Goal: Task Accomplishment & Management: Manage account settings

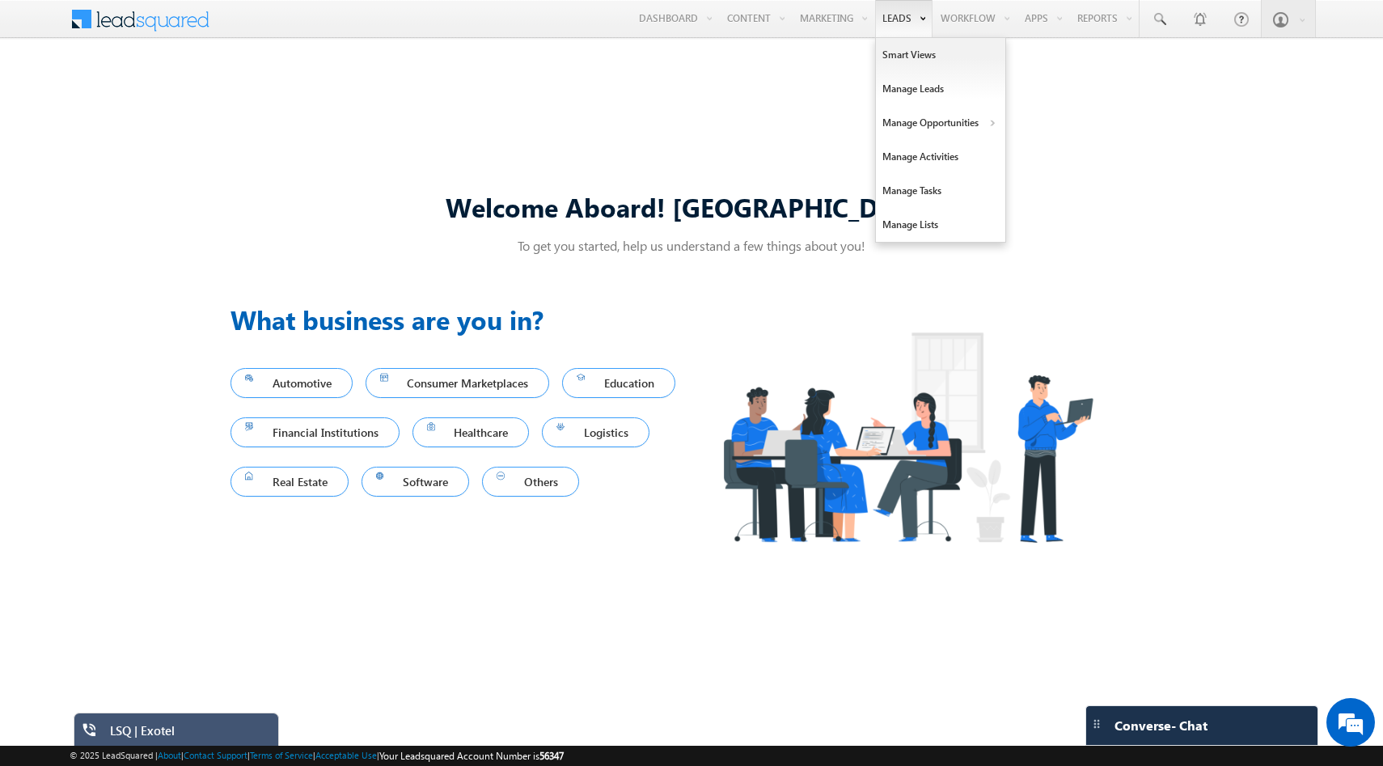
click at [881, 18] on link "Leads" at bounding box center [903, 18] width 57 height 37
click at [895, 52] on link "Smart Views" at bounding box center [940, 55] width 129 height 34
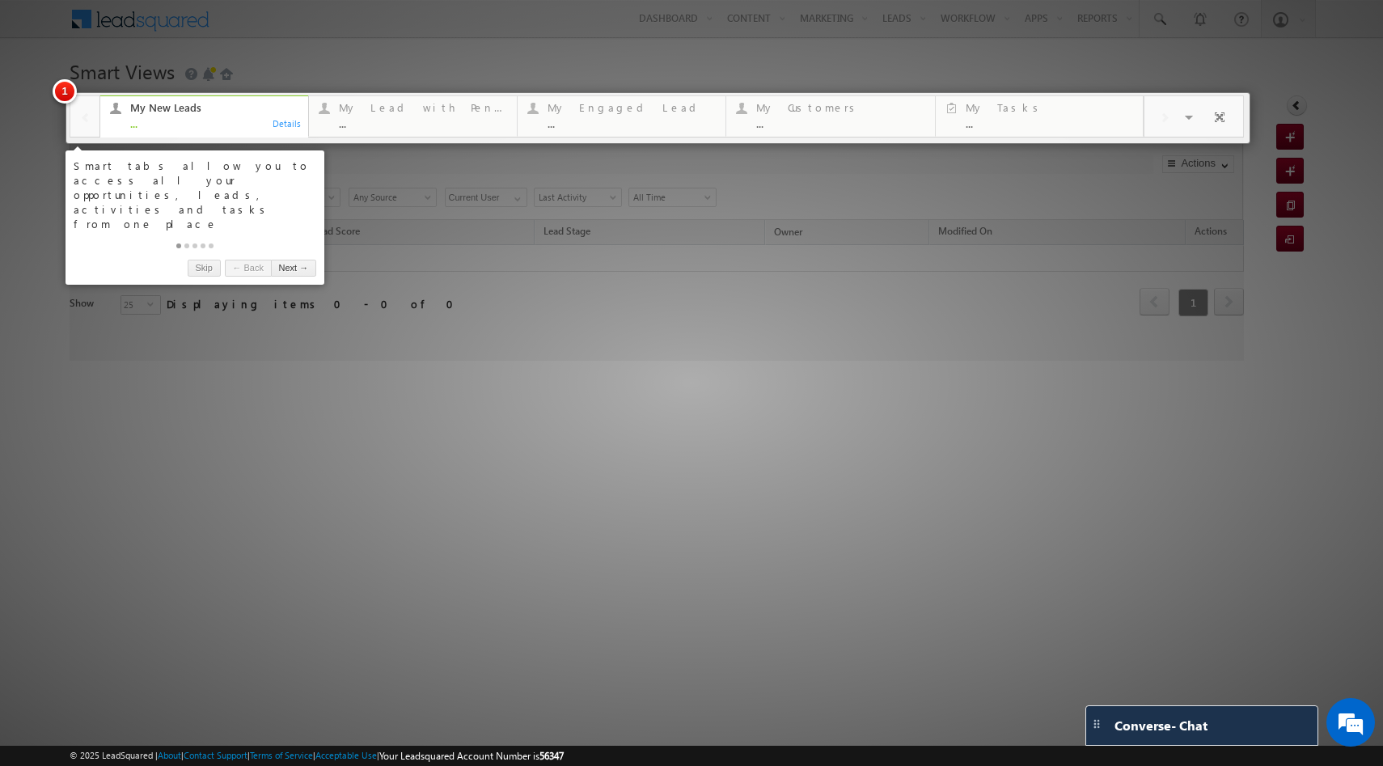
click at [311, 312] on div at bounding box center [691, 383] width 1383 height 766
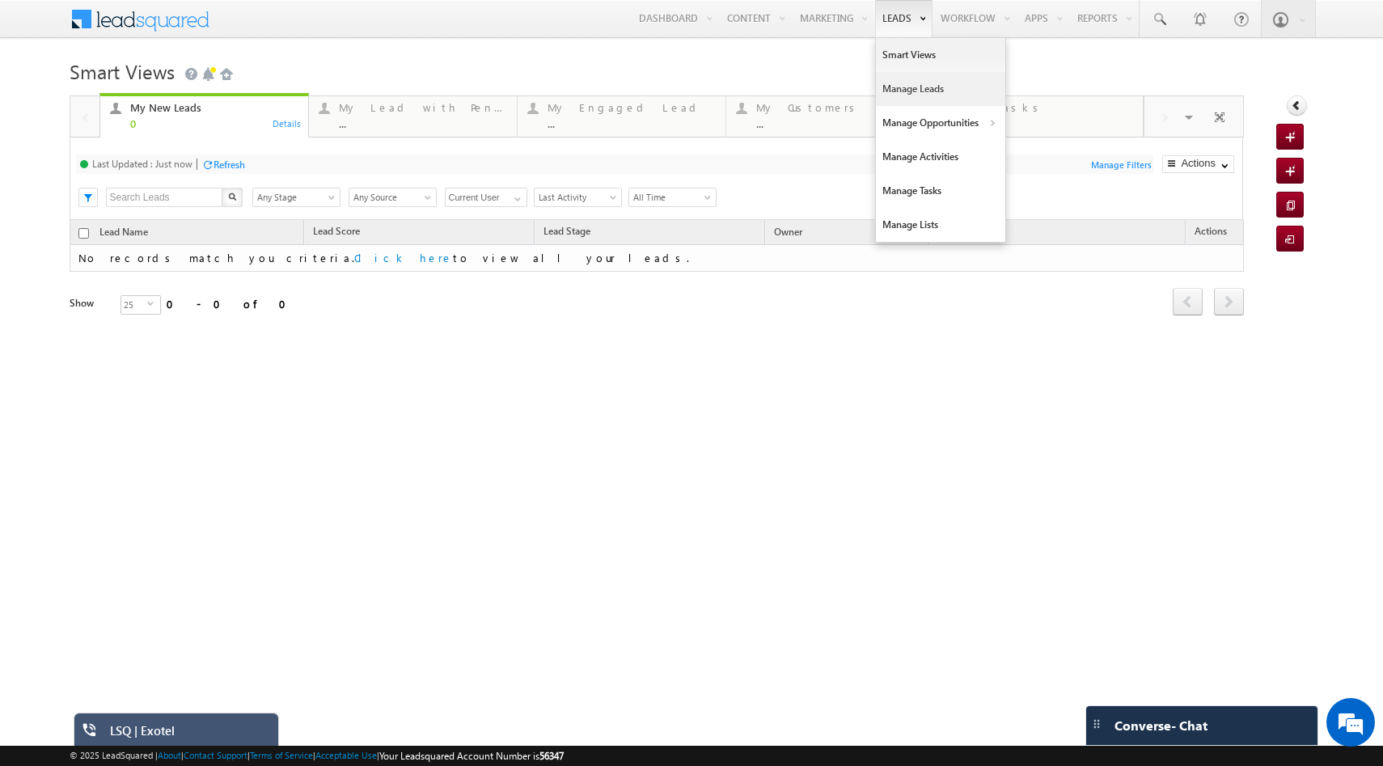
click at [902, 91] on link "Manage Leads" at bounding box center [940, 89] width 129 height 34
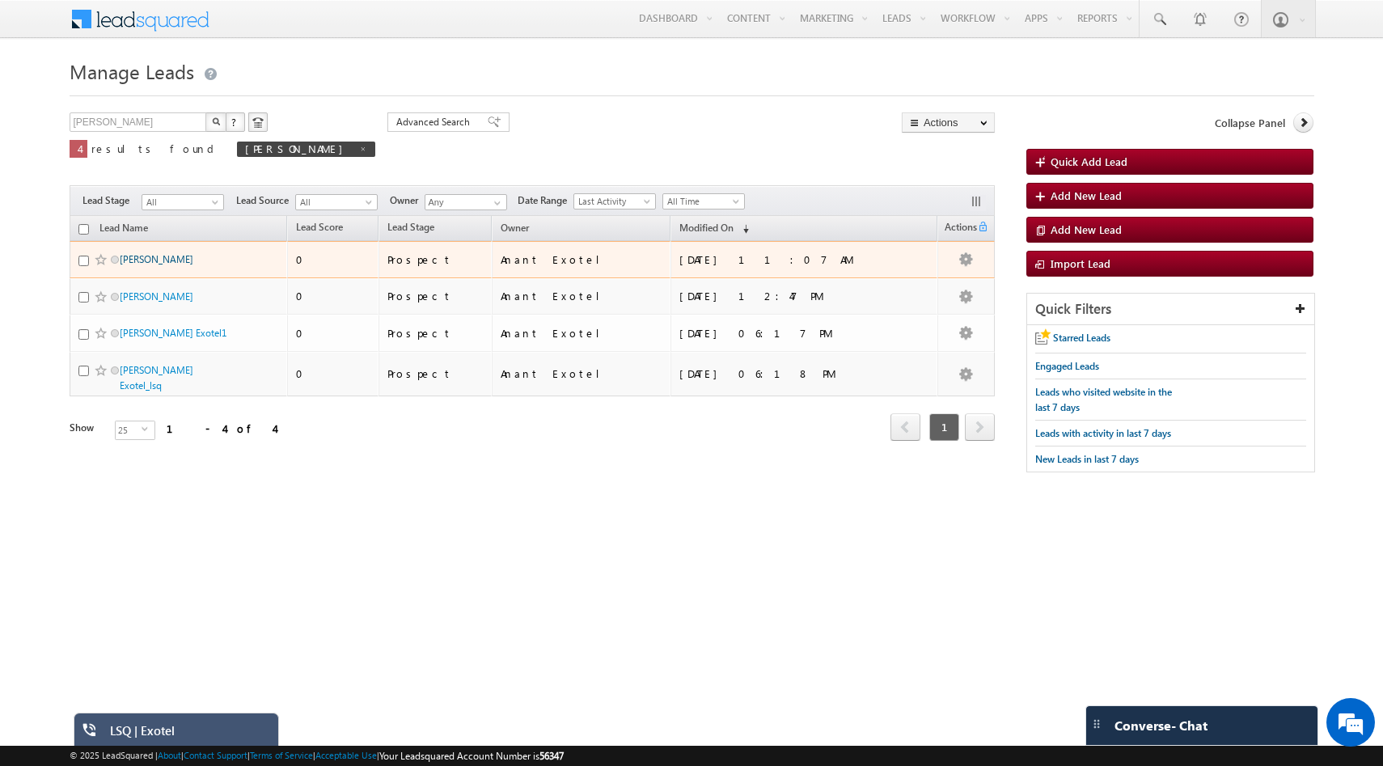
click at [149, 263] on link "[PERSON_NAME]" at bounding box center [157, 259] width 74 height 12
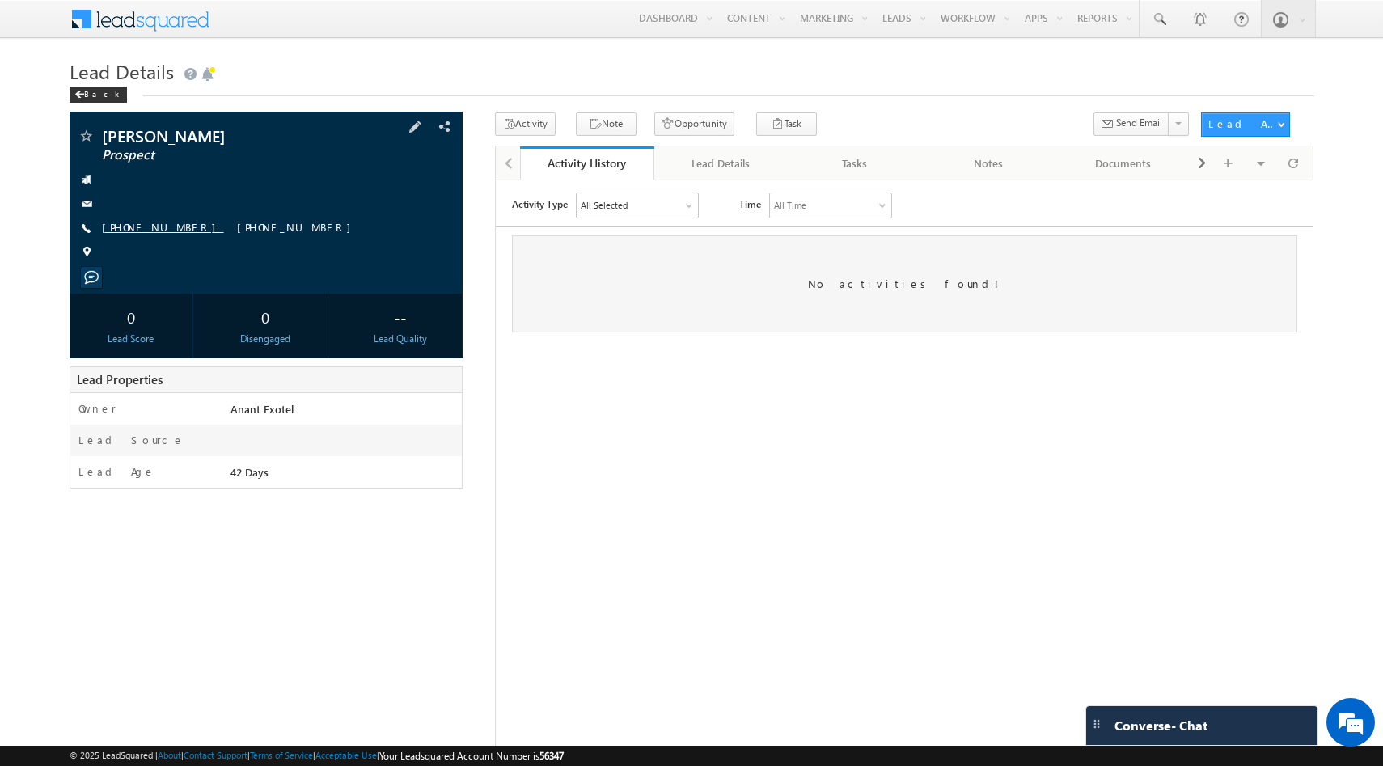
click at [159, 231] on link "[PHONE_NUMBER]" at bounding box center [163, 227] width 122 height 14
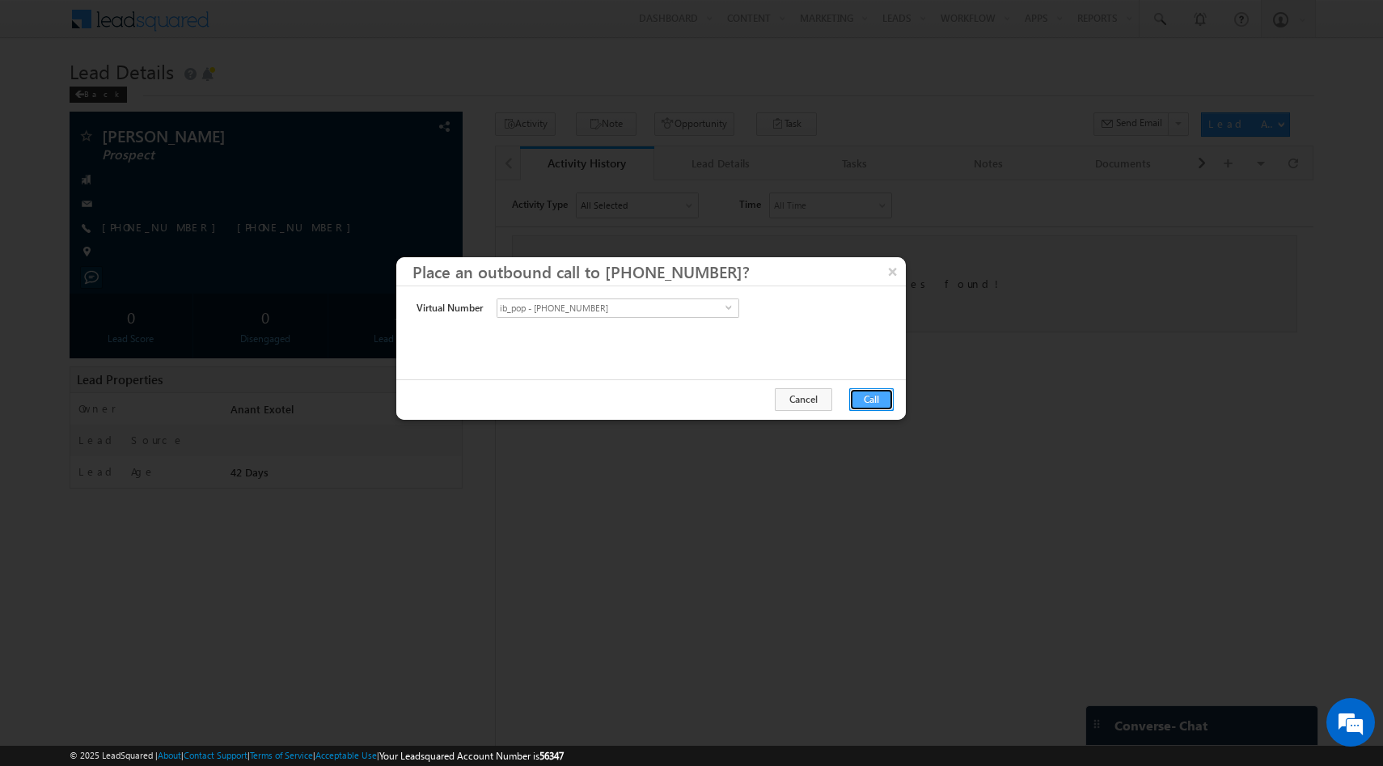
click at [871, 404] on button "Call" at bounding box center [872, 399] width 44 height 23
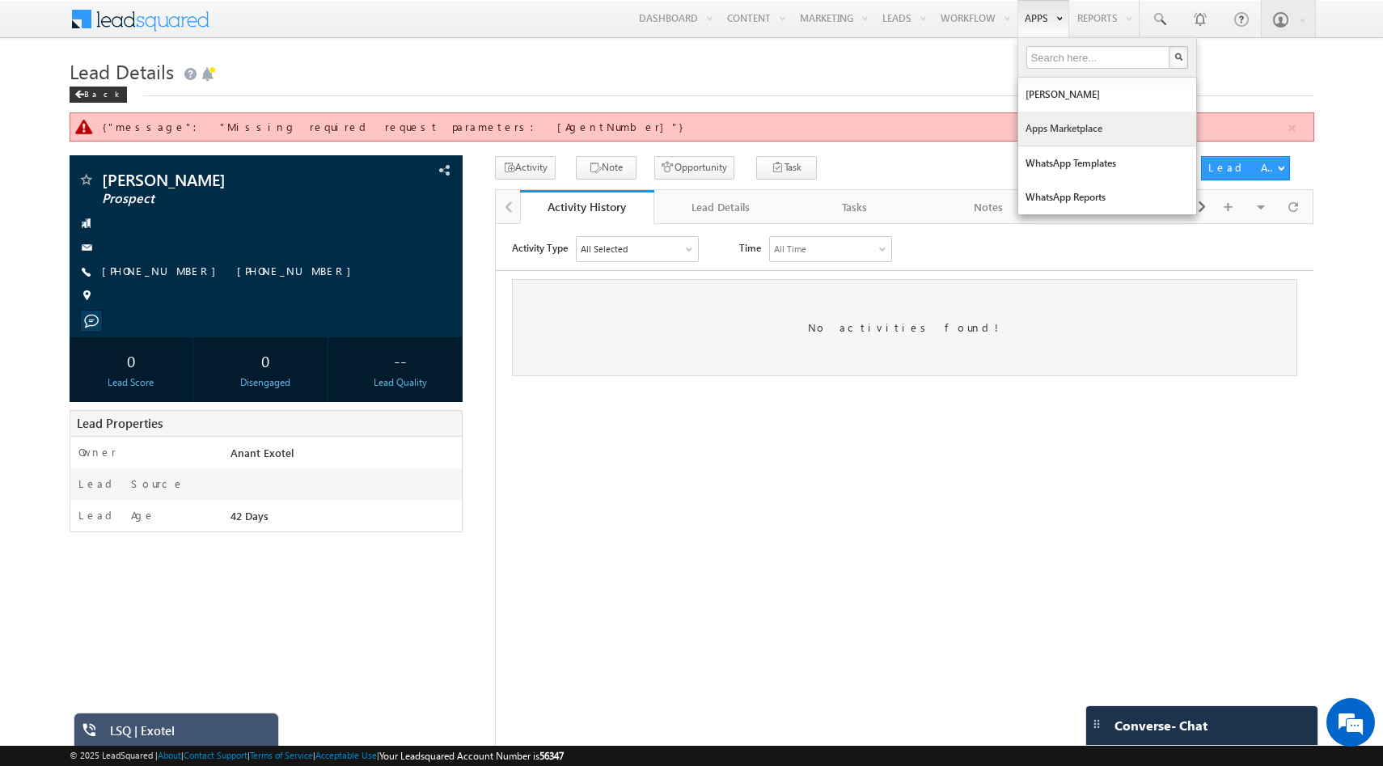
click at [1058, 128] on link "Apps Marketplace" at bounding box center [1108, 129] width 178 height 34
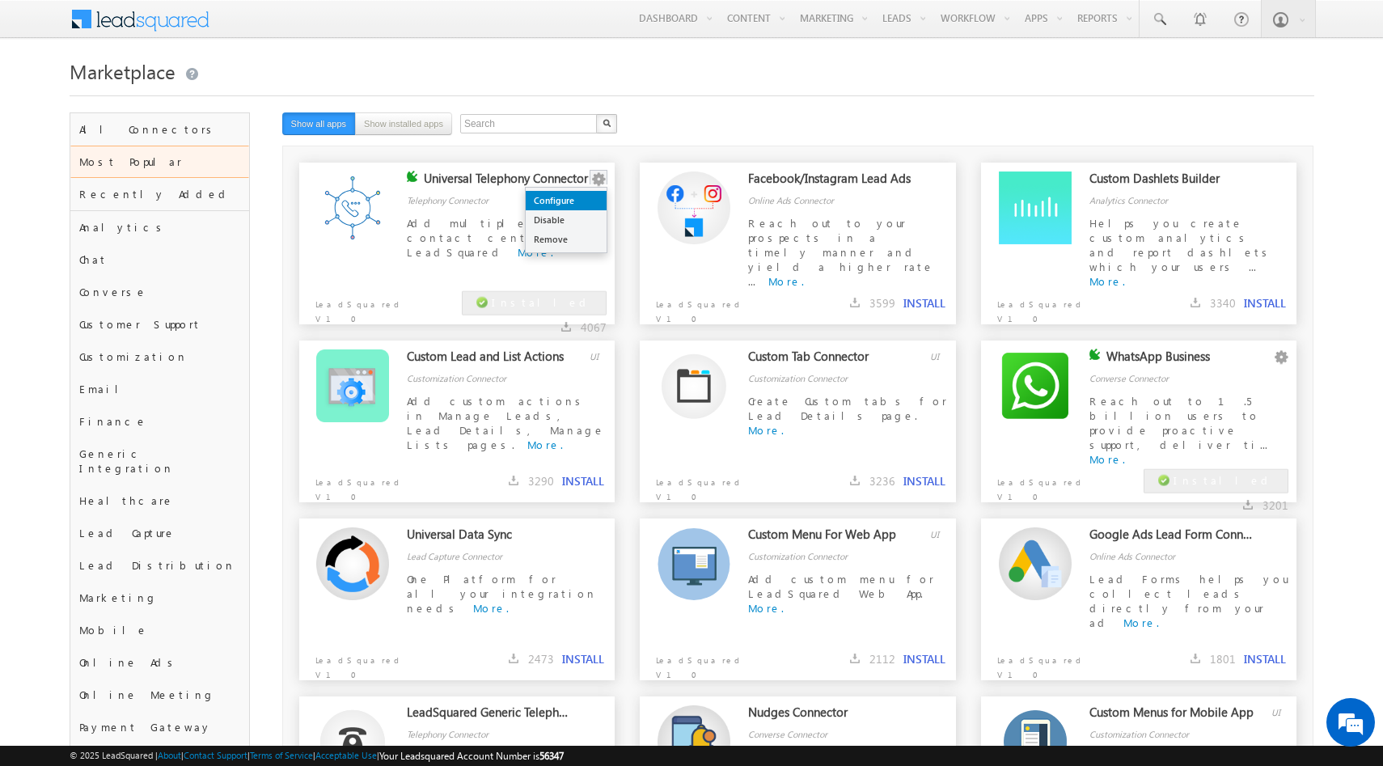
click at [581, 197] on link "Configure" at bounding box center [566, 200] width 81 height 19
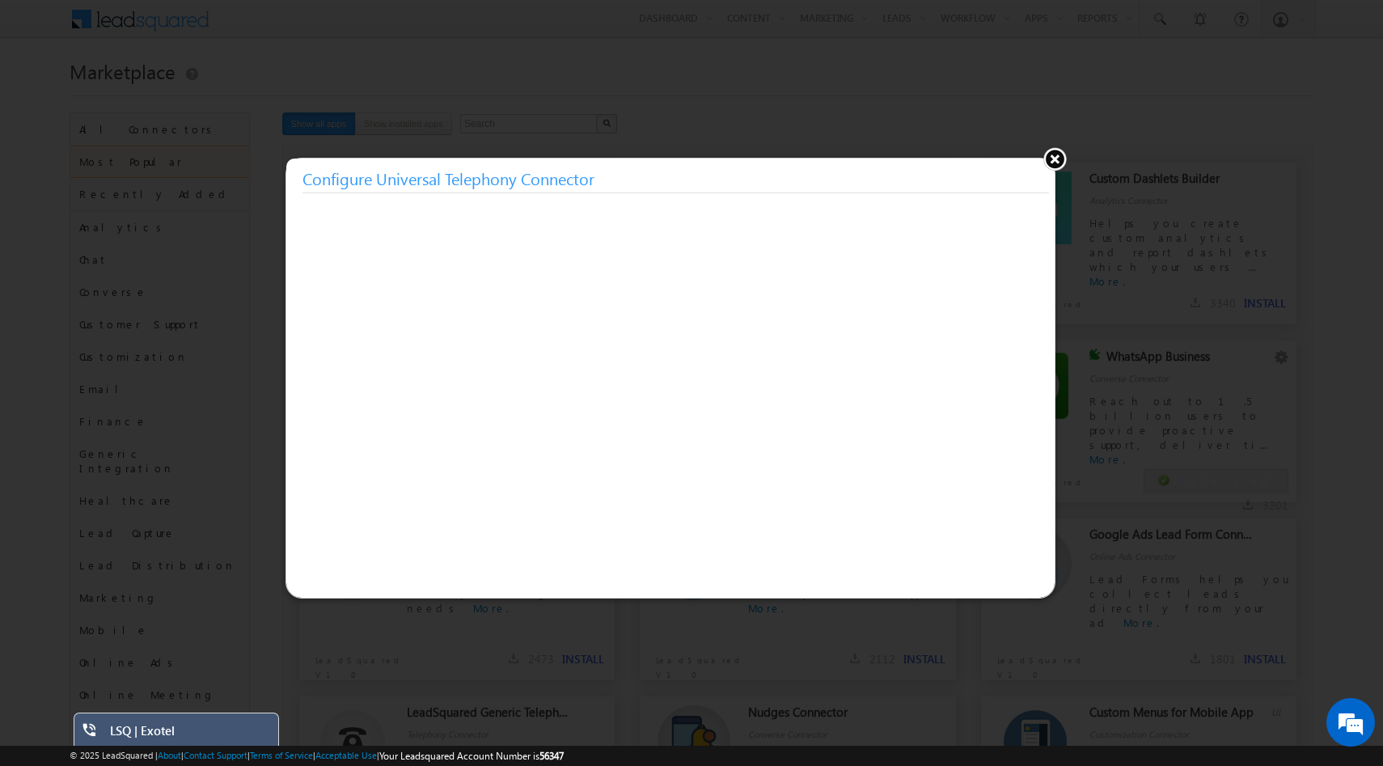
click at [1060, 159] on button at bounding box center [1055, 158] width 24 height 24
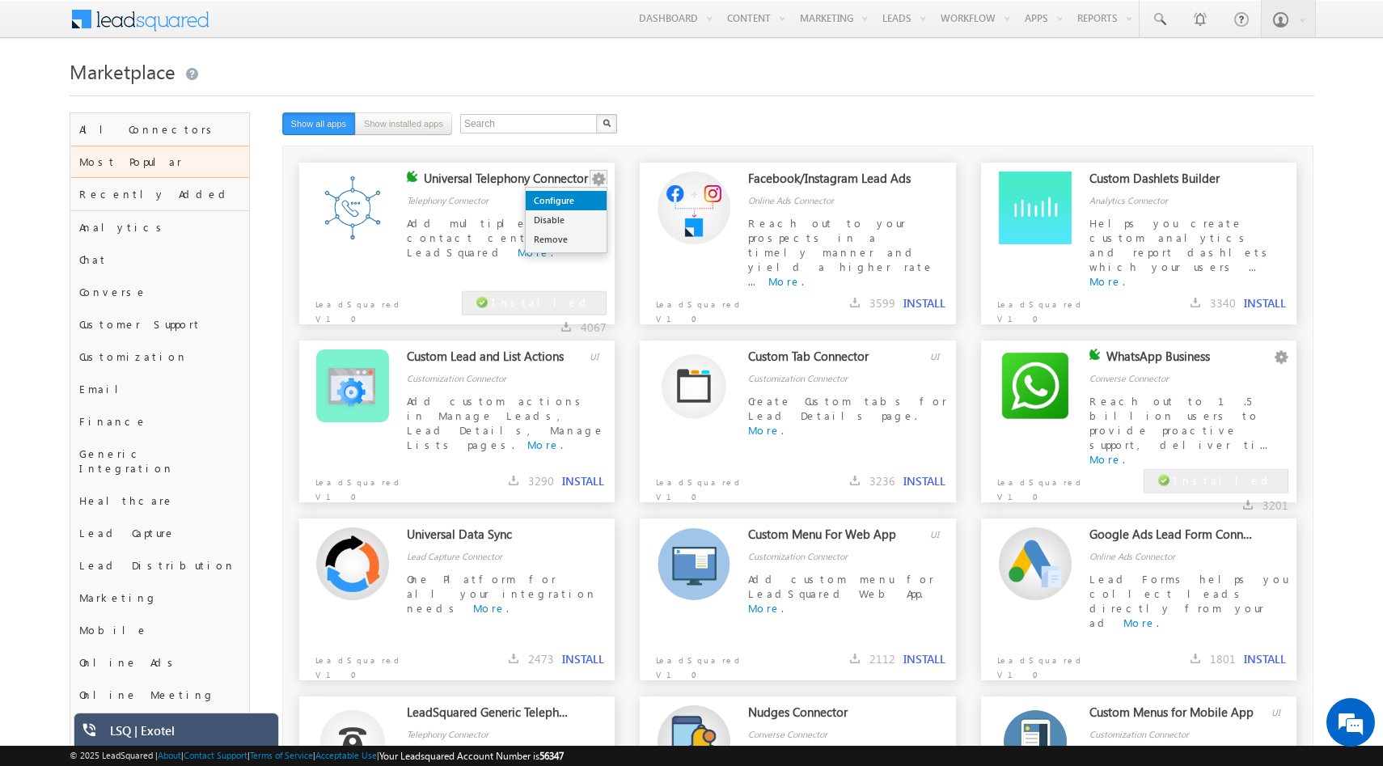
click at [574, 206] on link "Configure" at bounding box center [566, 200] width 81 height 19
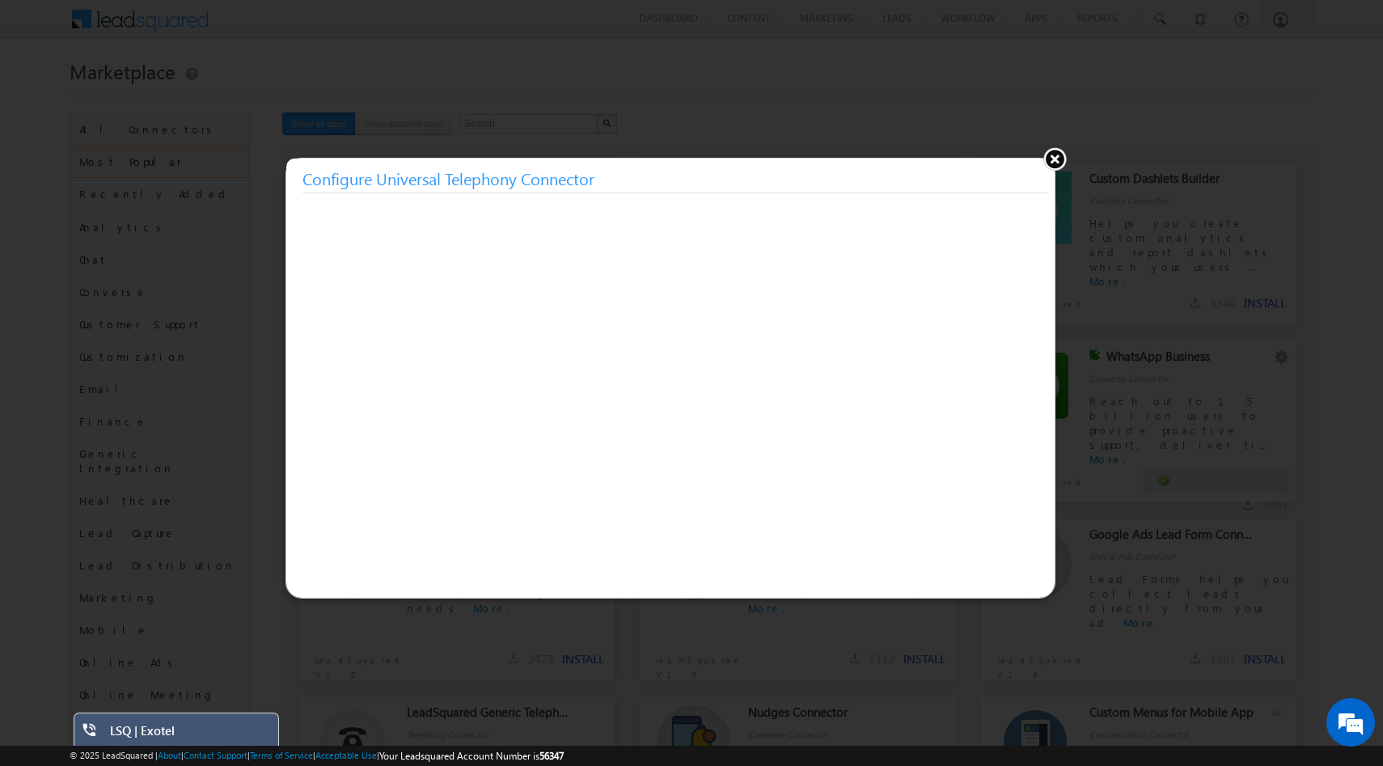
click at [1057, 155] on button at bounding box center [1055, 158] width 24 height 24
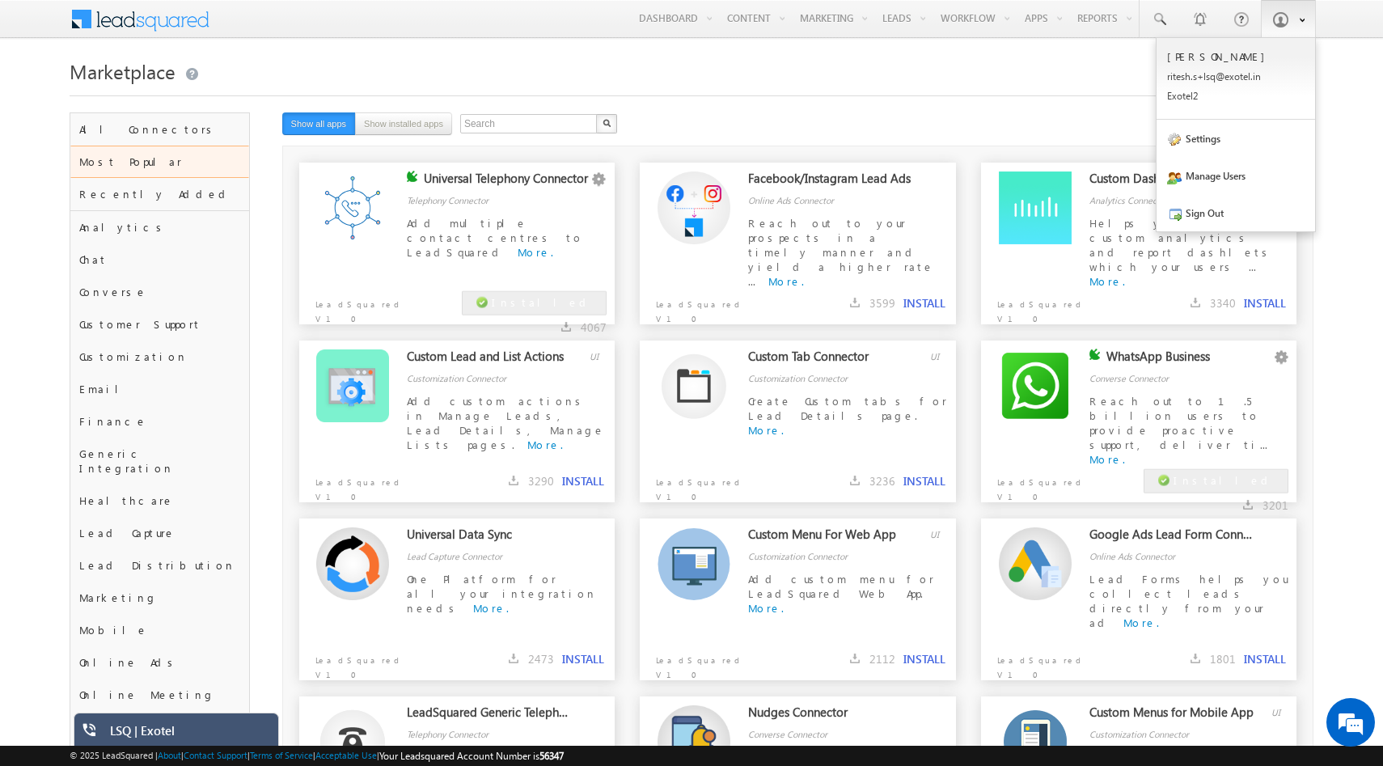
click at [1283, 11] on link at bounding box center [1288, 18] width 55 height 37
click at [1217, 75] on p "rites h.s+l sq@ex otel. in" at bounding box center [1236, 76] width 138 height 12
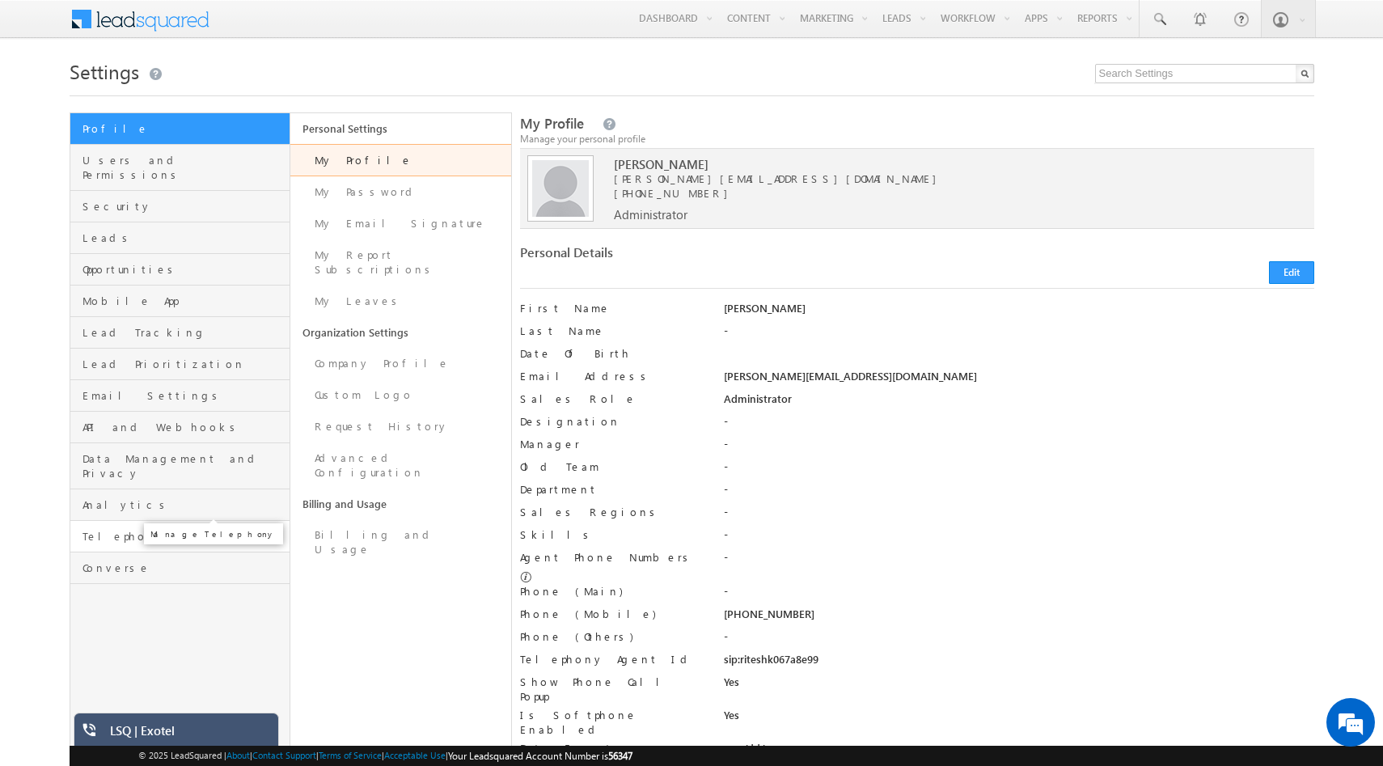
click at [100, 529] on span "Telephony" at bounding box center [185, 536] width 204 height 15
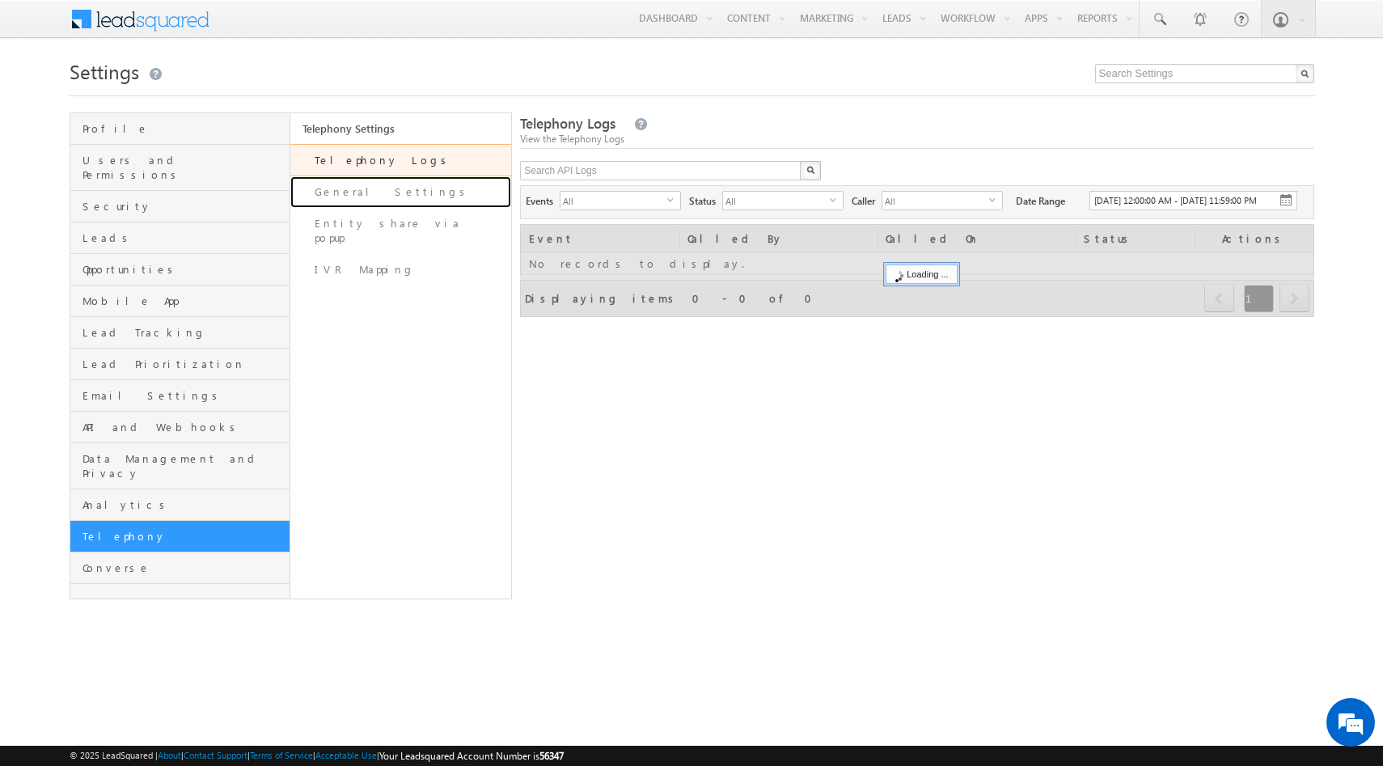
click at [350, 186] on link "General Settings" at bounding box center [400, 192] width 221 height 32
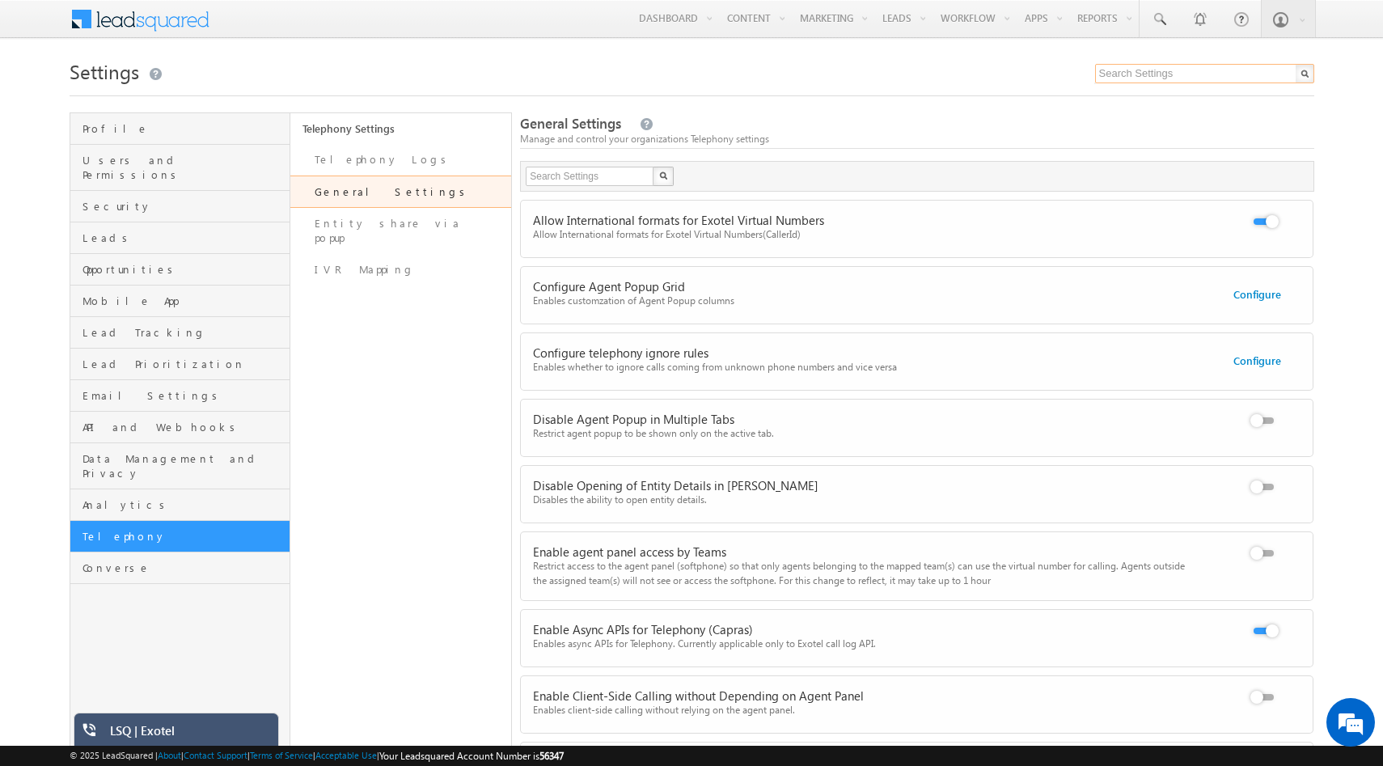
click at [1138, 71] on input "text" at bounding box center [1204, 73] width 219 height 19
paste input "AgentNumberWithCC"
type input "AgentNumberWithCC"
click at [1158, 19] on span at bounding box center [1159, 19] width 16 height 16
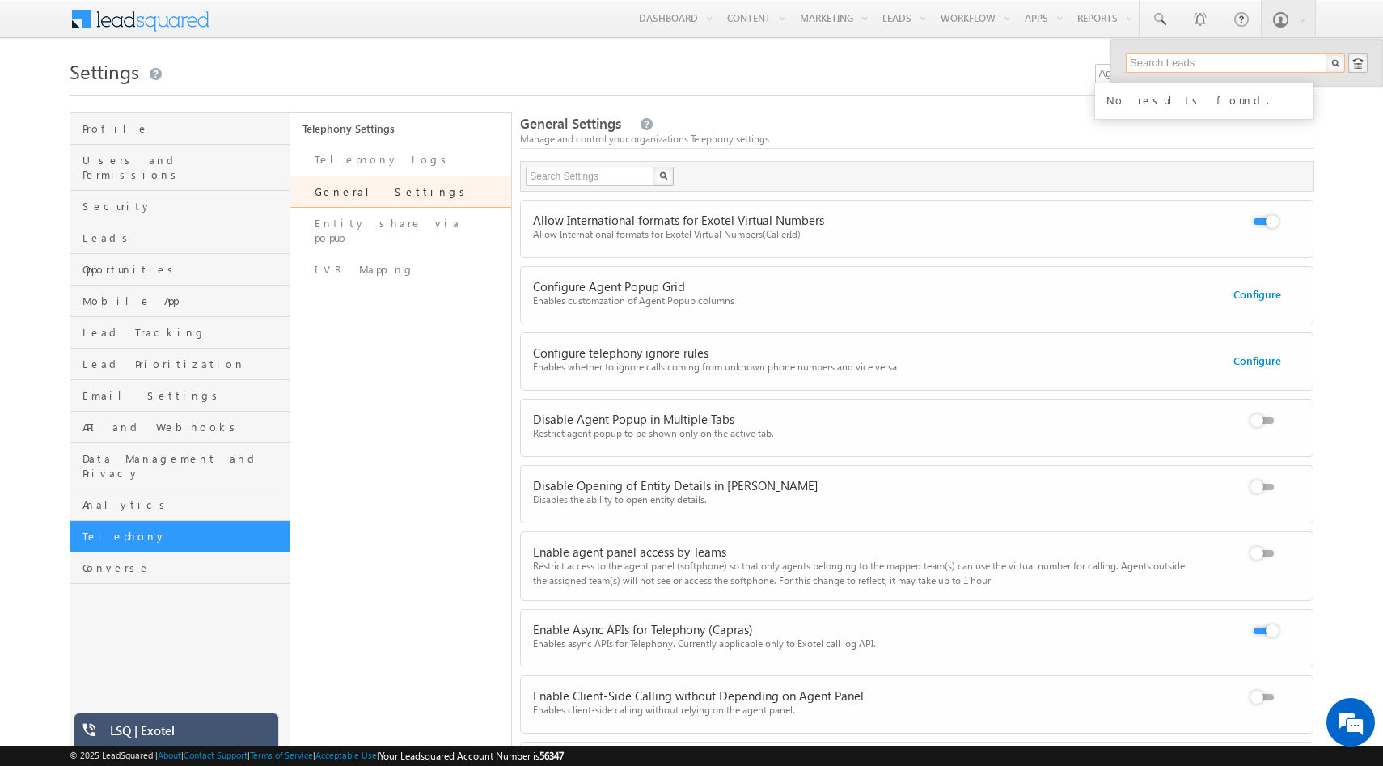
click at [1163, 58] on input "text" at bounding box center [1235, 62] width 219 height 19
paste input "AgentNumberWithCC"
type input "AgentNumberWithCC"
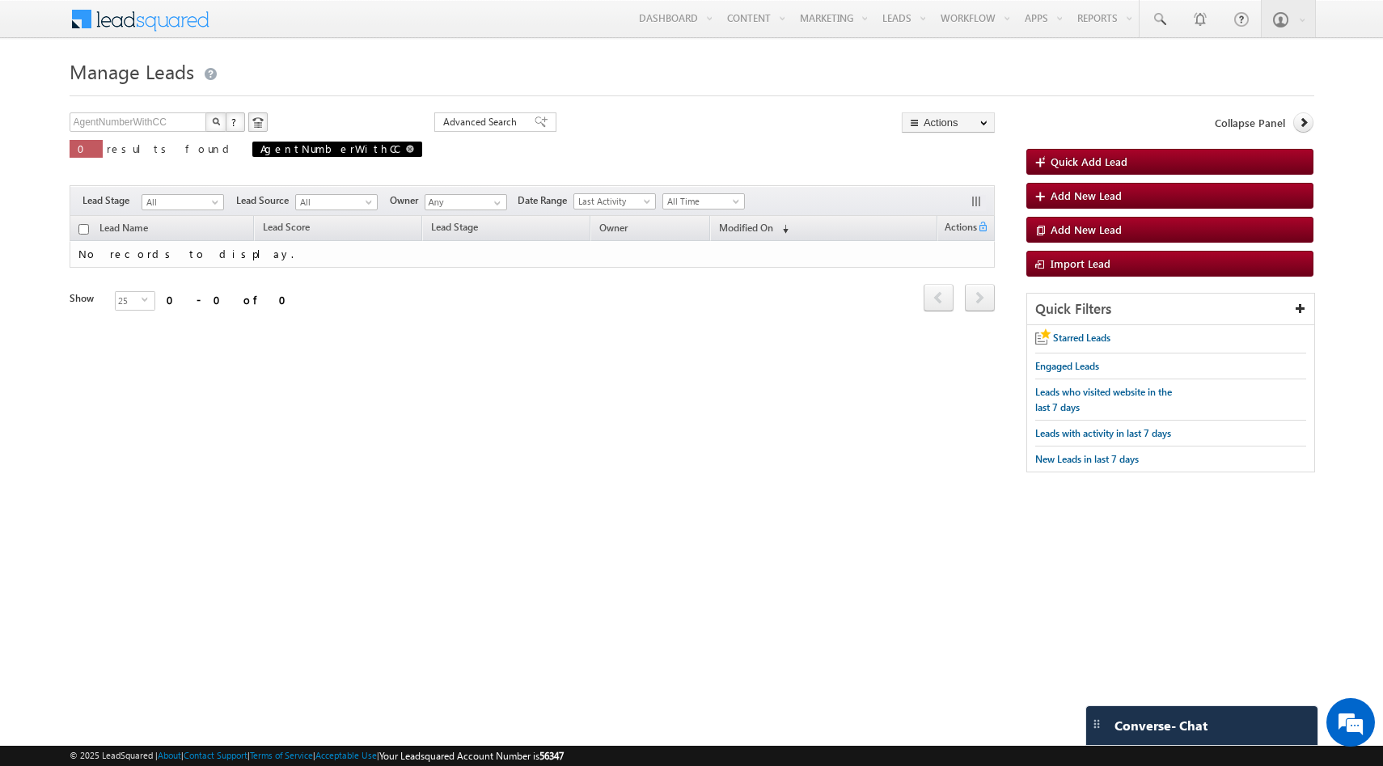
click at [406, 147] on span at bounding box center [410, 149] width 8 height 8
type input "Search Leads"
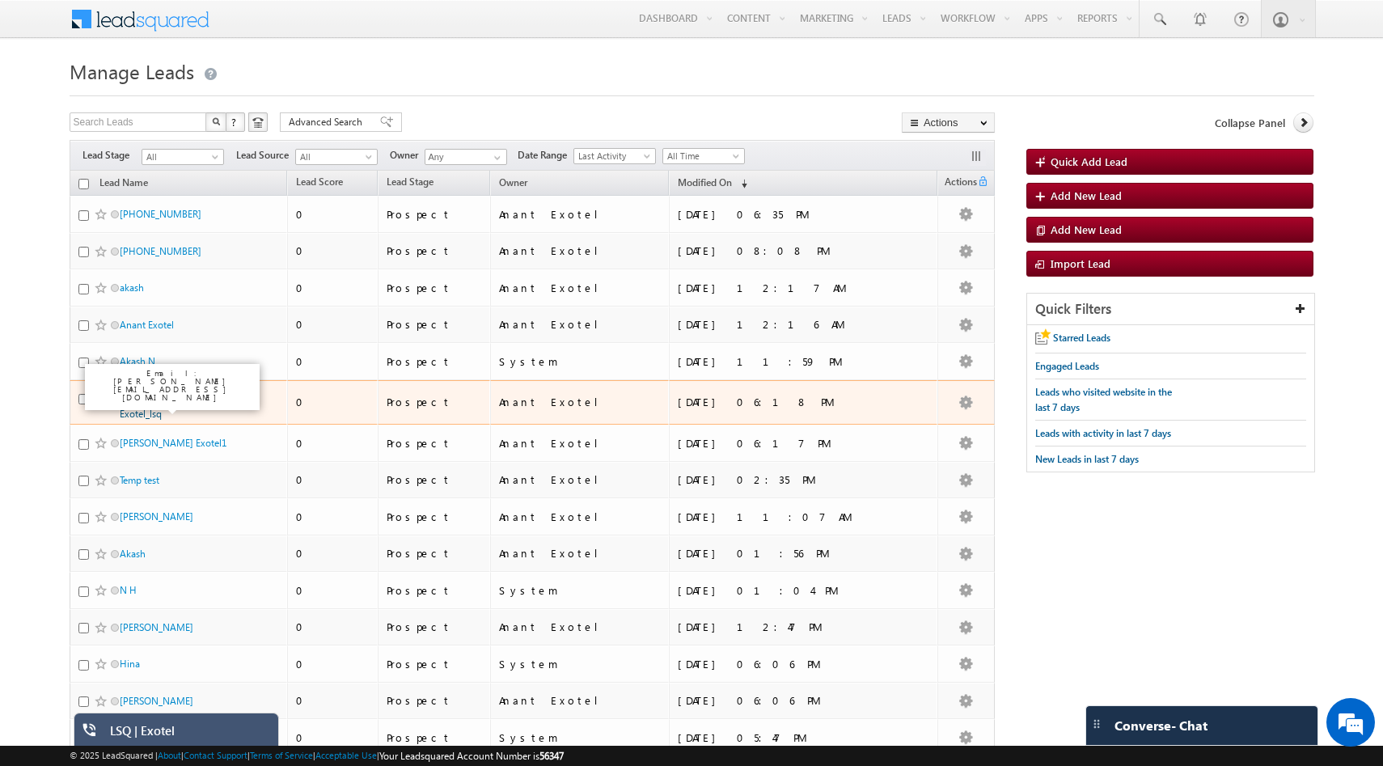
click at [176, 399] on link "[PERSON_NAME] Exotel_lsq" at bounding box center [157, 406] width 74 height 28
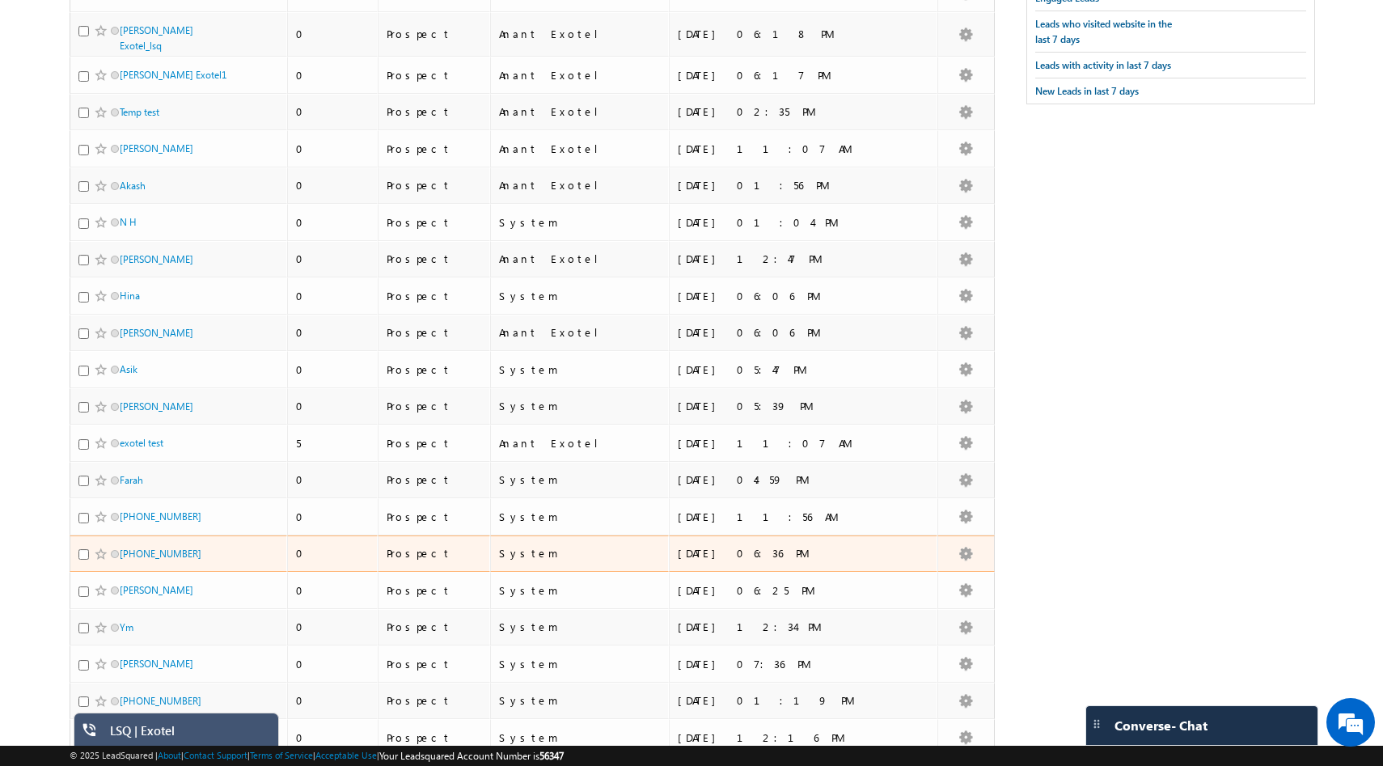
scroll to position [396, 0]
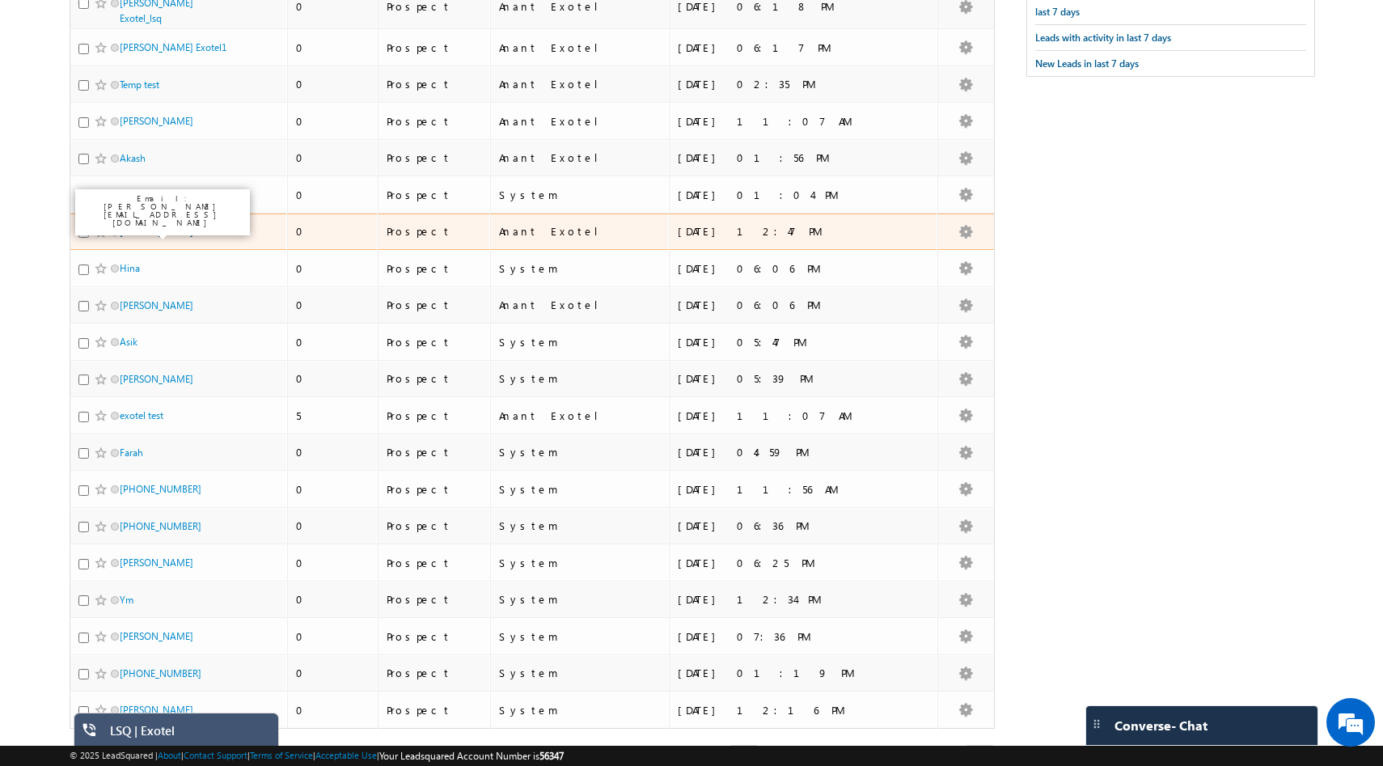
click at [135, 226] on link "[PERSON_NAME]" at bounding box center [157, 232] width 74 height 12
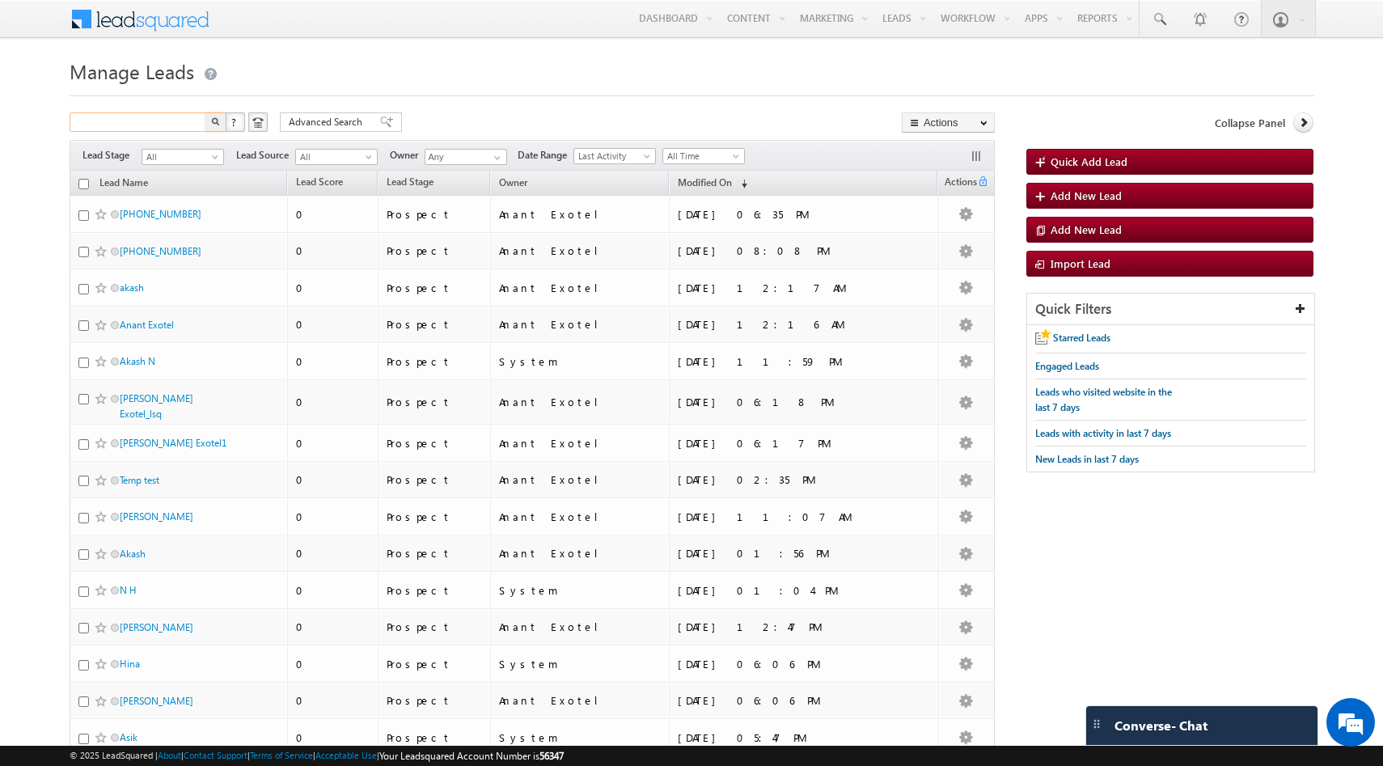
click at [170, 122] on input "text" at bounding box center [139, 121] width 138 height 19
type input "[PERSON_NAME]"
click at [206, 112] on button "button" at bounding box center [216, 121] width 21 height 19
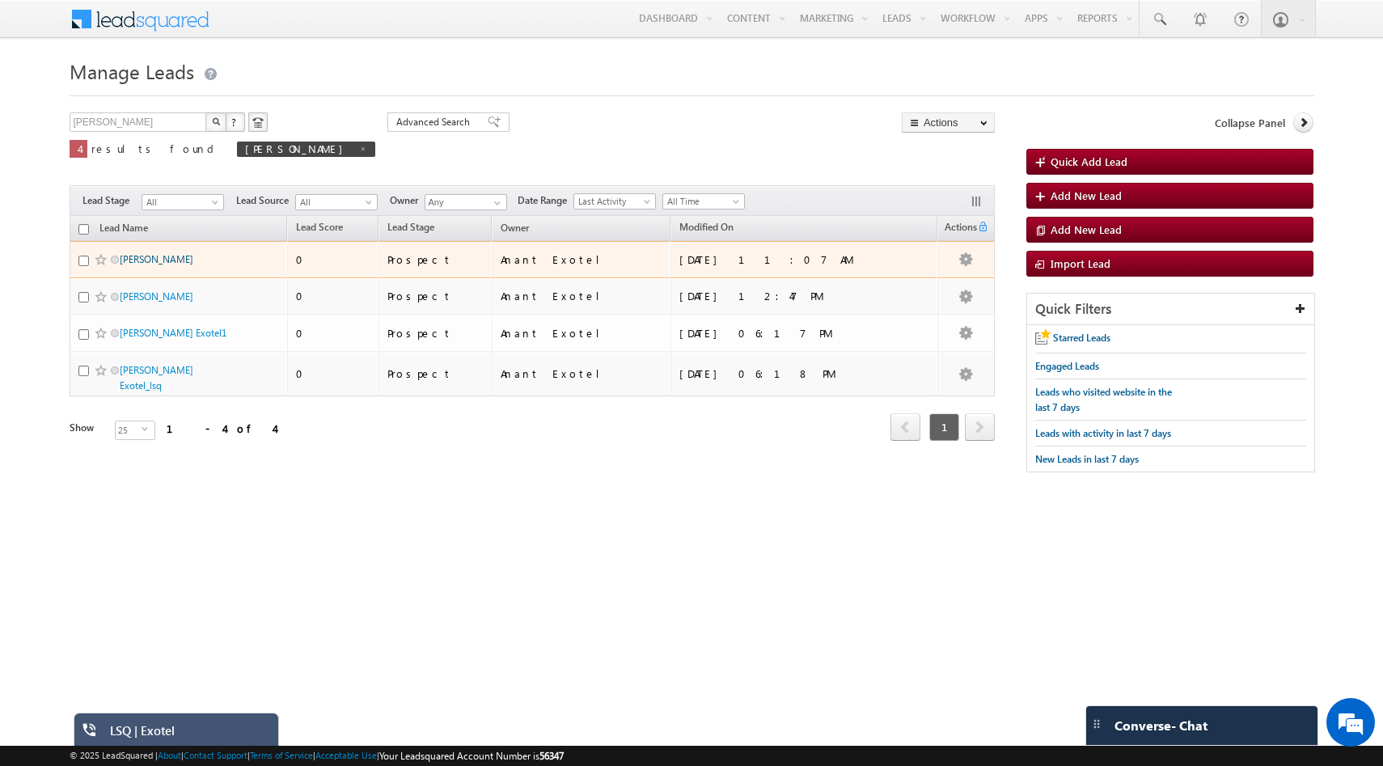
click at [141, 258] on link "Ritesh Kumar" at bounding box center [157, 259] width 74 height 12
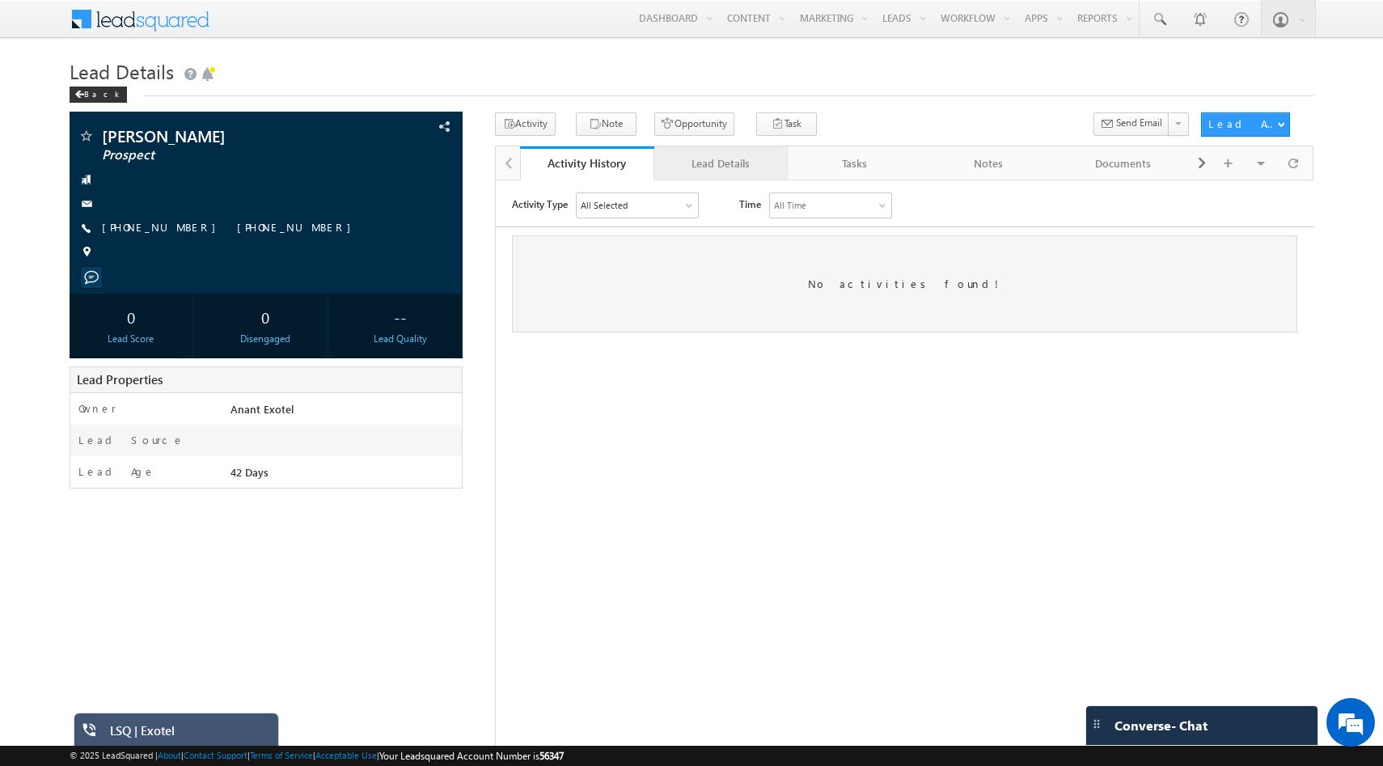
click at [731, 170] on div "Lead Details" at bounding box center [720, 163] width 107 height 19
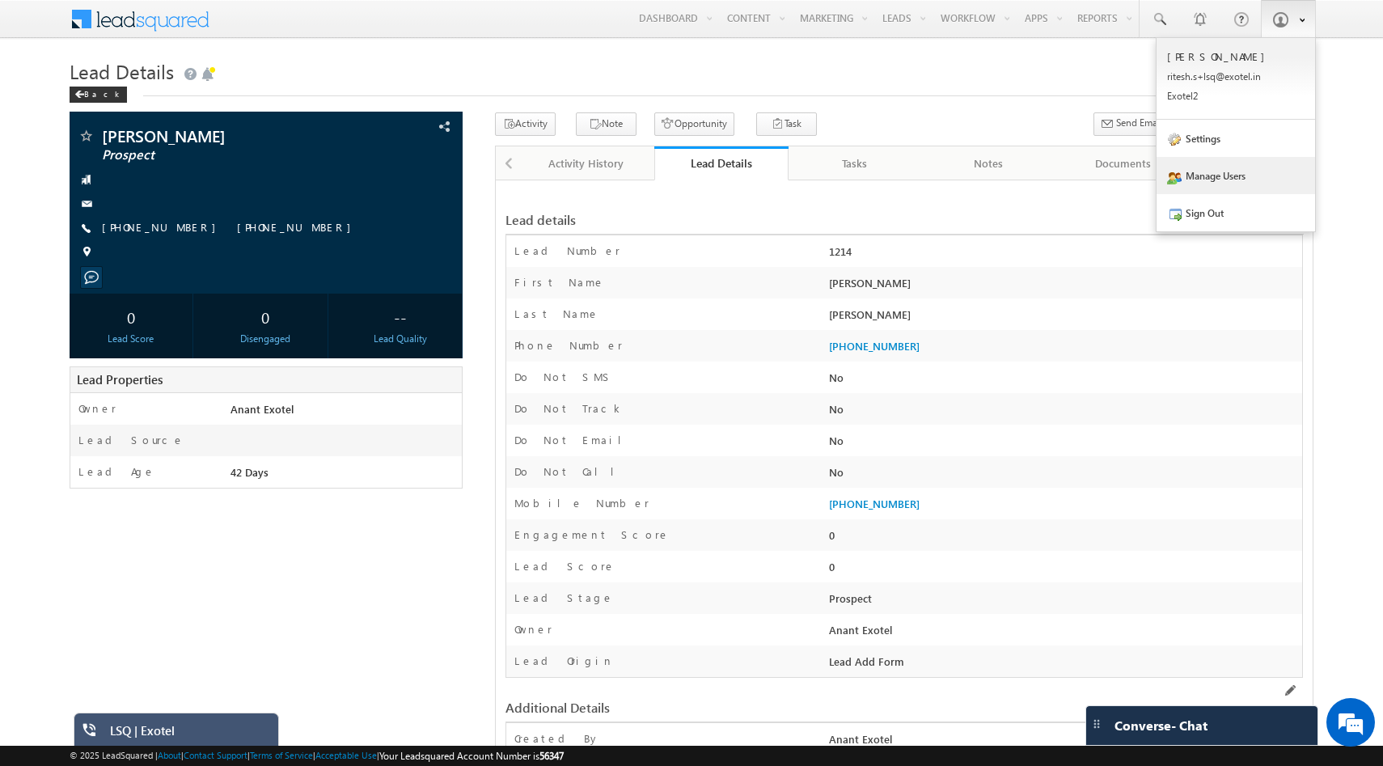
click at [1238, 171] on link "Manage Users" at bounding box center [1236, 175] width 159 height 37
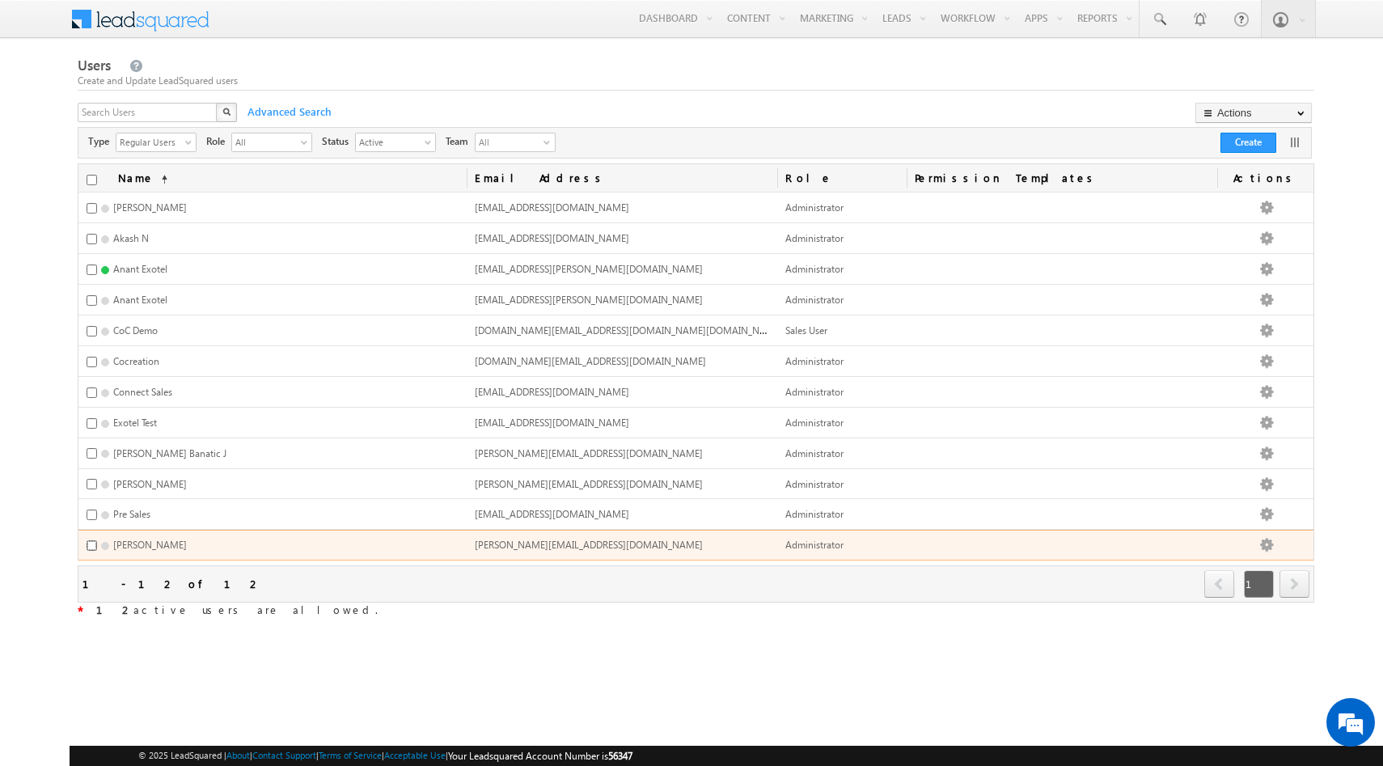
click at [93, 542] on input "checkbox" at bounding box center [92, 545] width 11 height 11
checkbox input "true"
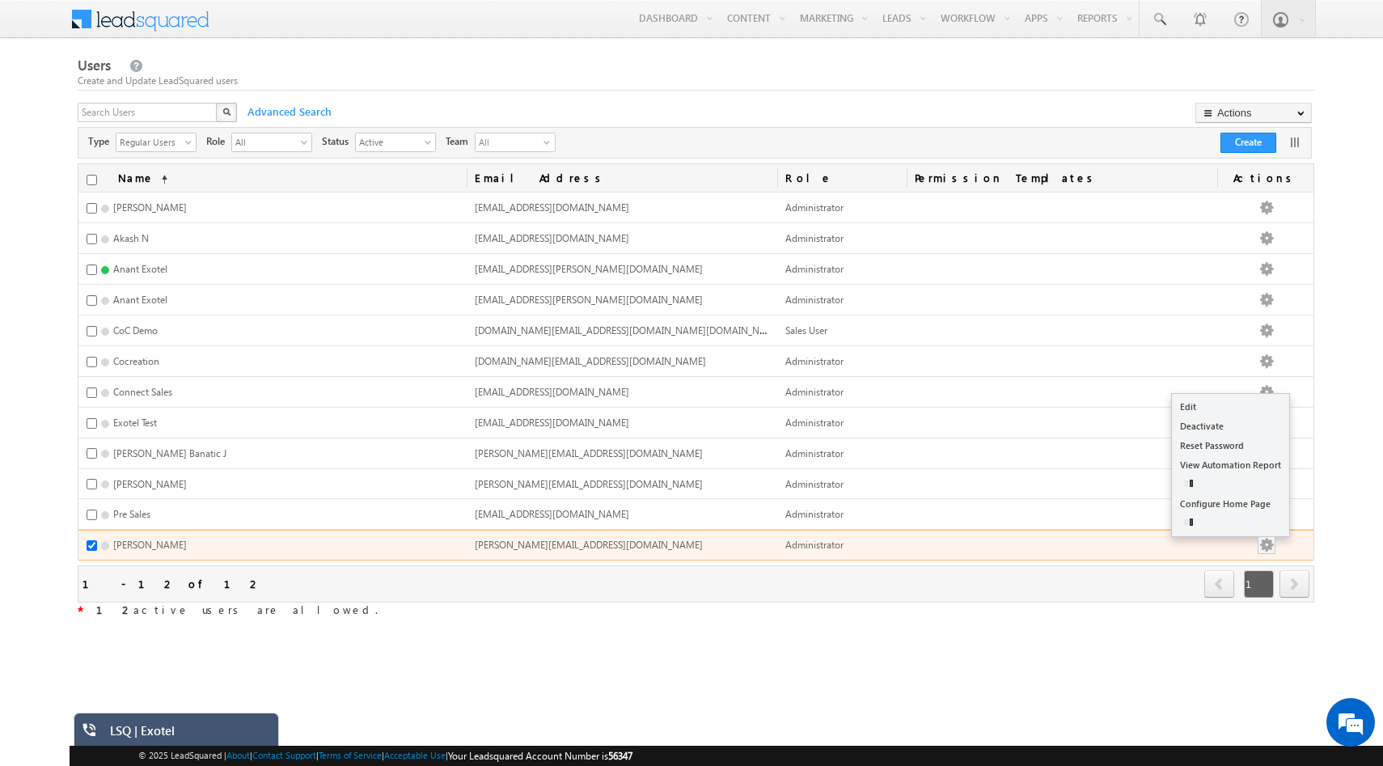
click at [1275, 543] on button "button" at bounding box center [1267, 545] width 16 height 16
click at [1275, 540] on button "button" at bounding box center [1267, 545] width 16 height 16
click at [1227, 417] on link "Edit" at bounding box center [1230, 426] width 117 height 19
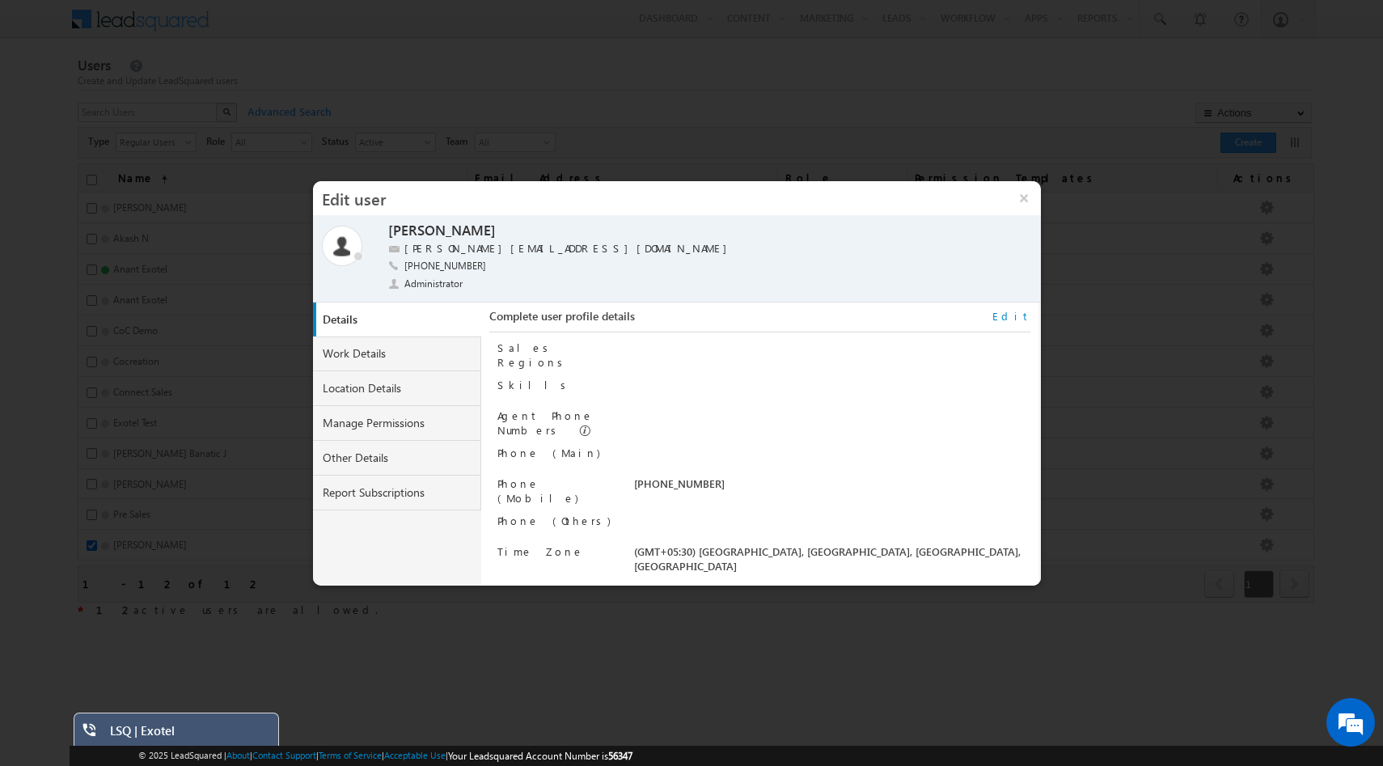
scroll to position [163, 0]
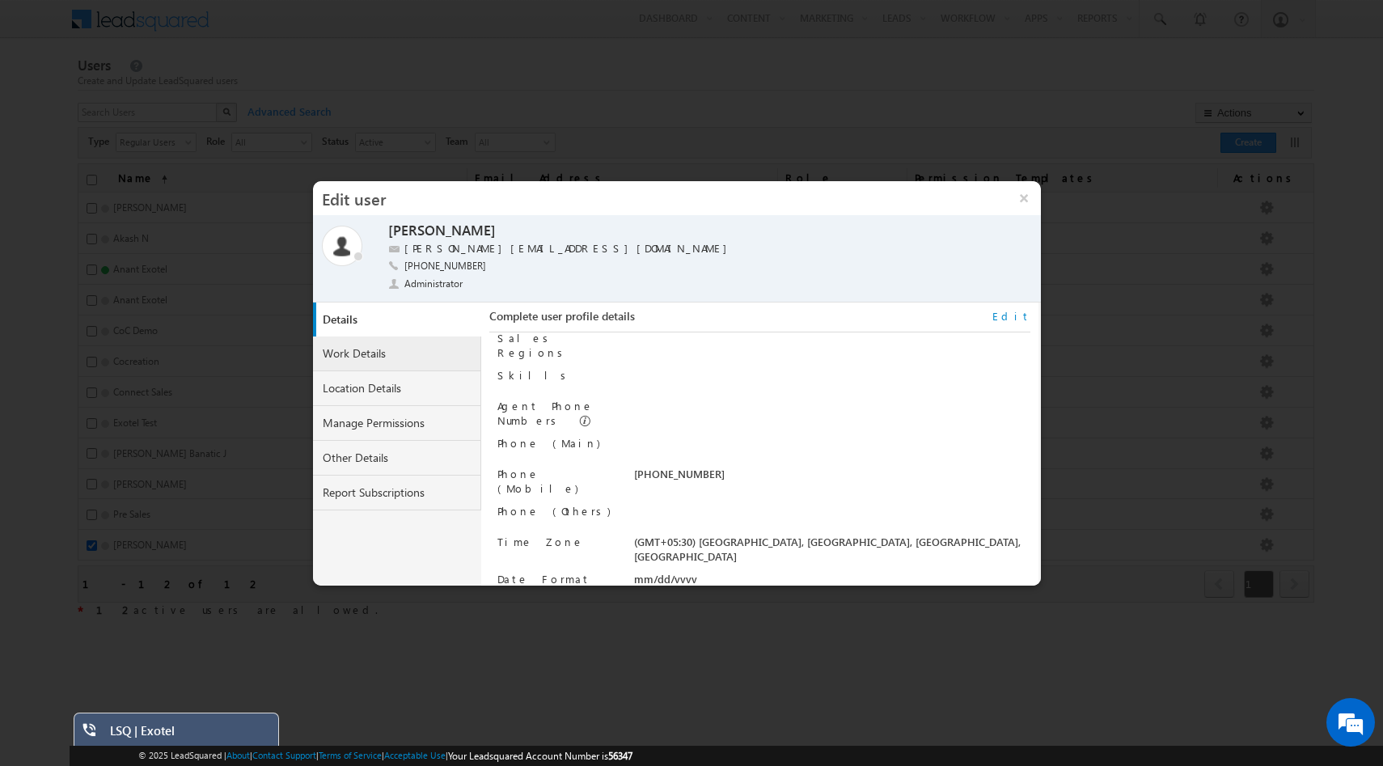
click at [372, 354] on link "Work Details" at bounding box center [397, 354] width 168 height 35
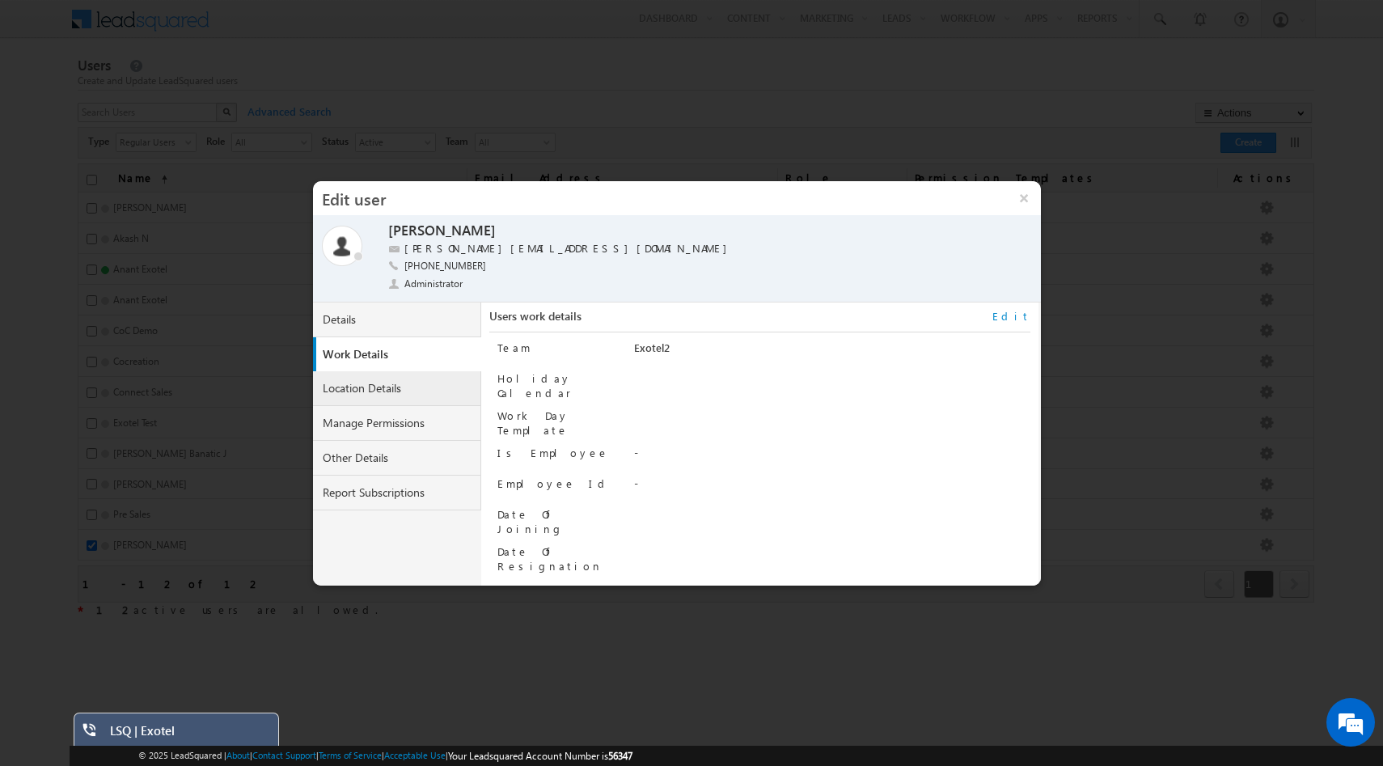
click at [379, 387] on link "Location Details" at bounding box center [397, 388] width 168 height 35
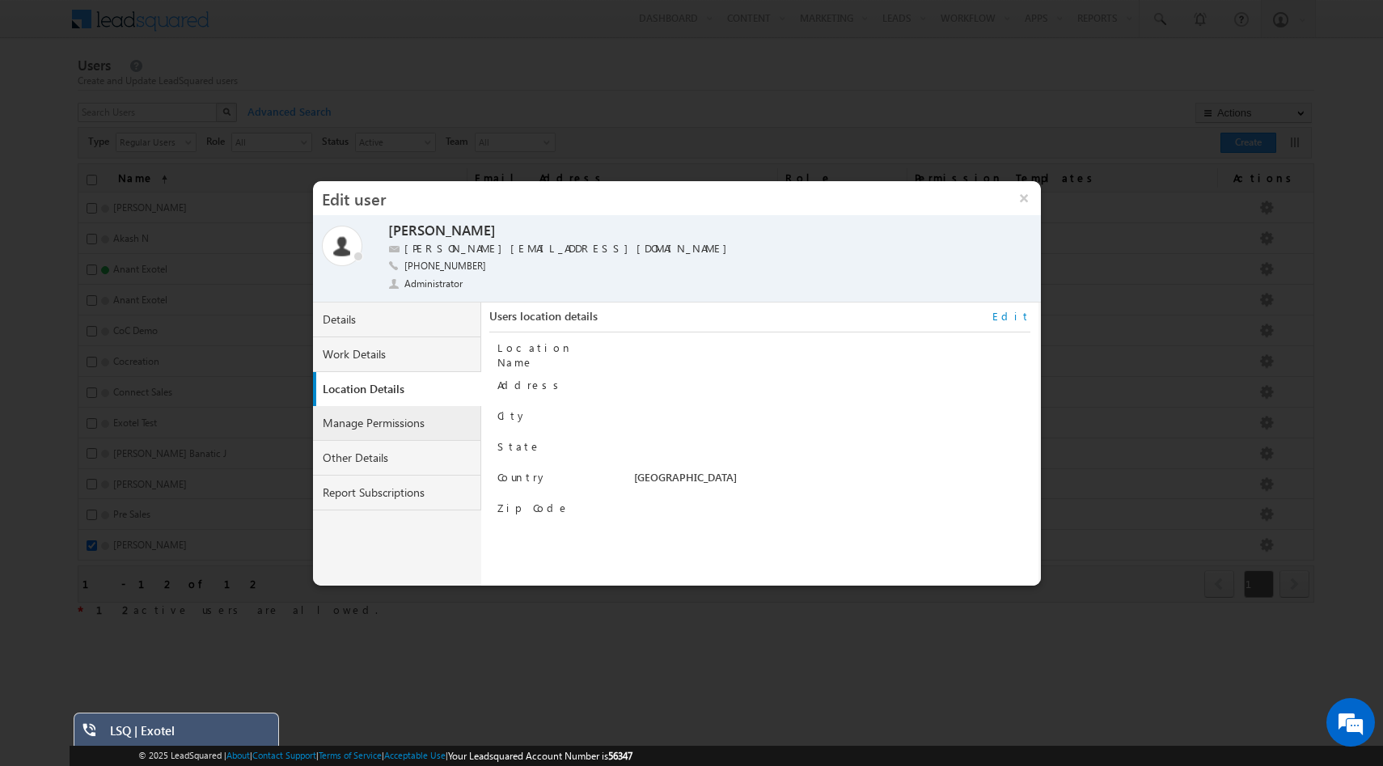
click at [406, 417] on link "Manage Permissions" at bounding box center [397, 423] width 168 height 35
click at [379, 427] on link "Manage Permissions" at bounding box center [400, 424] width 168 height 35
click at [389, 439] on link "Manage Permissions" at bounding box center [400, 424] width 168 height 35
click at [427, 458] on link "Other Details" at bounding box center [397, 458] width 168 height 35
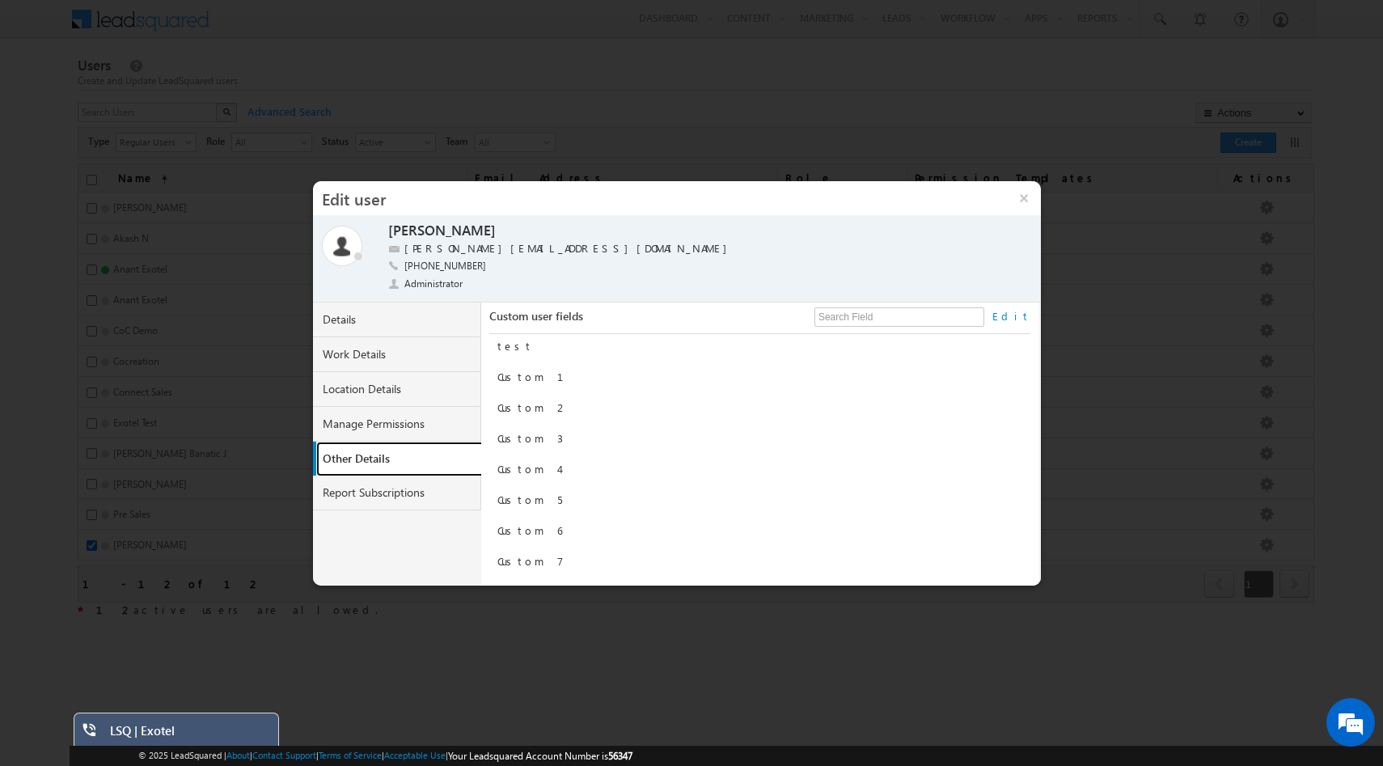
scroll to position [0, 0]
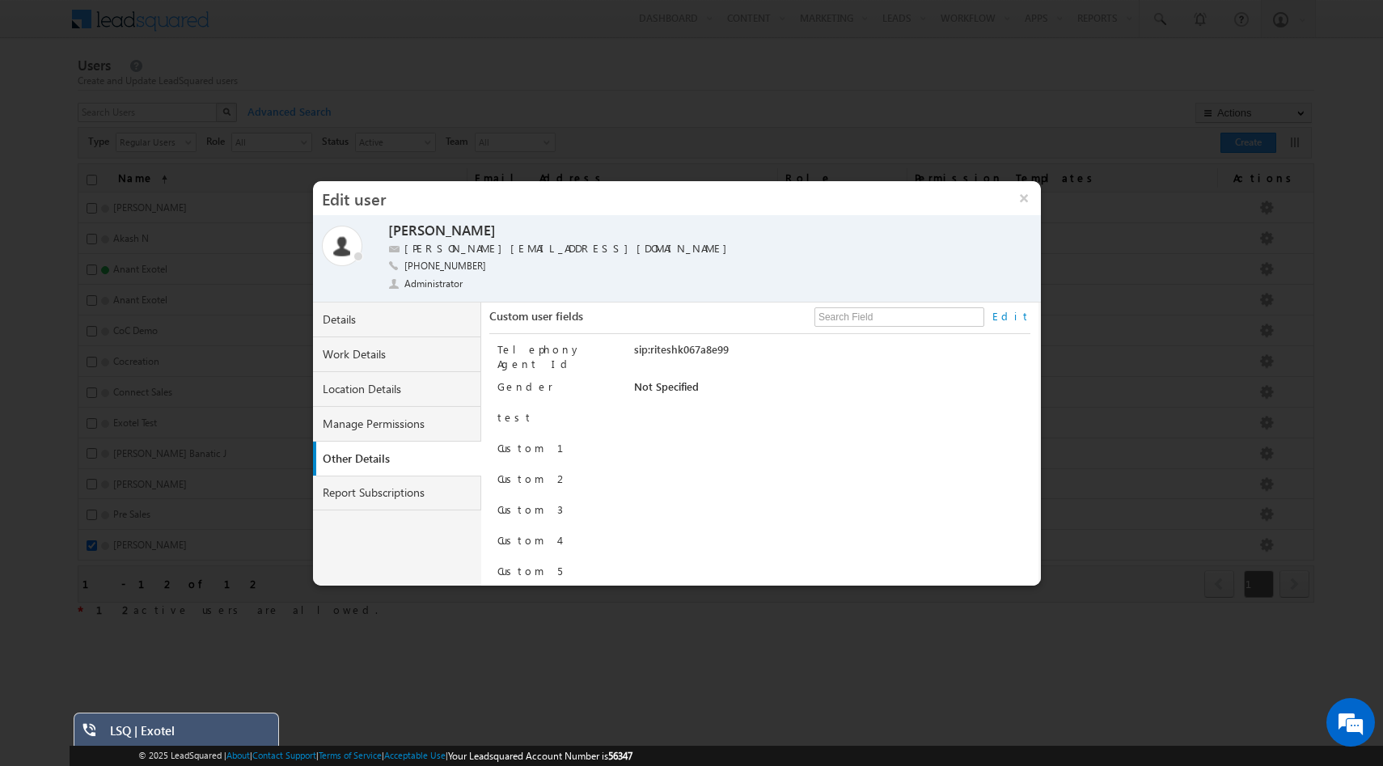
click at [1021, 315] on link "Edit" at bounding box center [1012, 316] width 38 height 15
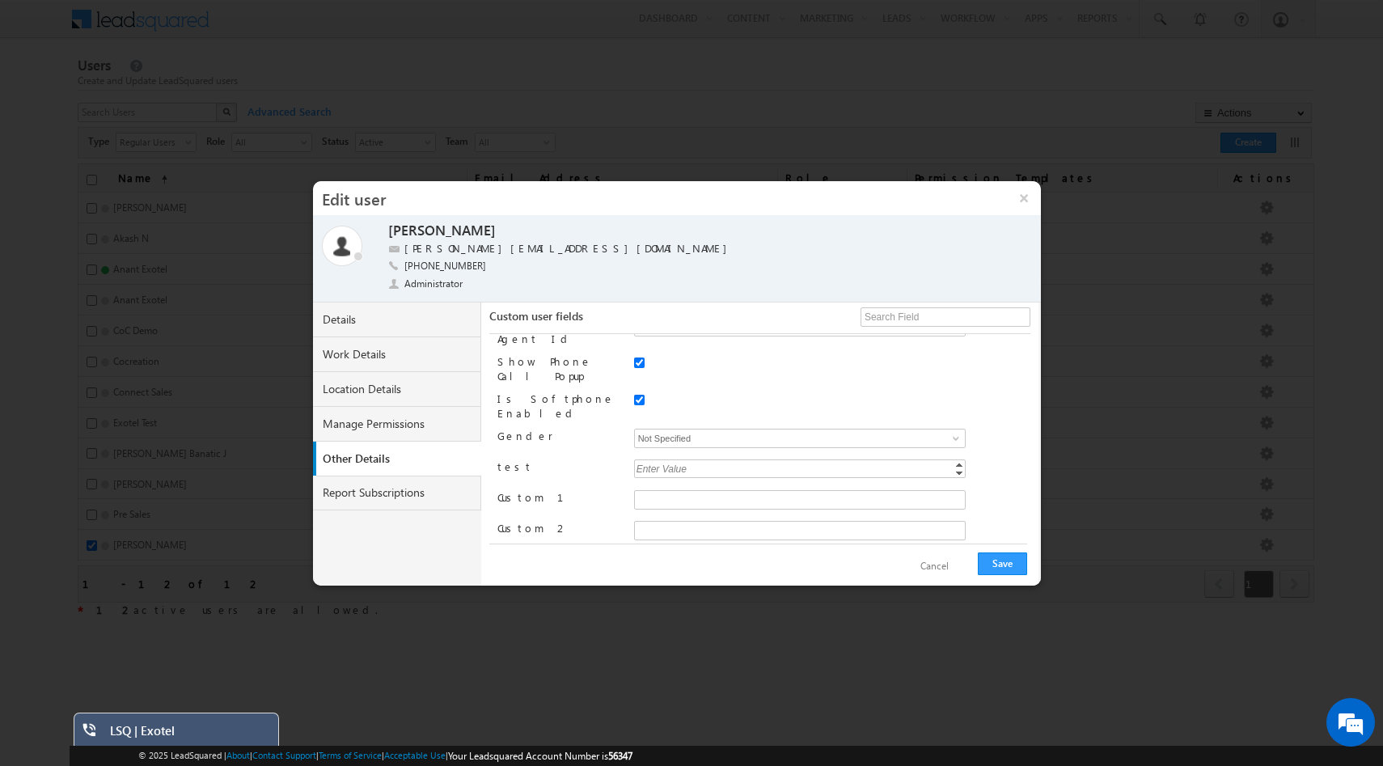
scroll to position [26, 0]
click at [525, 489] on label "Custom 1" at bounding box center [541, 496] width 86 height 15
click at [397, 485] on link "Report Subscriptions" at bounding box center [397, 493] width 168 height 35
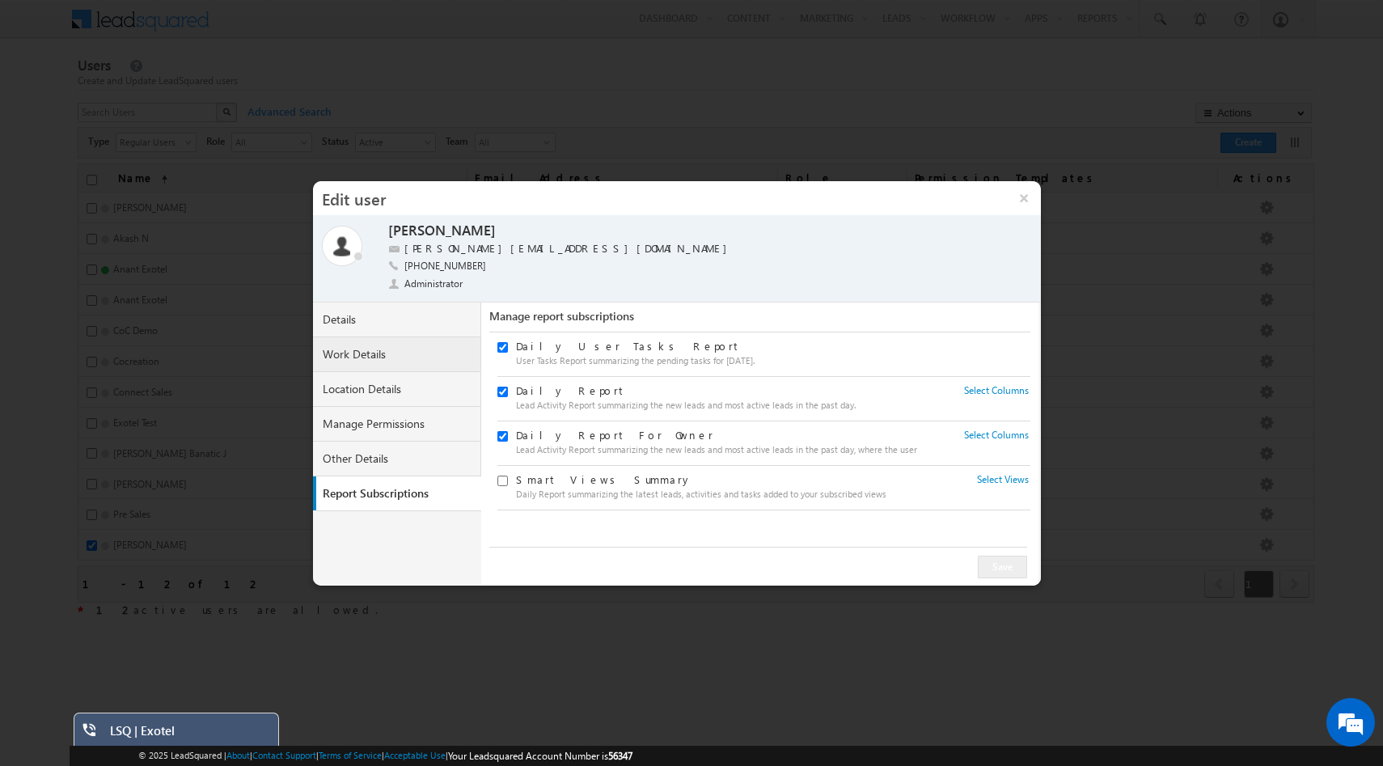
click at [380, 358] on link "Work Details" at bounding box center [397, 354] width 168 height 35
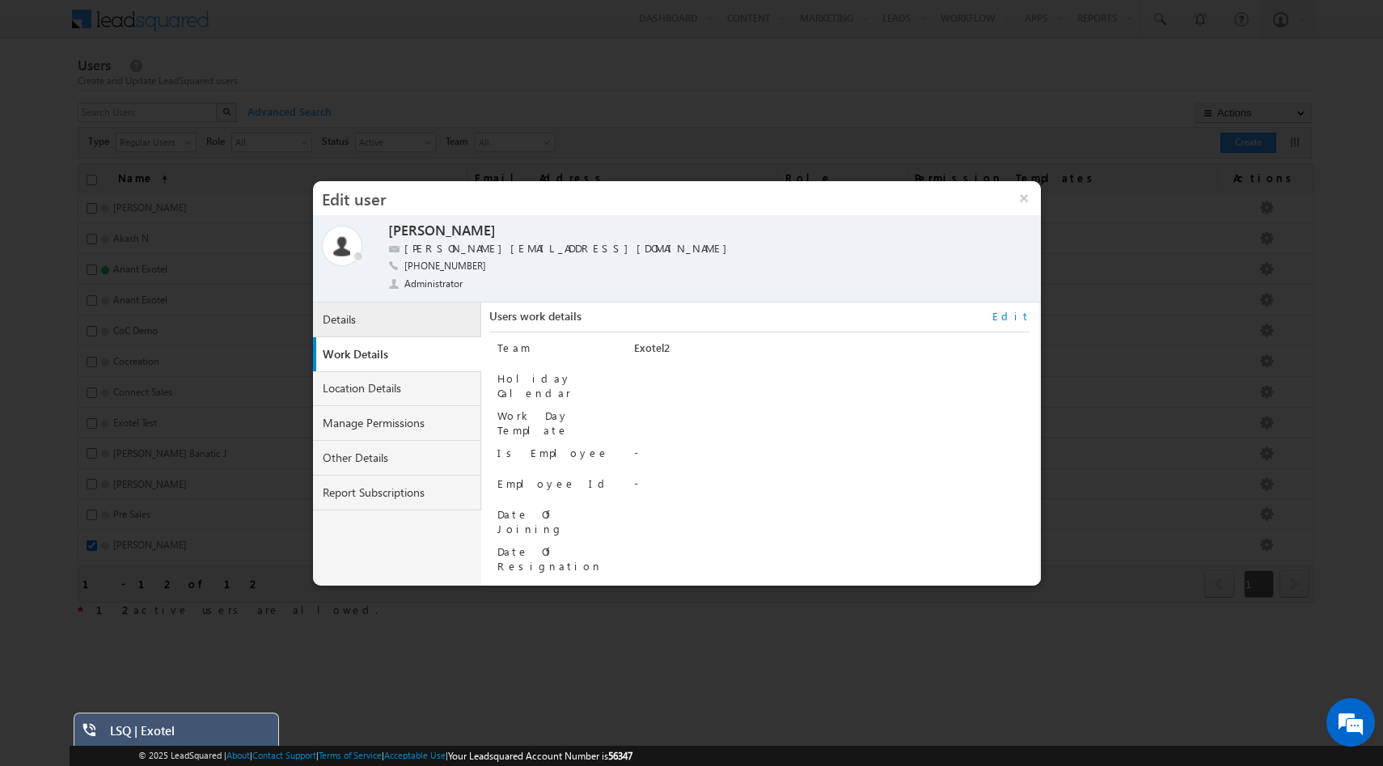
click at [361, 316] on link "Details" at bounding box center [397, 320] width 168 height 35
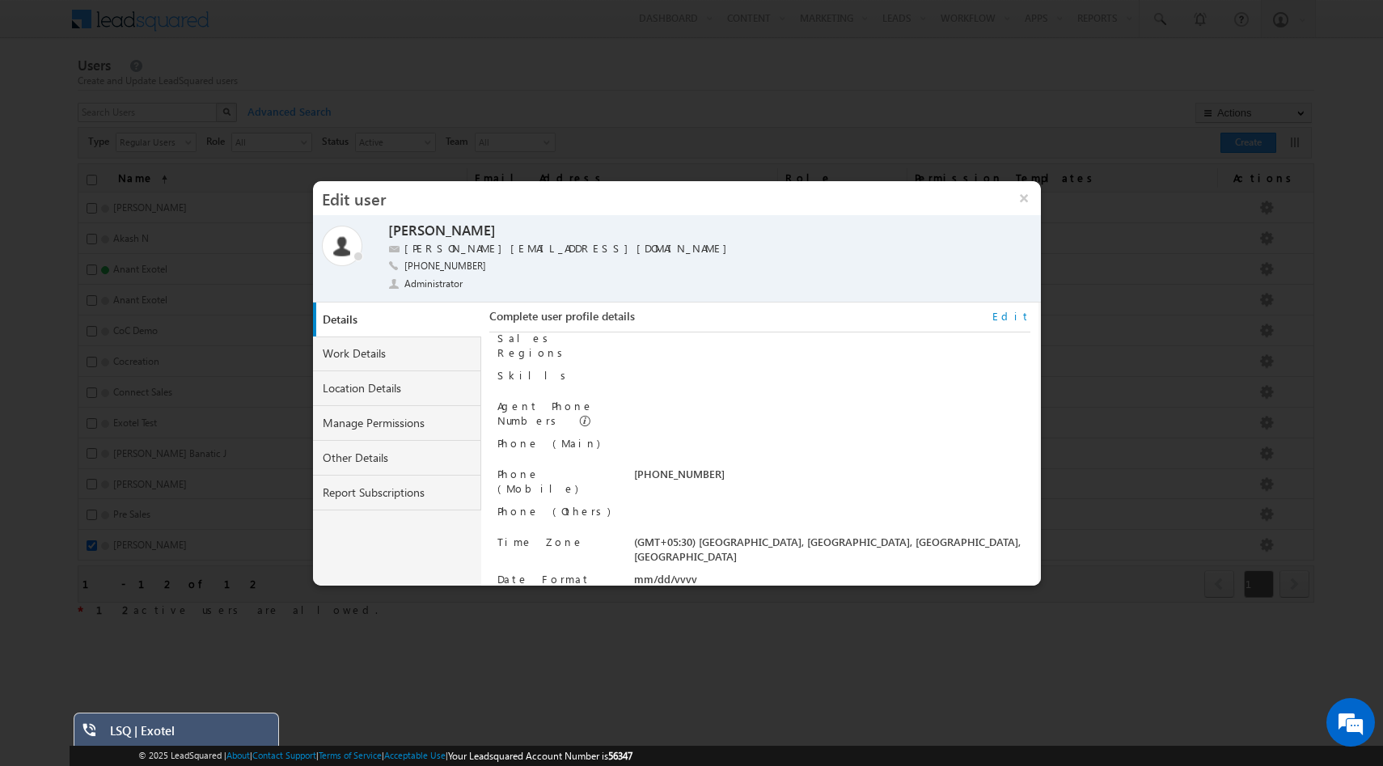
click at [1019, 310] on link "Edit" at bounding box center [1012, 316] width 38 height 15
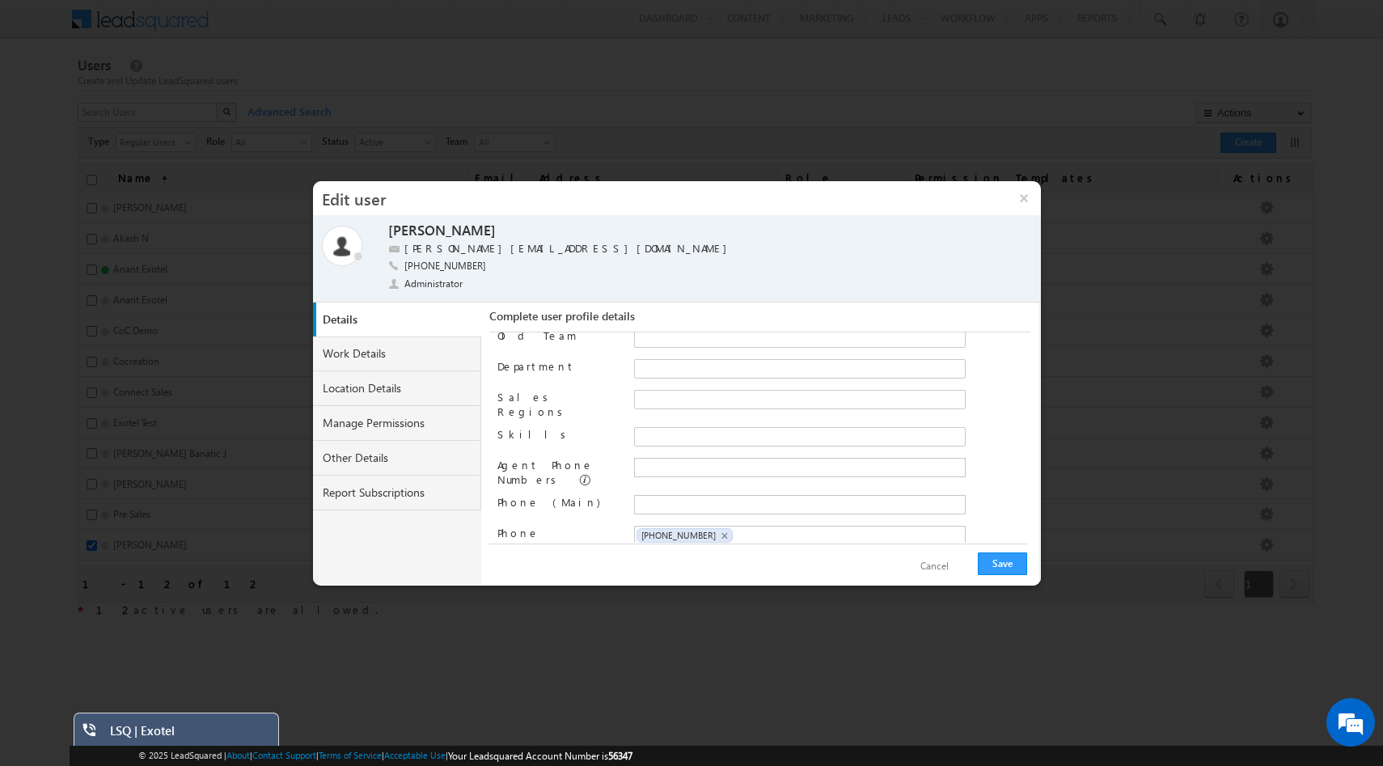
scroll to position [205, 0]
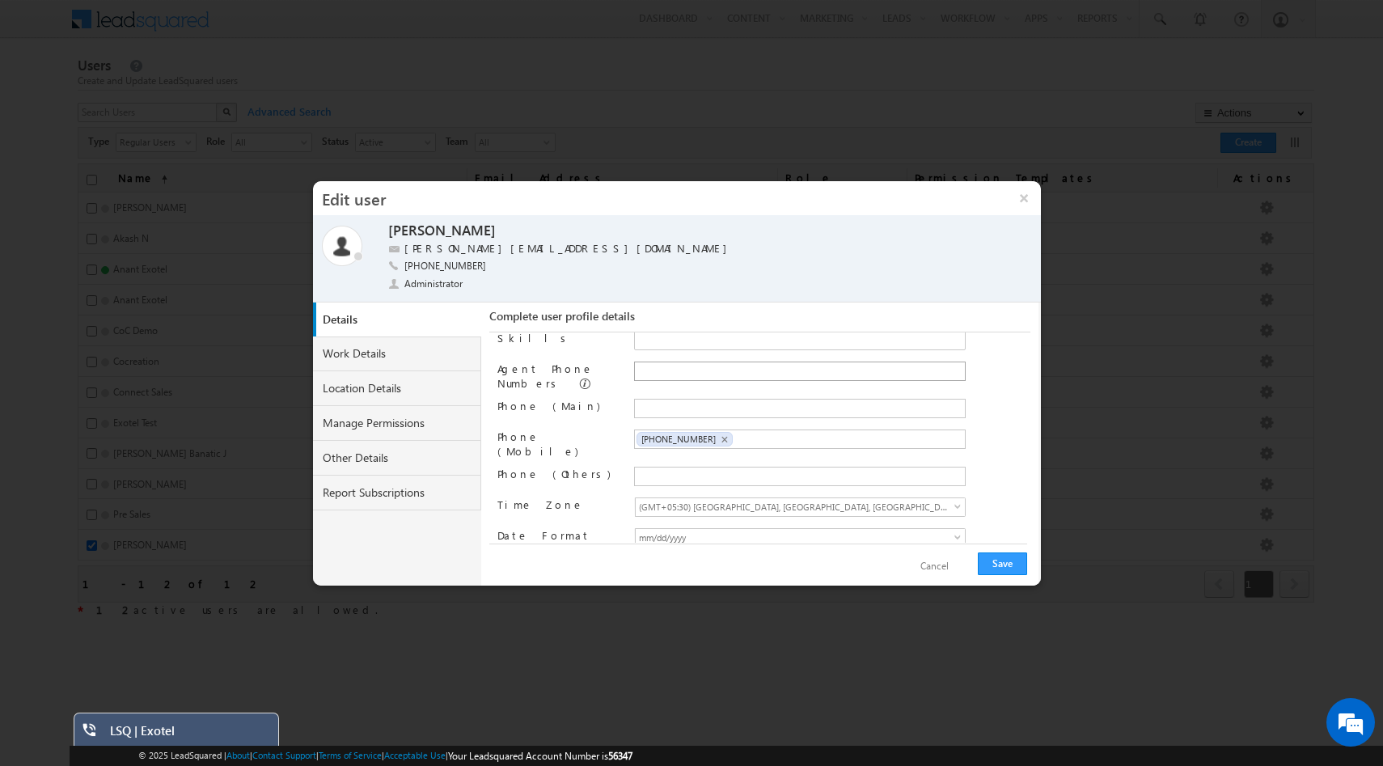
click at [727, 362] on ul at bounding box center [800, 371] width 332 height 19
type input "+910"
click at [676, 428] on div "Date Of Birth Designation Reporting to Old Team Department Sales Regions" at bounding box center [764, 438] width 533 height 210
click at [688, 446] on span "[PHONE_NUMBER]" at bounding box center [679, 450] width 74 height 11
click at [701, 446] on span "[PHONE_NUMBER]" at bounding box center [679, 450] width 74 height 11
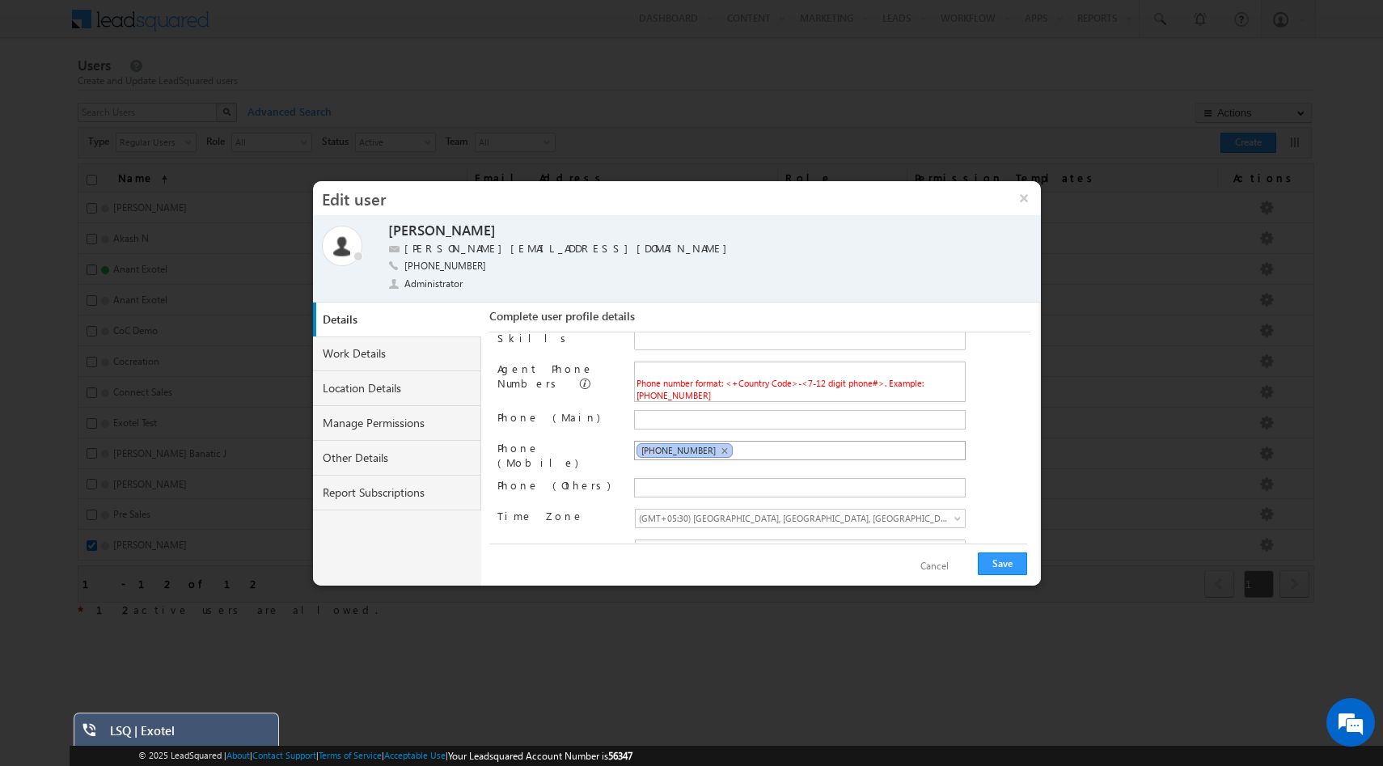
click at [701, 446] on span "[PHONE_NUMBER]" at bounding box center [679, 450] width 74 height 11
copy span "[PHONE_NUMBER]"
click at [765, 378] on span "Phone number format: <+Country Code>-<7-12 digit phone#>. Example: +91-98450984…" at bounding box center [780, 389] width 287 height 23
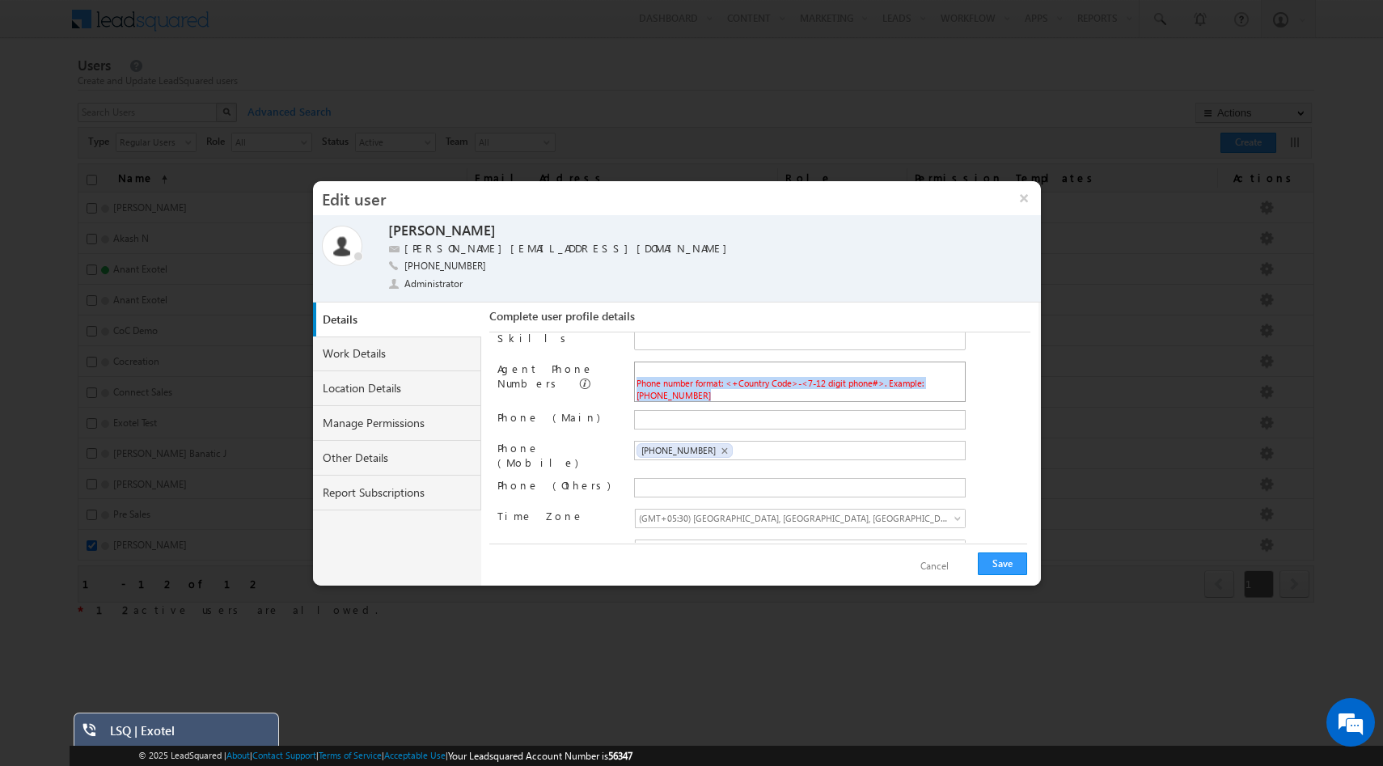
click at [765, 378] on span "Phone number format: <+Country Code>-<7-12 digit phone#>. Example: +91-98450984…" at bounding box center [780, 389] width 287 height 23
paste input "+91-9880016744"
type input "+91-9880016744"
click at [981, 401] on div "Date Of Birth Designation Reporting to Old Team Department Sales Regions" at bounding box center [764, 438] width 533 height 210
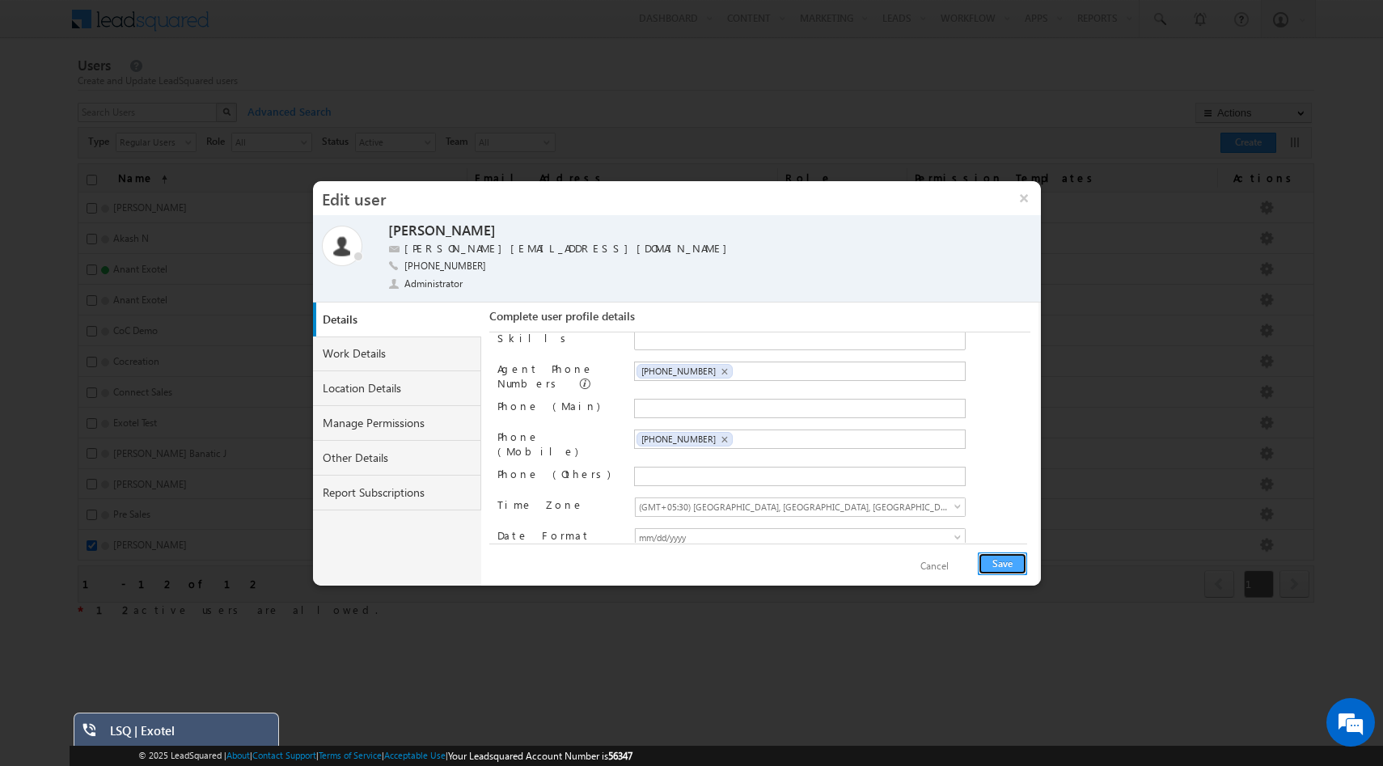
click at [1005, 567] on button "Save" at bounding box center [1002, 564] width 49 height 23
click at [1010, 563] on button "Save" at bounding box center [1002, 564] width 49 height 23
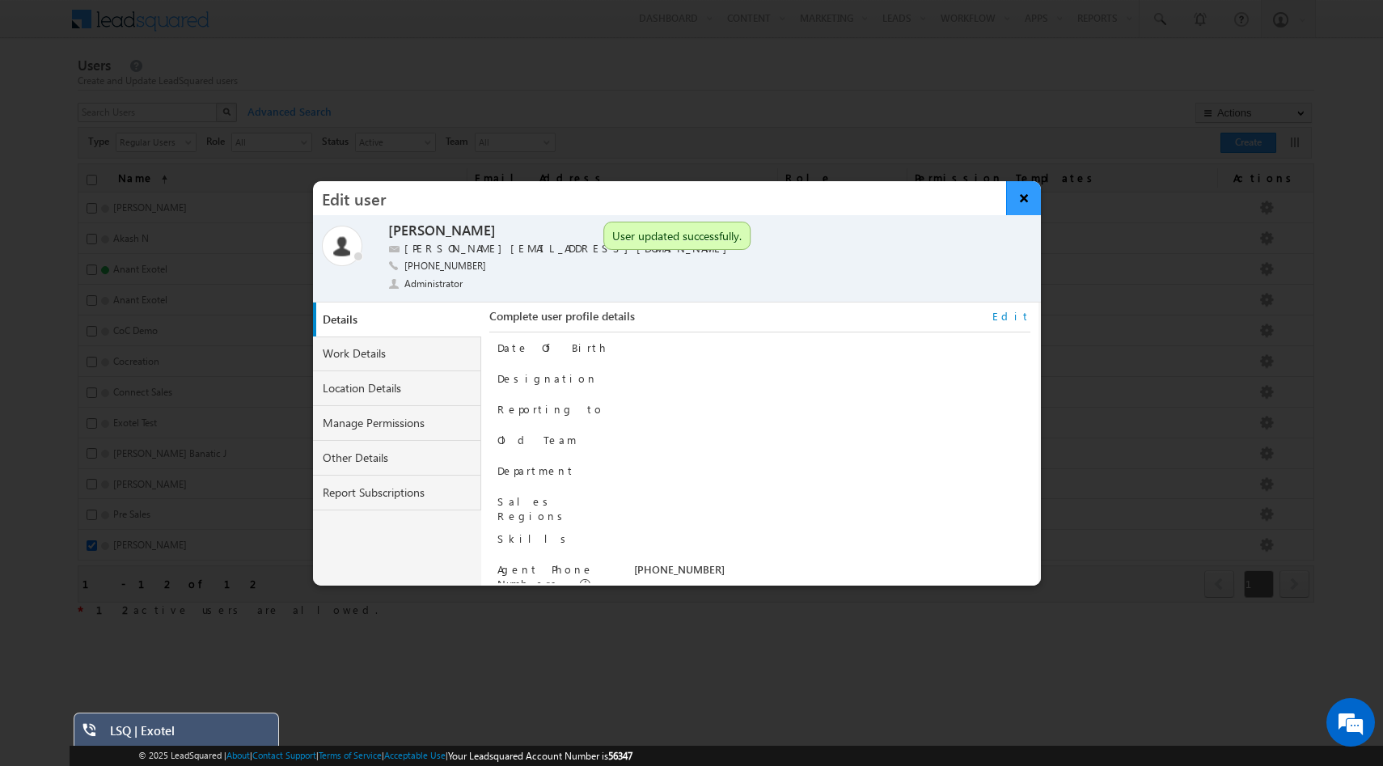
click at [1022, 197] on button "×" at bounding box center [1023, 198] width 35 height 34
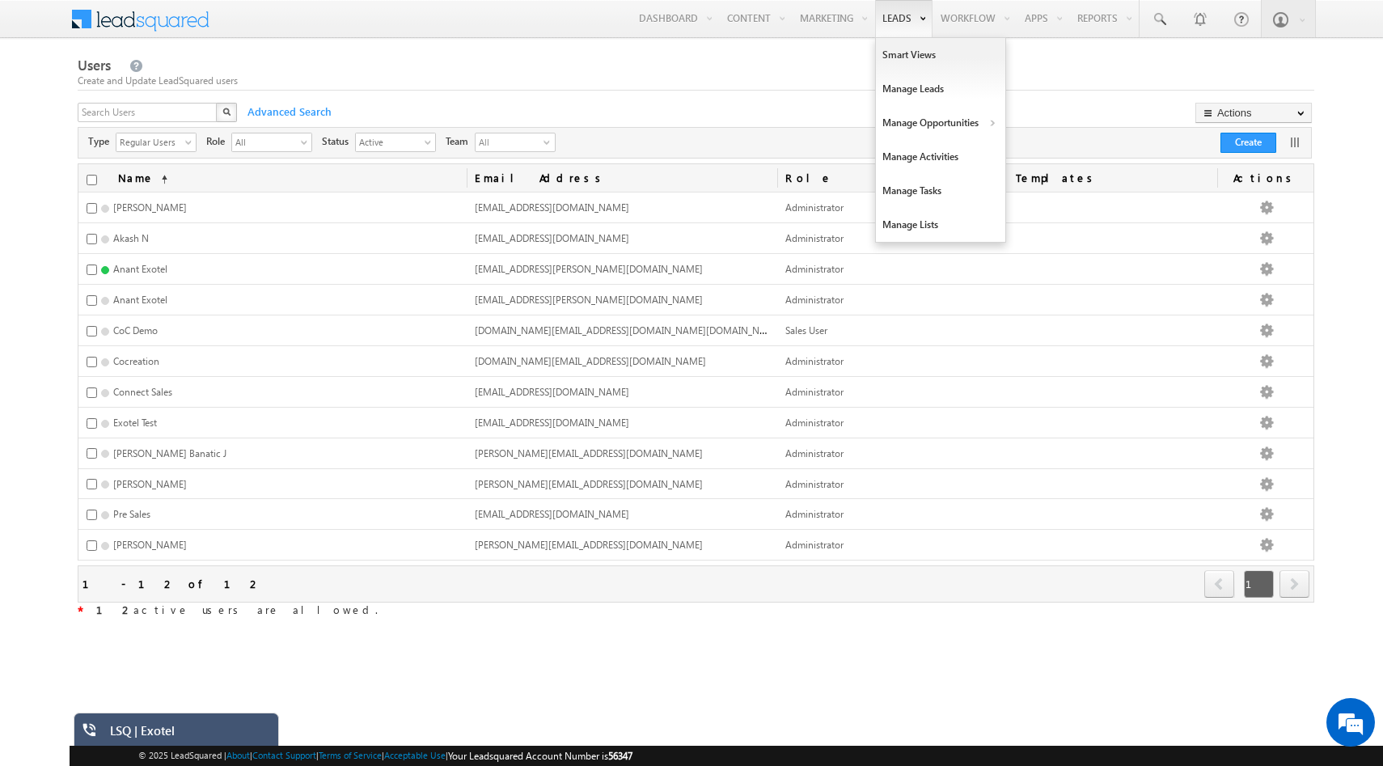
click at [888, 25] on link "Leads" at bounding box center [903, 18] width 57 height 37
click at [898, 82] on link "Manage Leads" at bounding box center [940, 89] width 129 height 34
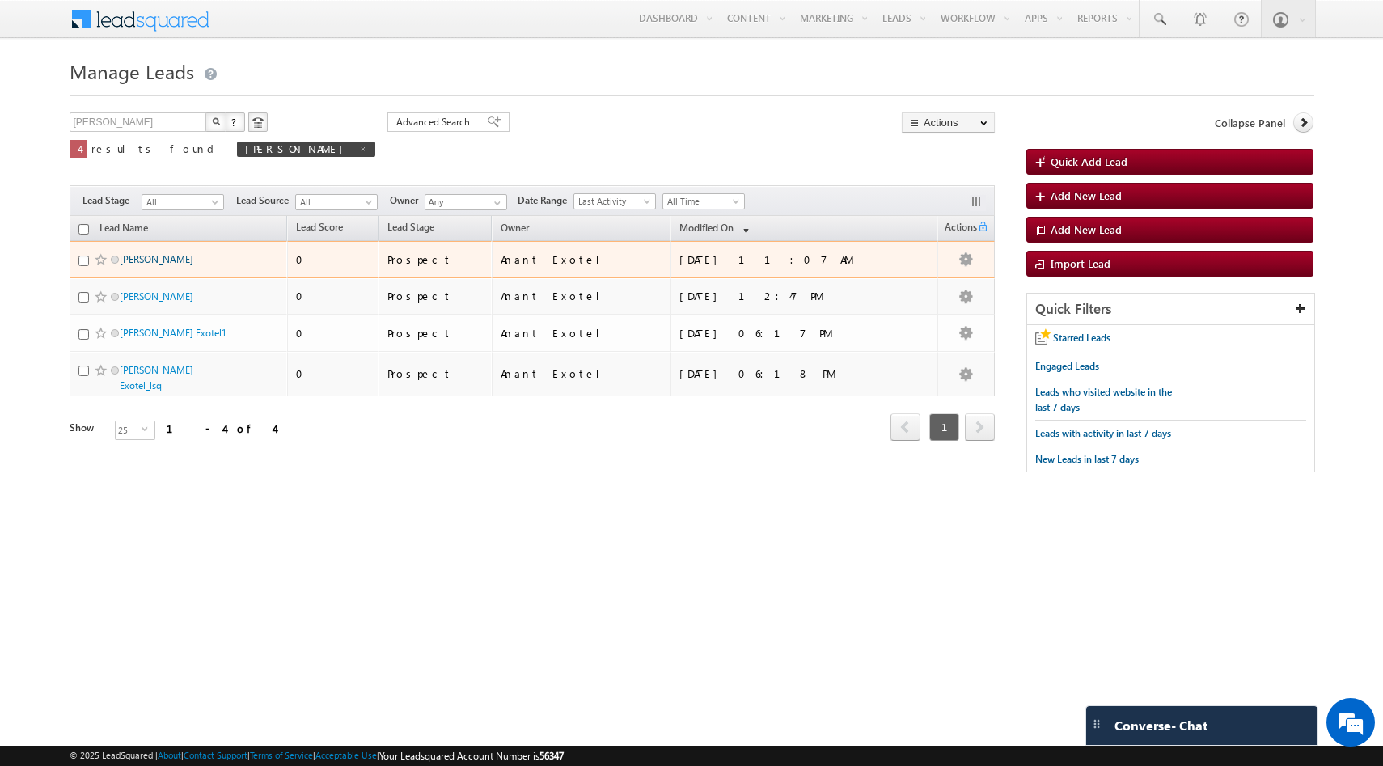
click at [149, 262] on link "[PERSON_NAME]" at bounding box center [157, 259] width 74 height 12
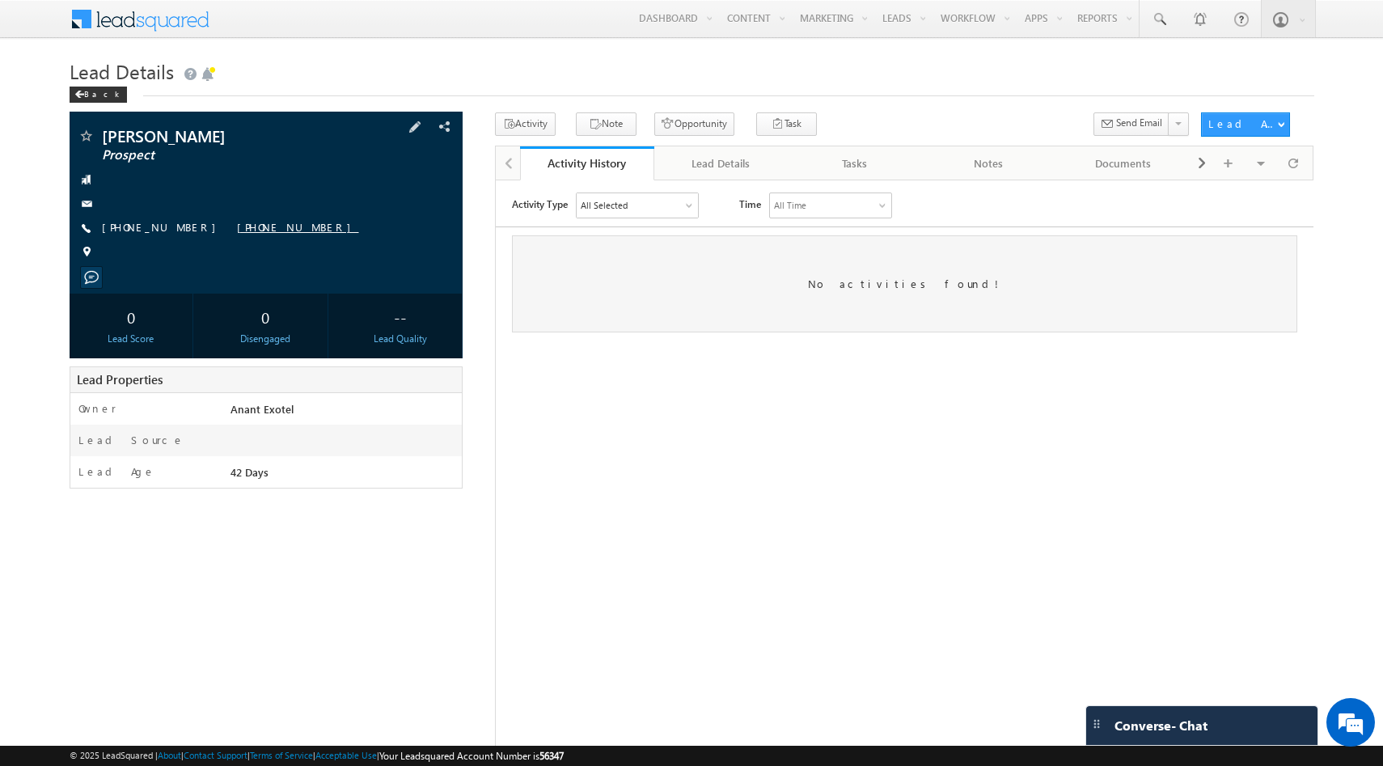
click at [237, 230] on link "[PHONE_NUMBER]" at bounding box center [298, 227] width 122 height 14
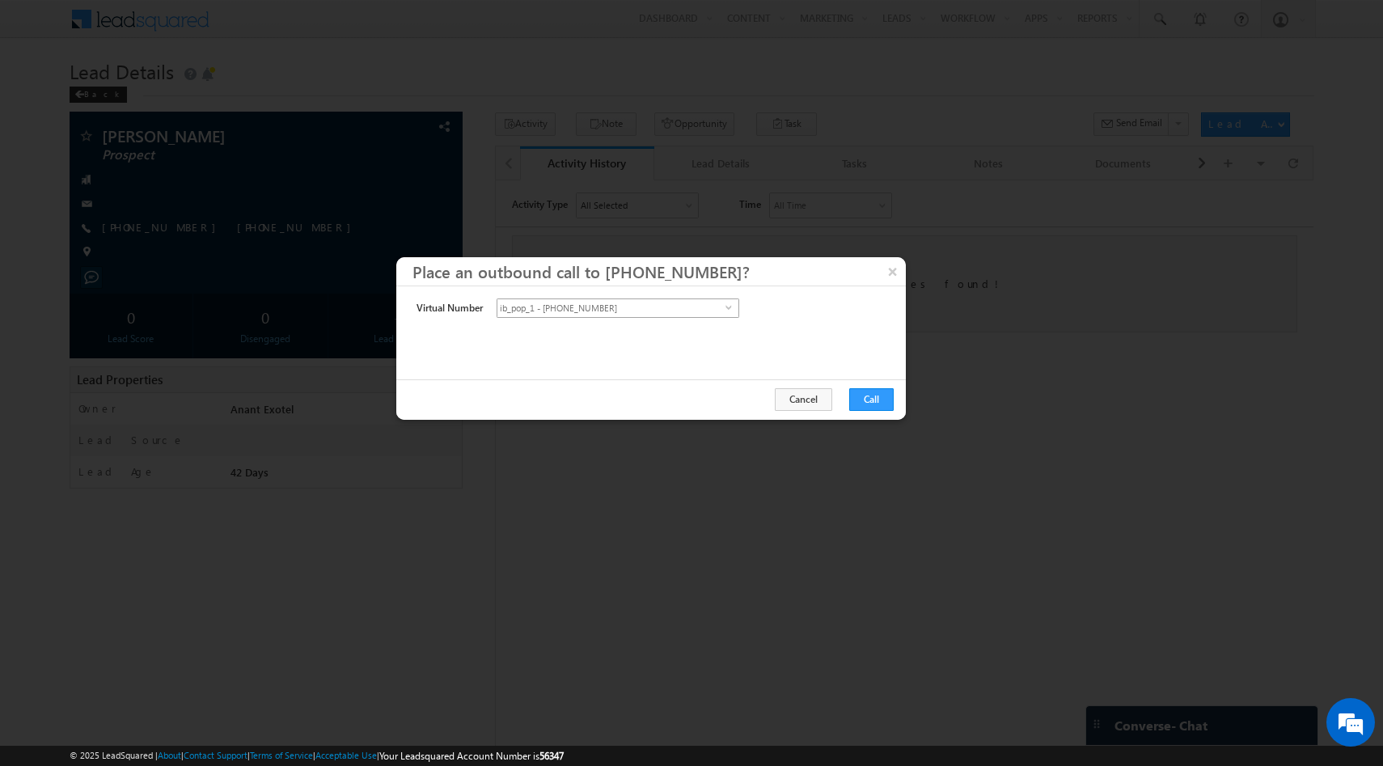
click at [722, 306] on span "ib_pop_1 - [PHONE_NUMBER]" at bounding box center [612, 308] width 228 height 18
click at [711, 341] on li "ib_pop - [PHONE_NUMBER]" at bounding box center [618, 343] width 241 height 16
click at [872, 398] on button "Call" at bounding box center [872, 399] width 44 height 23
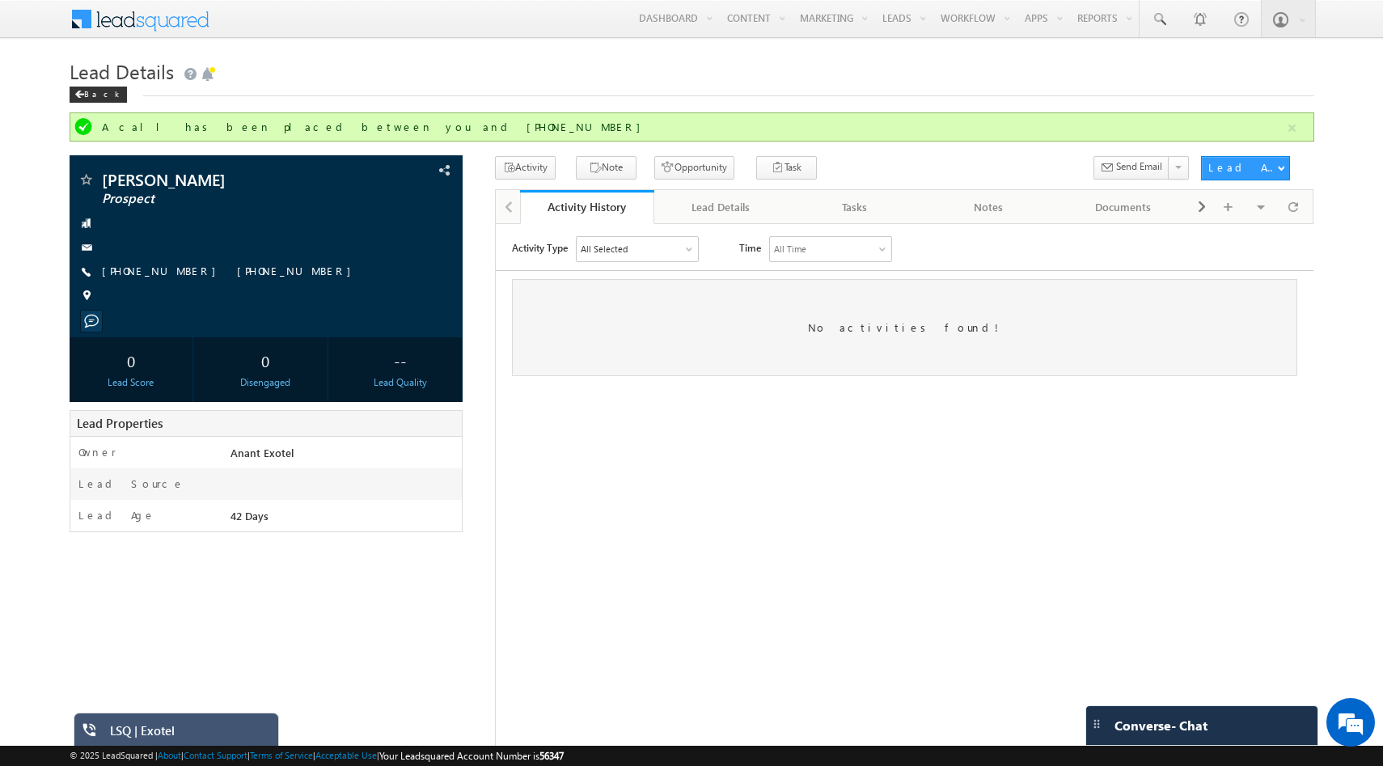
click at [208, 724] on div "LSQ | Exotel" at bounding box center [188, 734] width 157 height 23
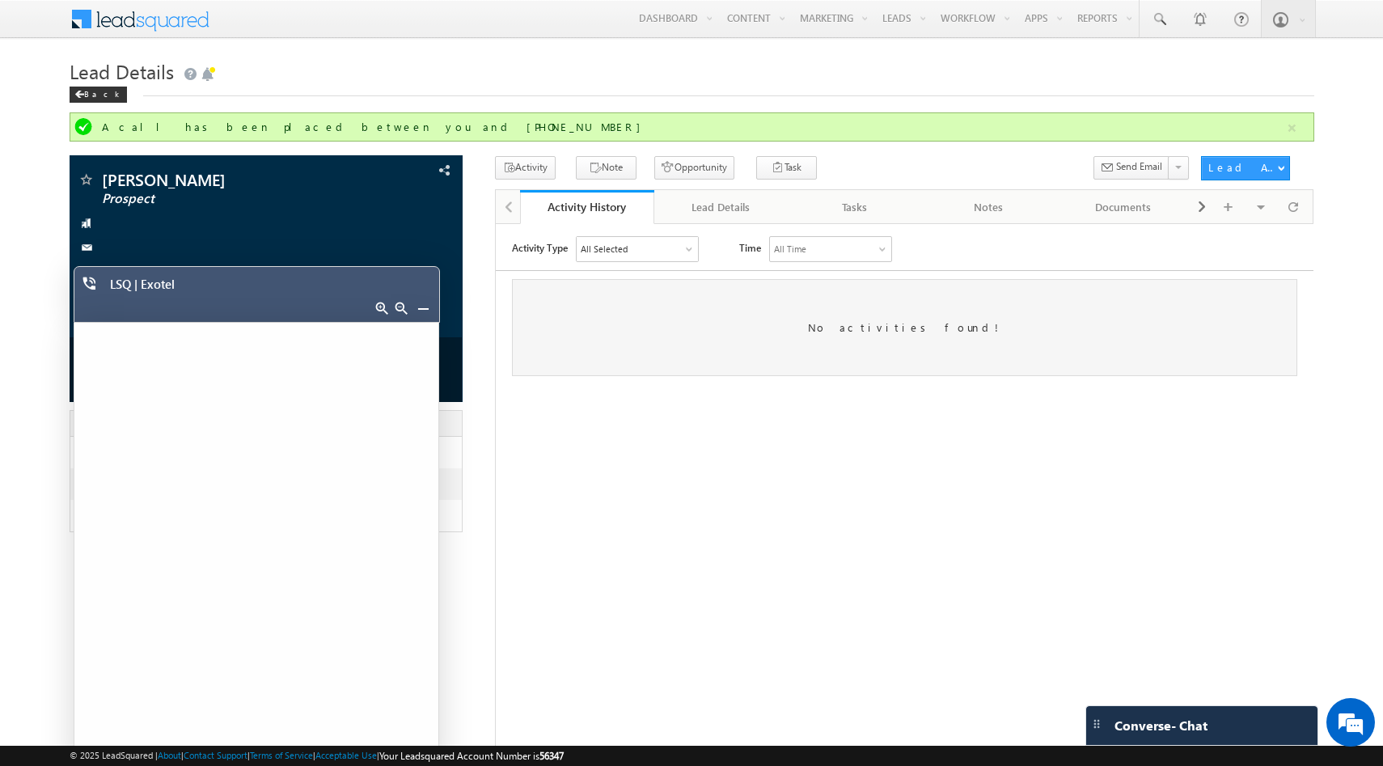
click at [423, 307] on link at bounding box center [423, 308] width 13 height 13
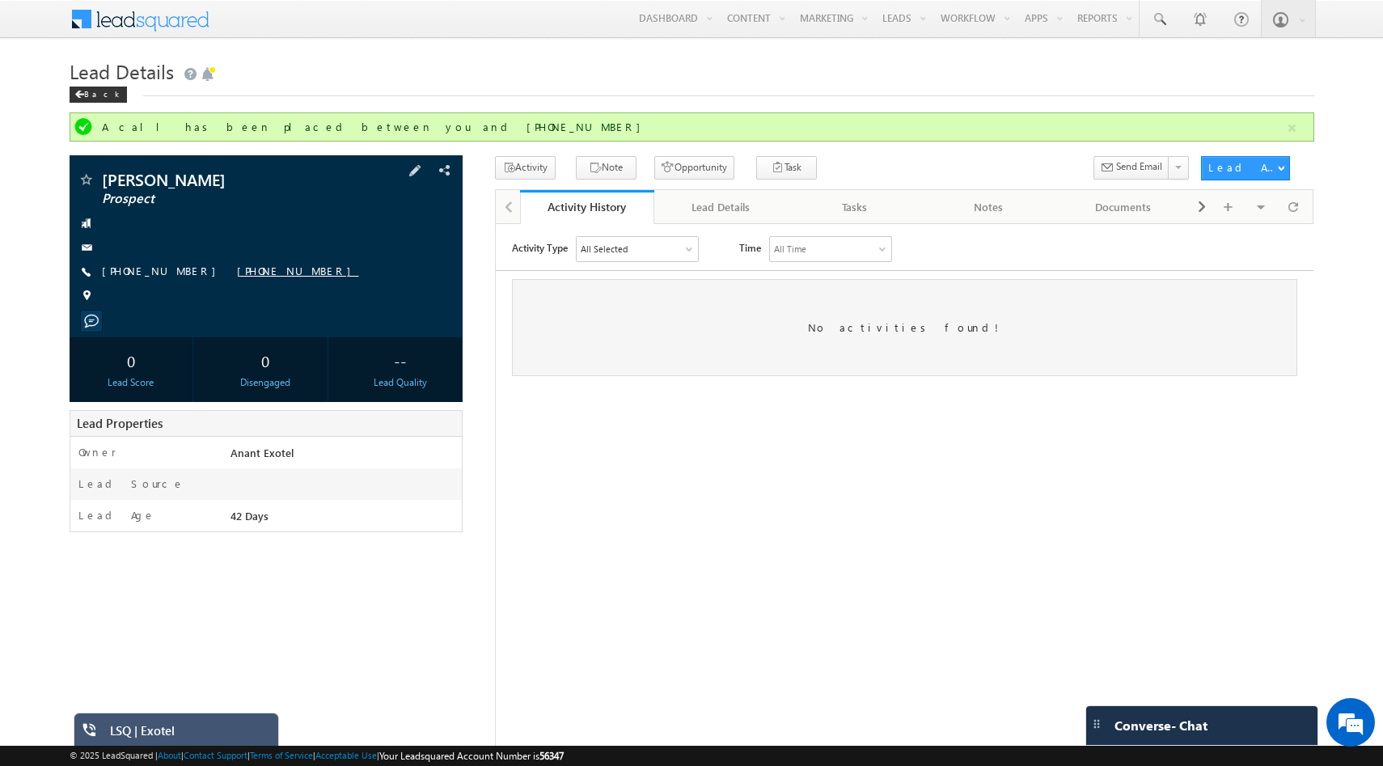
click at [246, 268] on link "+91-9880016744" at bounding box center [298, 271] width 122 height 14
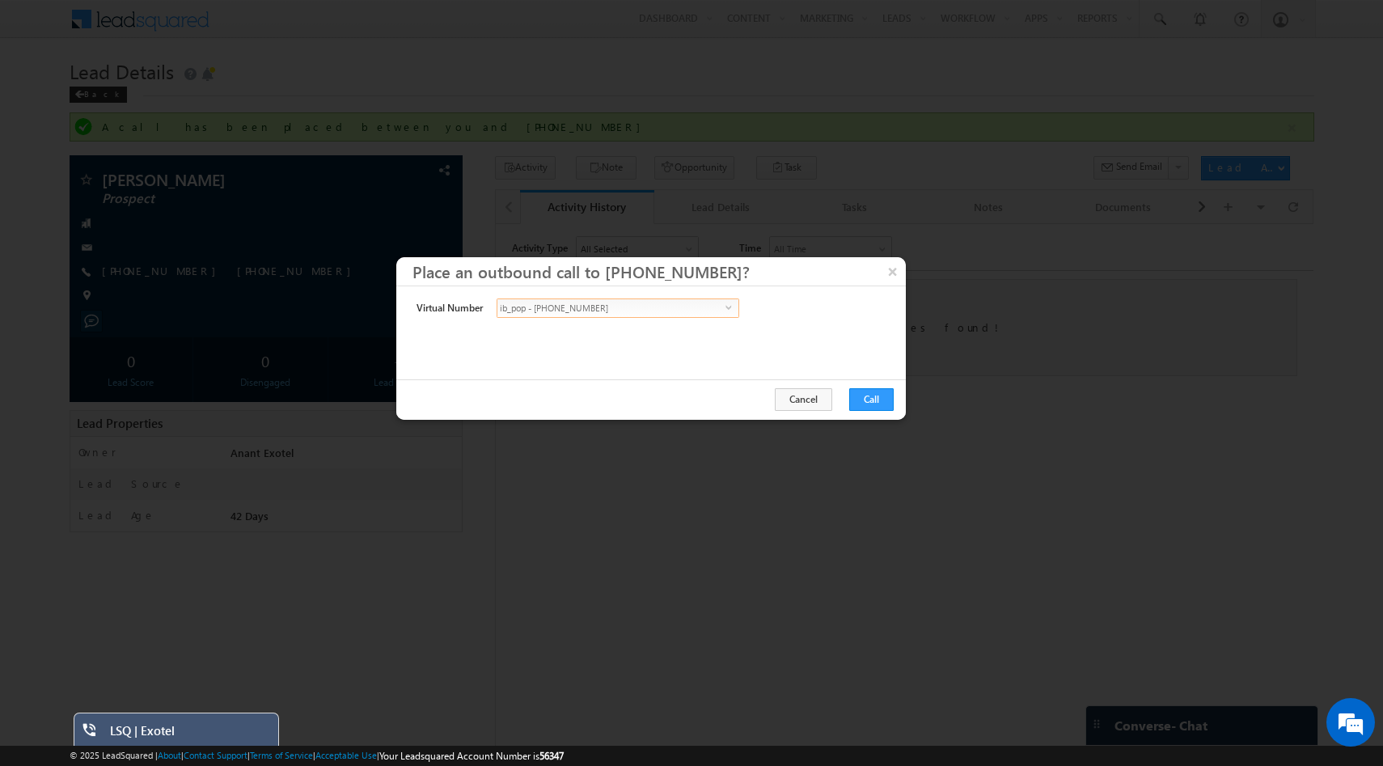
click at [718, 311] on span "ib_pop - +91-8046802144" at bounding box center [612, 308] width 228 height 18
click at [699, 328] on li "ib_pop - +91-8046802144" at bounding box center [618, 327] width 241 height 16
click at [807, 337] on div "Virtual Number ib_pop - +91-8046802144 select +91-8046802144" at bounding box center [651, 318] width 469 height 38
click at [876, 403] on button "Call" at bounding box center [872, 399] width 44 height 23
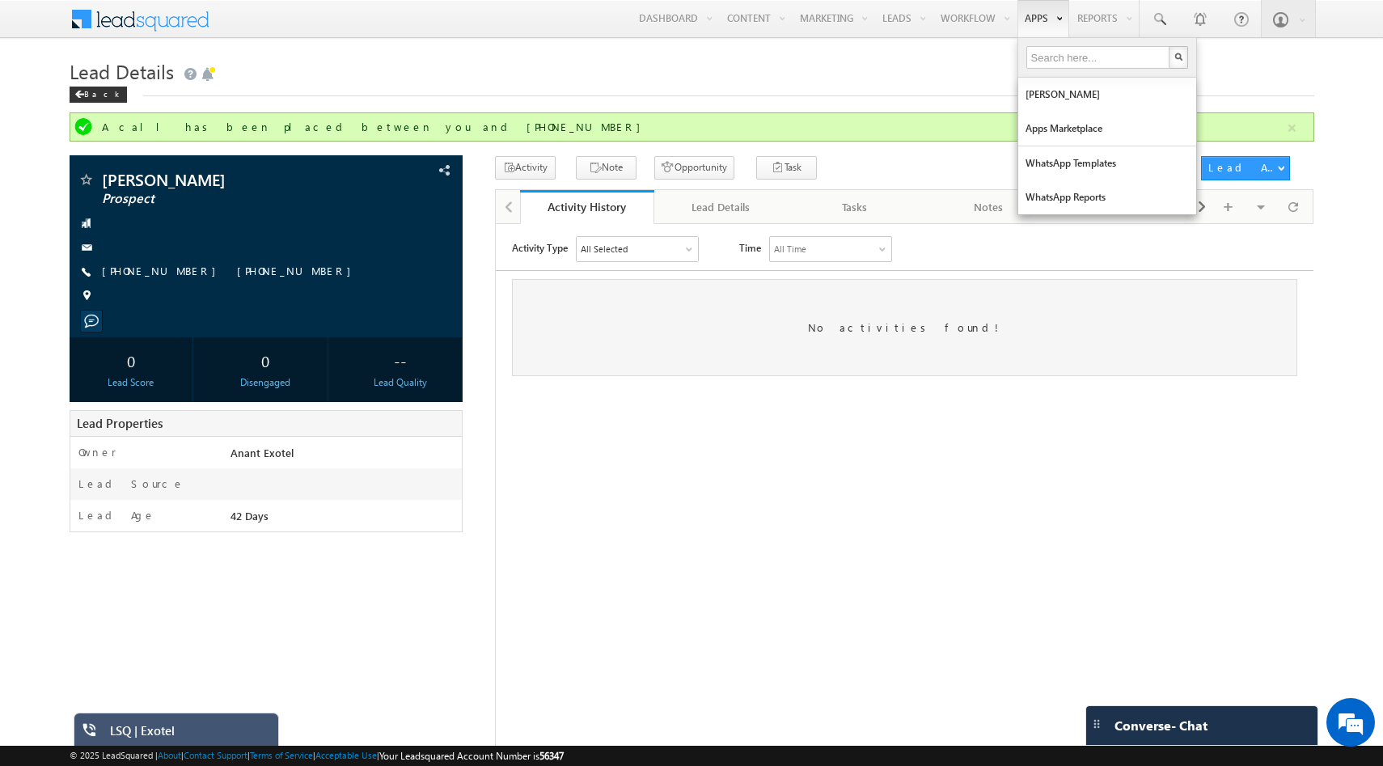
click at [1041, 22] on link "Apps" at bounding box center [1044, 18] width 52 height 37
click at [1053, 135] on link "Apps Marketplace" at bounding box center [1108, 129] width 178 height 34
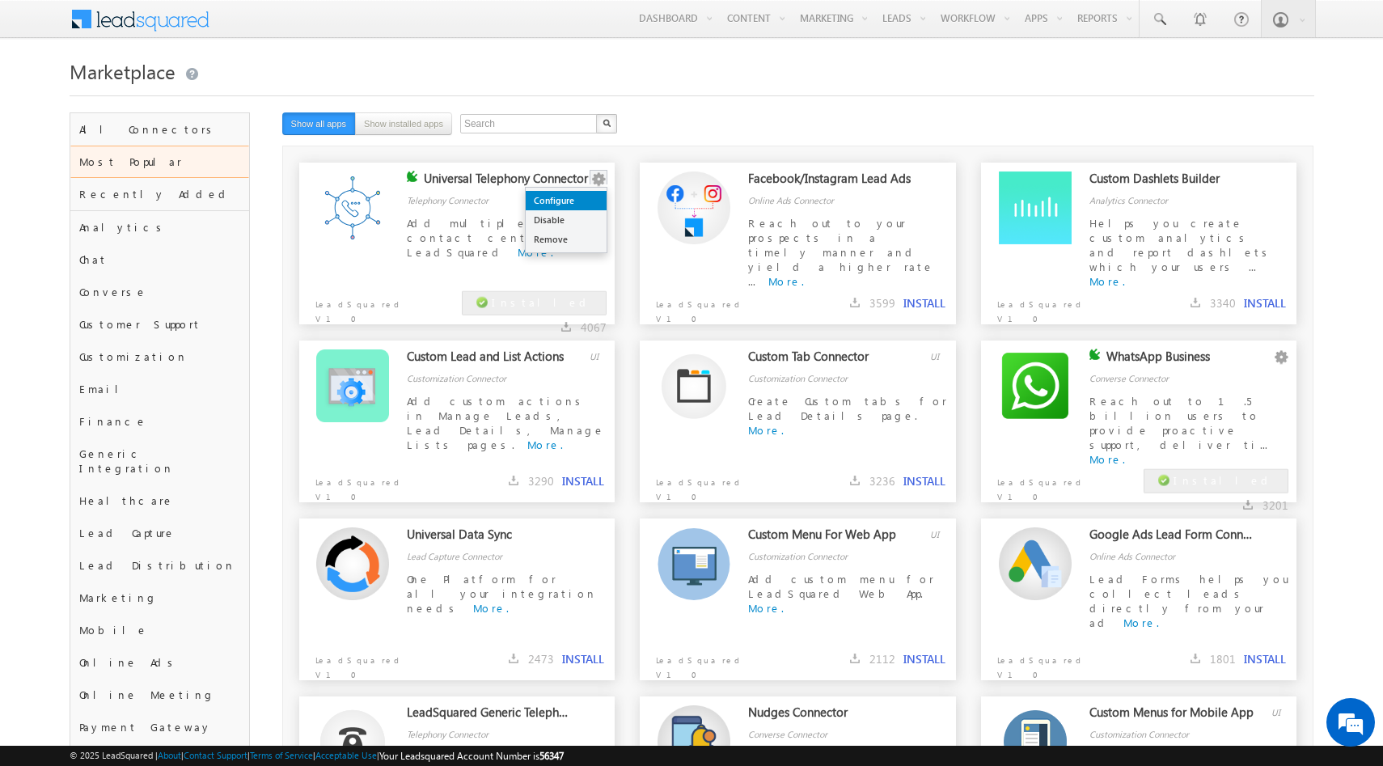
click at [591, 197] on link "Configure" at bounding box center [566, 200] width 81 height 19
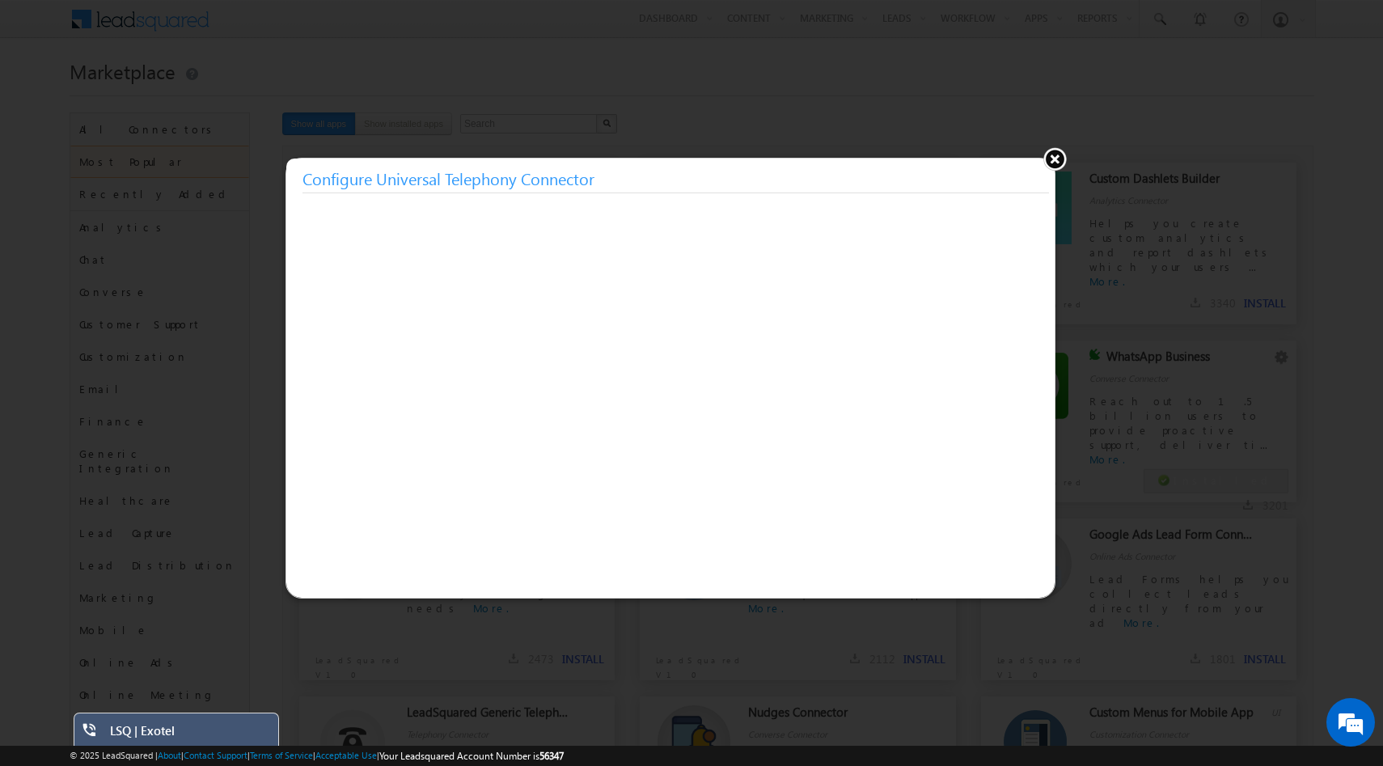
click at [1064, 159] on button at bounding box center [1055, 158] width 24 height 24
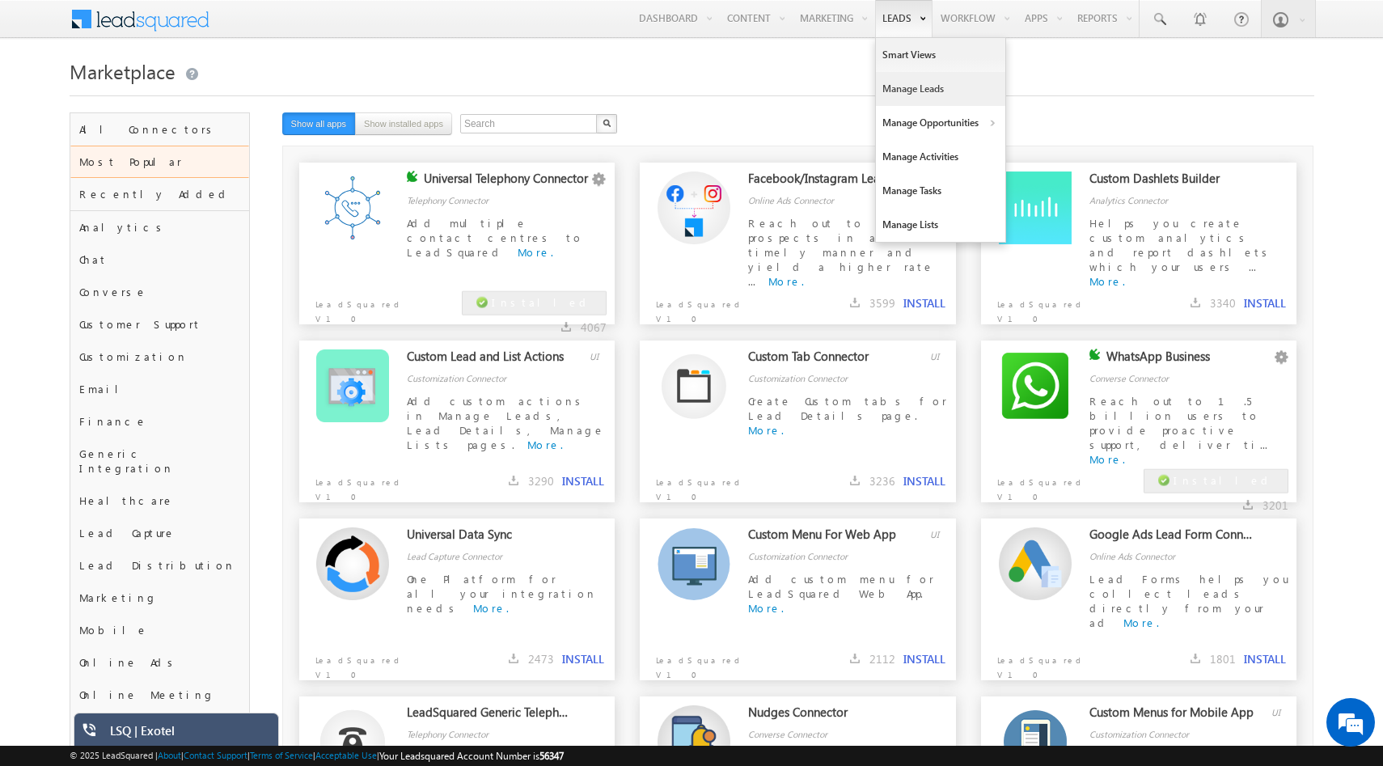
click at [903, 90] on link "Manage Leads" at bounding box center [940, 89] width 129 height 34
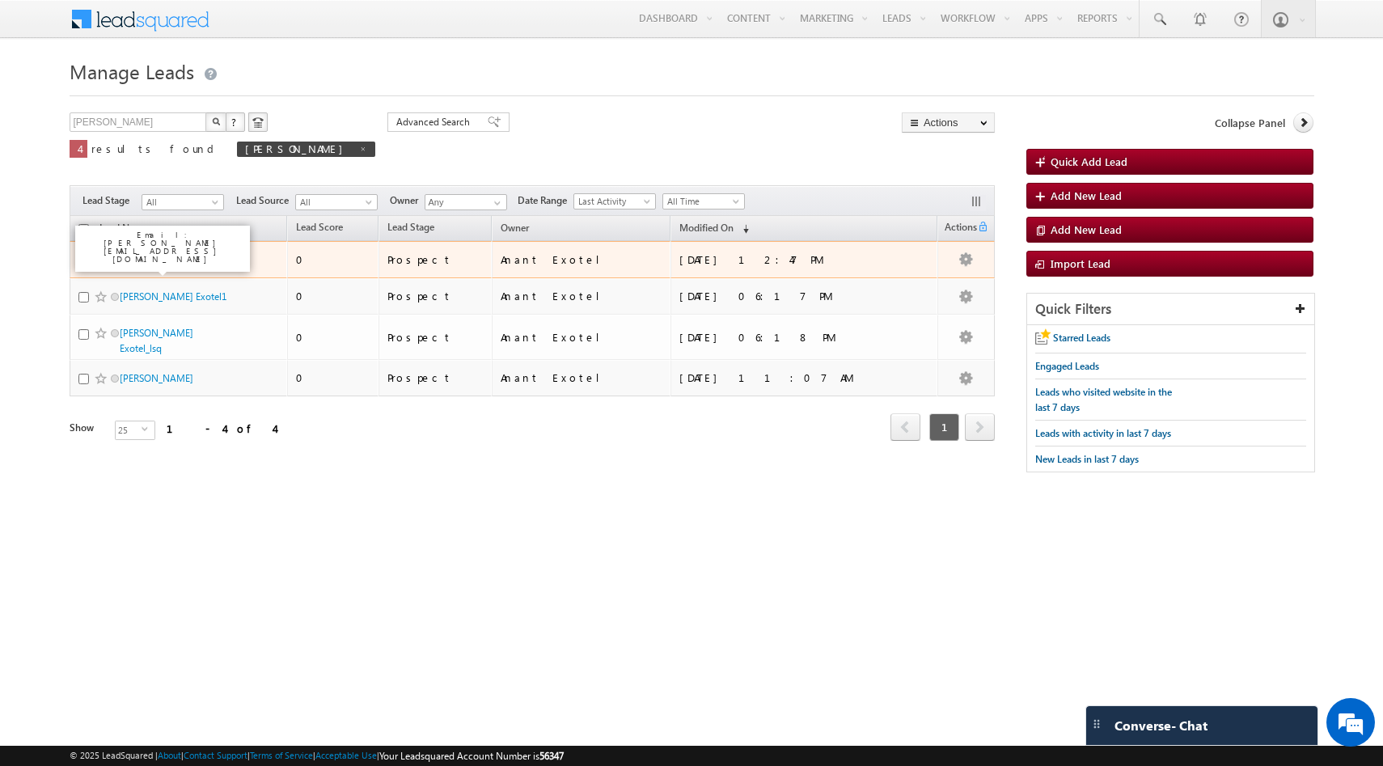
click at [135, 263] on link "[PERSON_NAME]" at bounding box center [157, 259] width 74 height 12
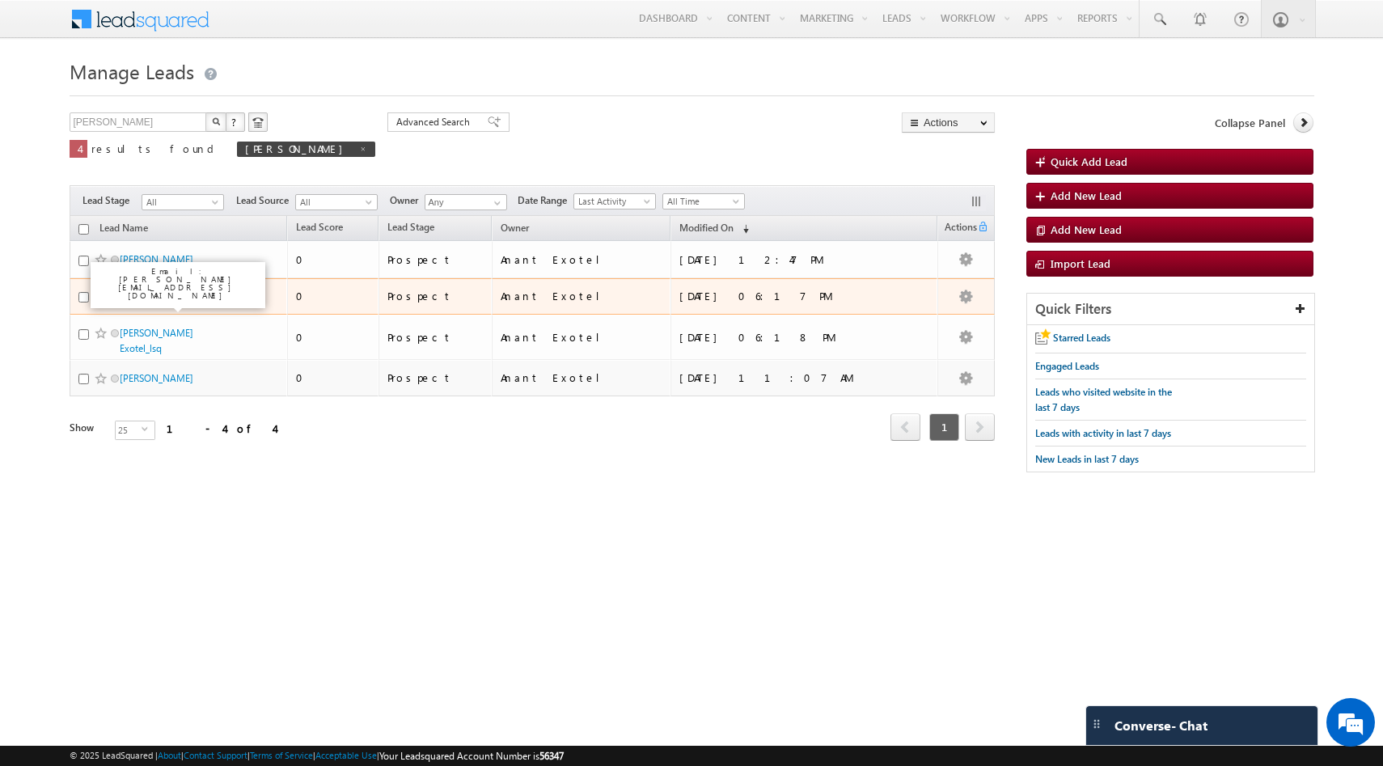
click at [144, 297] on link "[PERSON_NAME] Exotel1" at bounding box center [173, 296] width 107 height 12
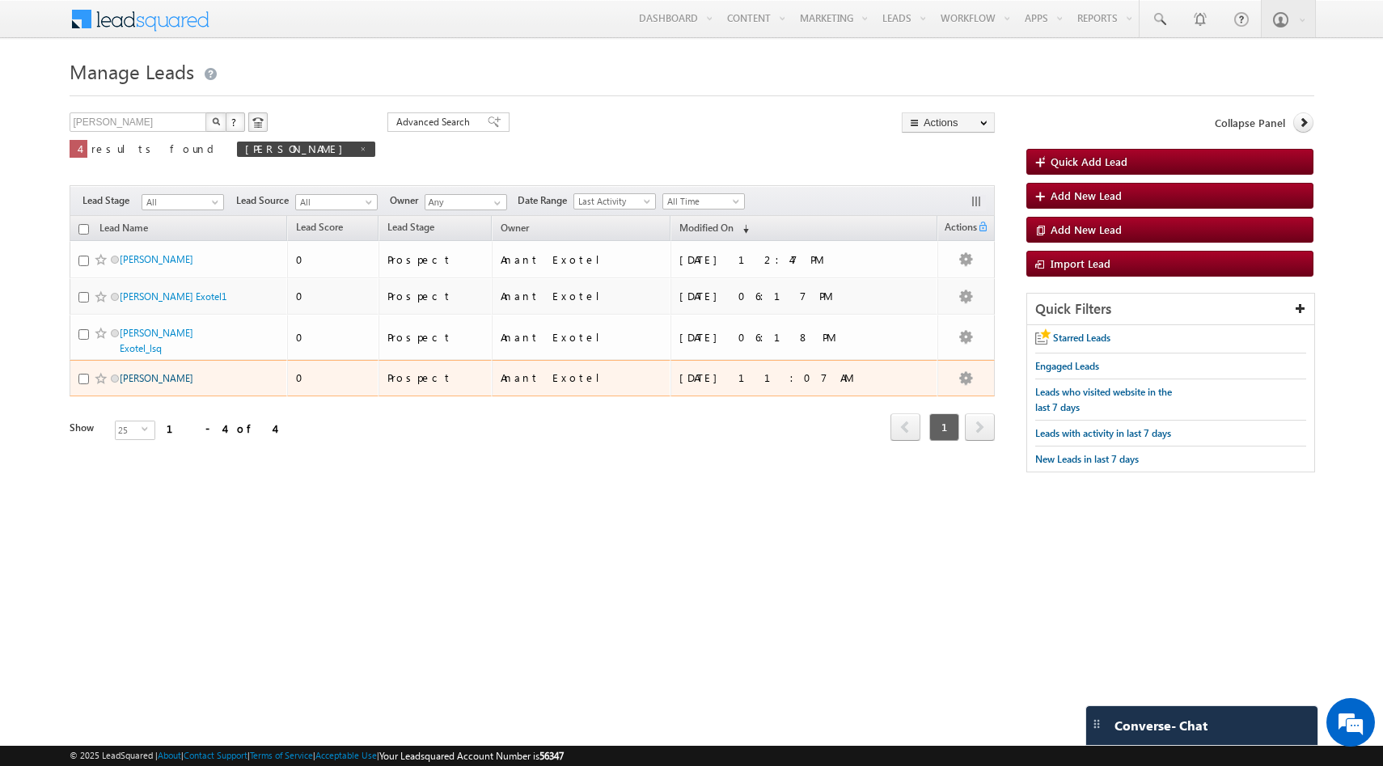
click at [151, 372] on link "Ritesh Kumar" at bounding box center [157, 378] width 74 height 12
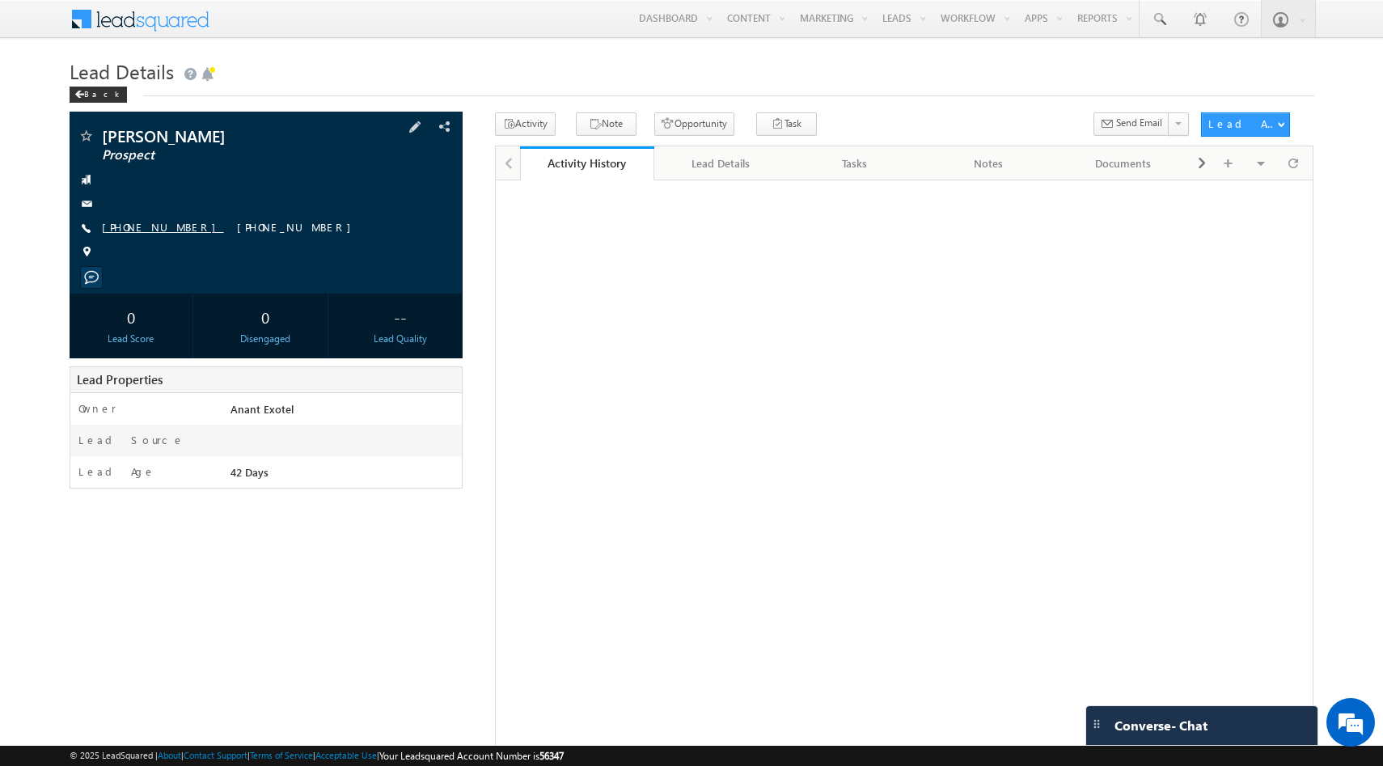
click at [165, 226] on link "+91-9880016744" at bounding box center [163, 227] width 122 height 14
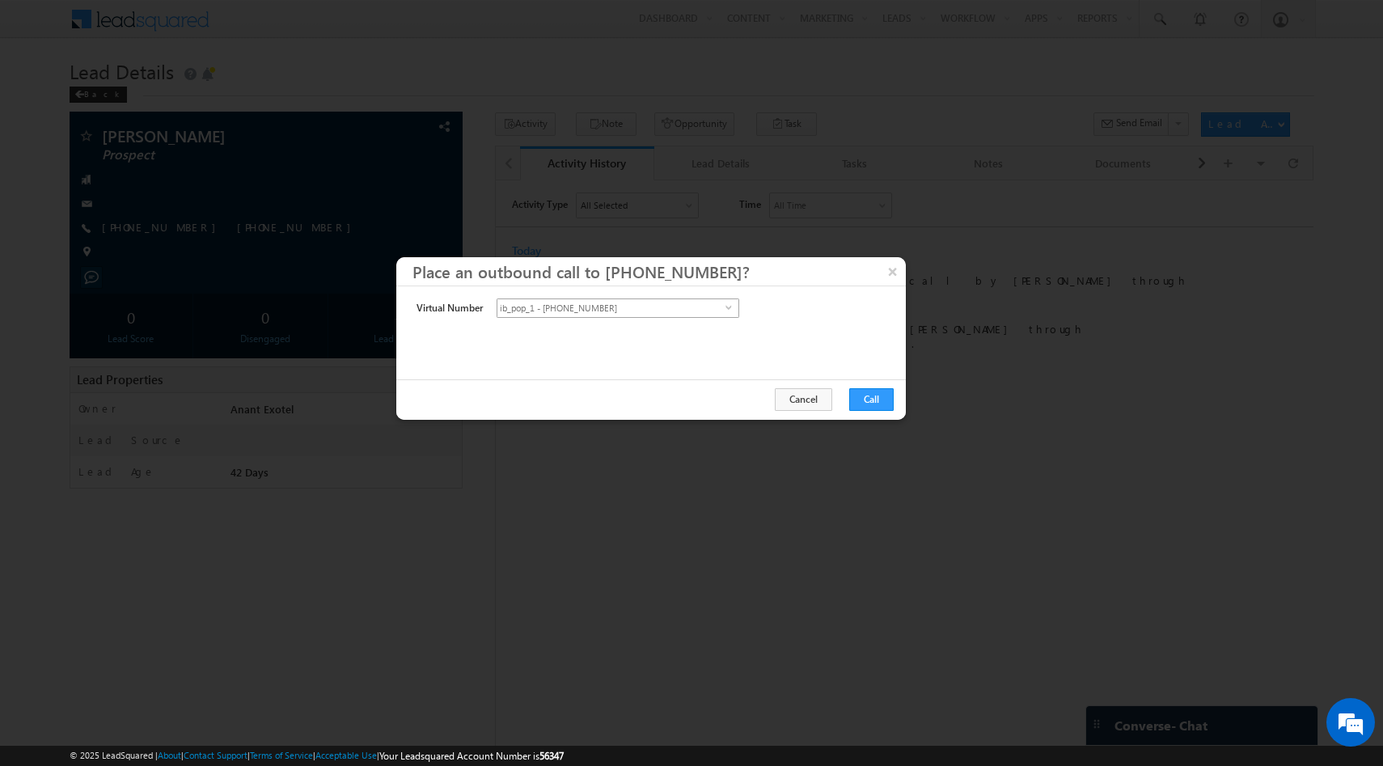
click at [707, 310] on span "ib_pop_1 - +91-1141194286" at bounding box center [612, 308] width 228 height 18
click at [706, 338] on li "ib_pop - +91-8046802144" at bounding box center [618, 343] width 241 height 16
click at [888, 396] on button "Call" at bounding box center [872, 399] width 44 height 23
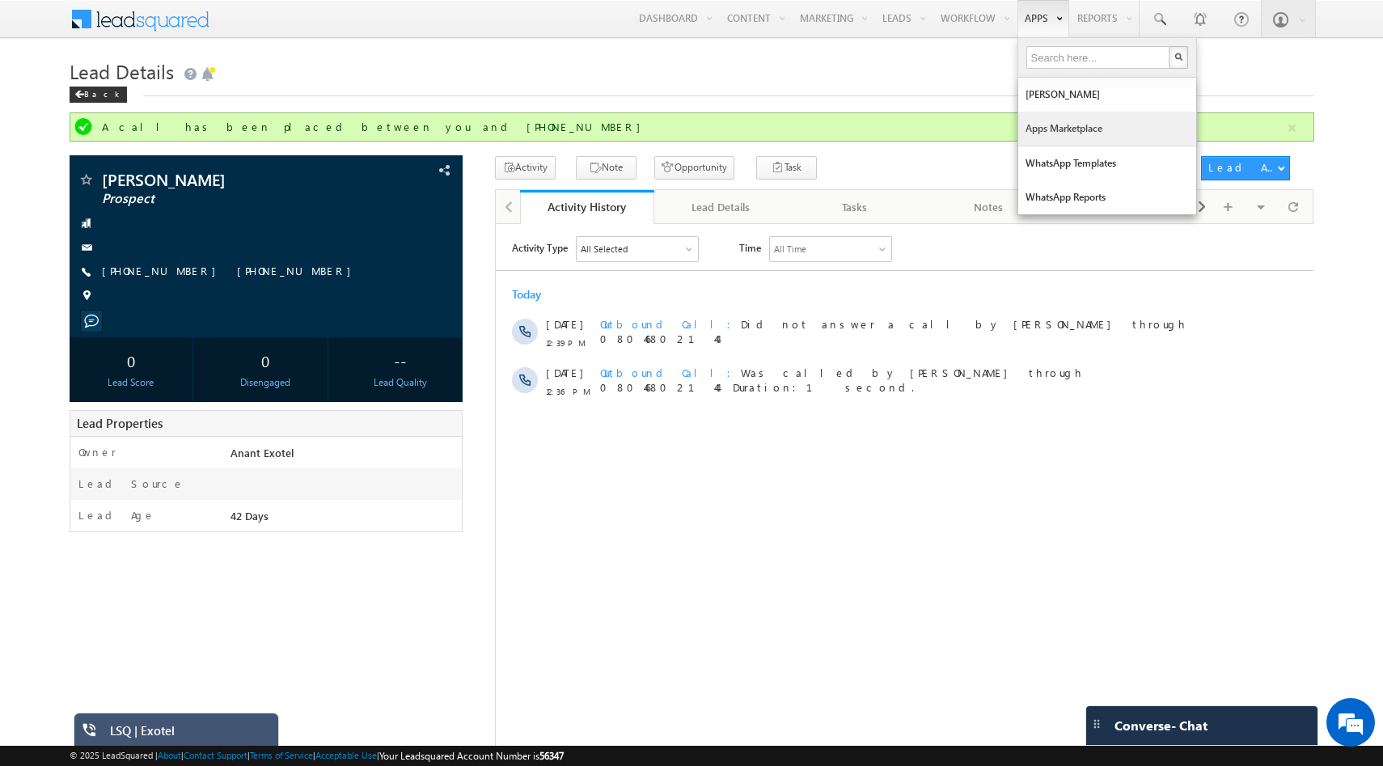
click at [1048, 126] on link "Apps Marketplace" at bounding box center [1108, 129] width 178 height 34
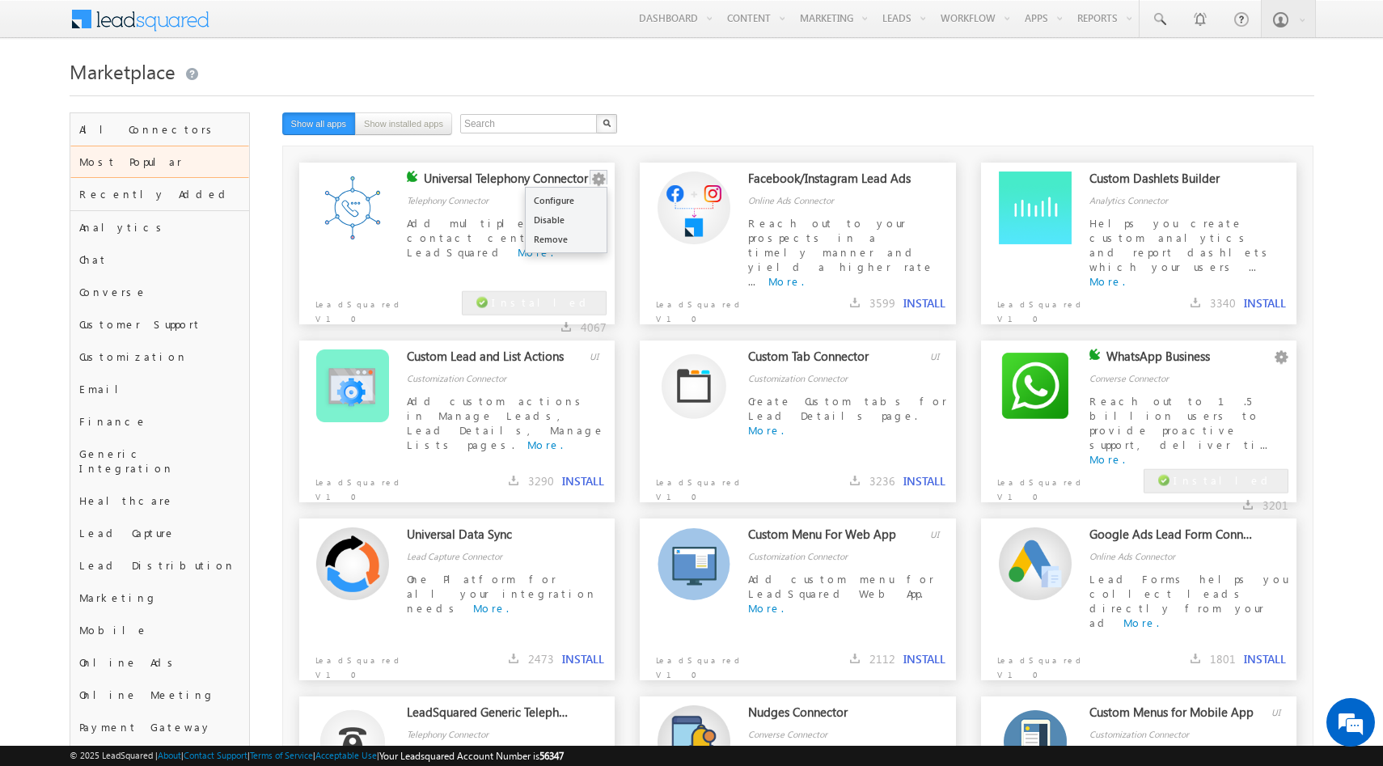
click at [600, 175] on button "button" at bounding box center [599, 180] width 16 height 16
click at [578, 201] on link "Configure" at bounding box center [566, 200] width 81 height 19
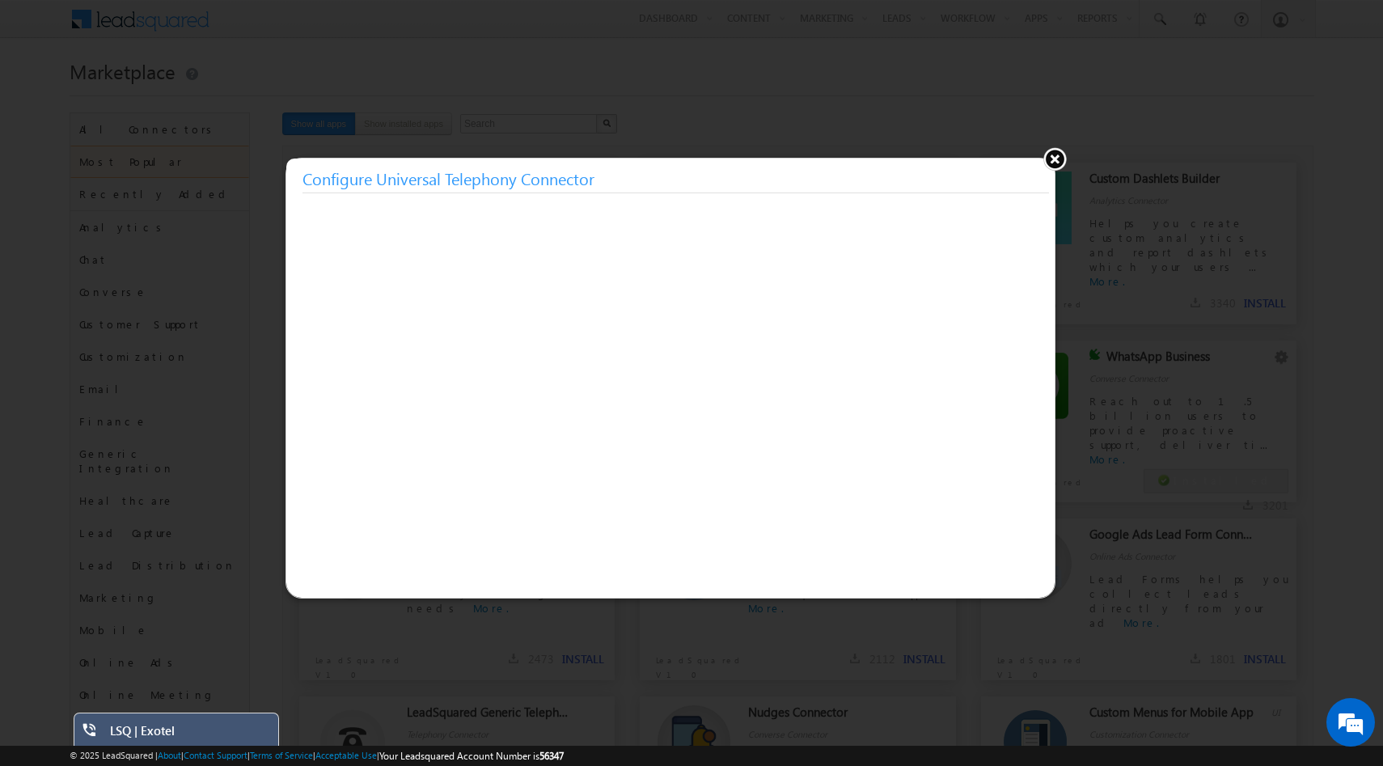
click at [1054, 156] on button at bounding box center [1055, 158] width 24 height 24
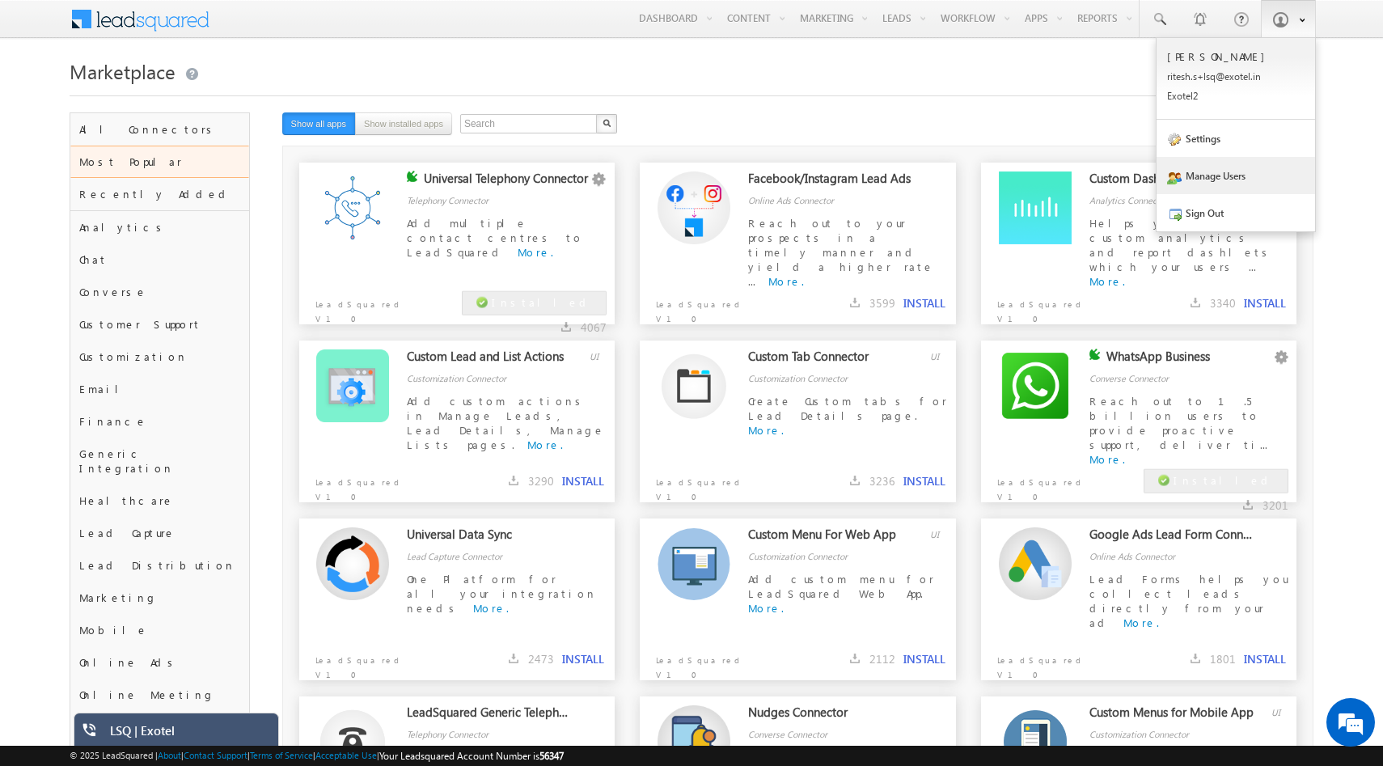
click at [1247, 172] on link "Manage Users" at bounding box center [1236, 175] width 159 height 37
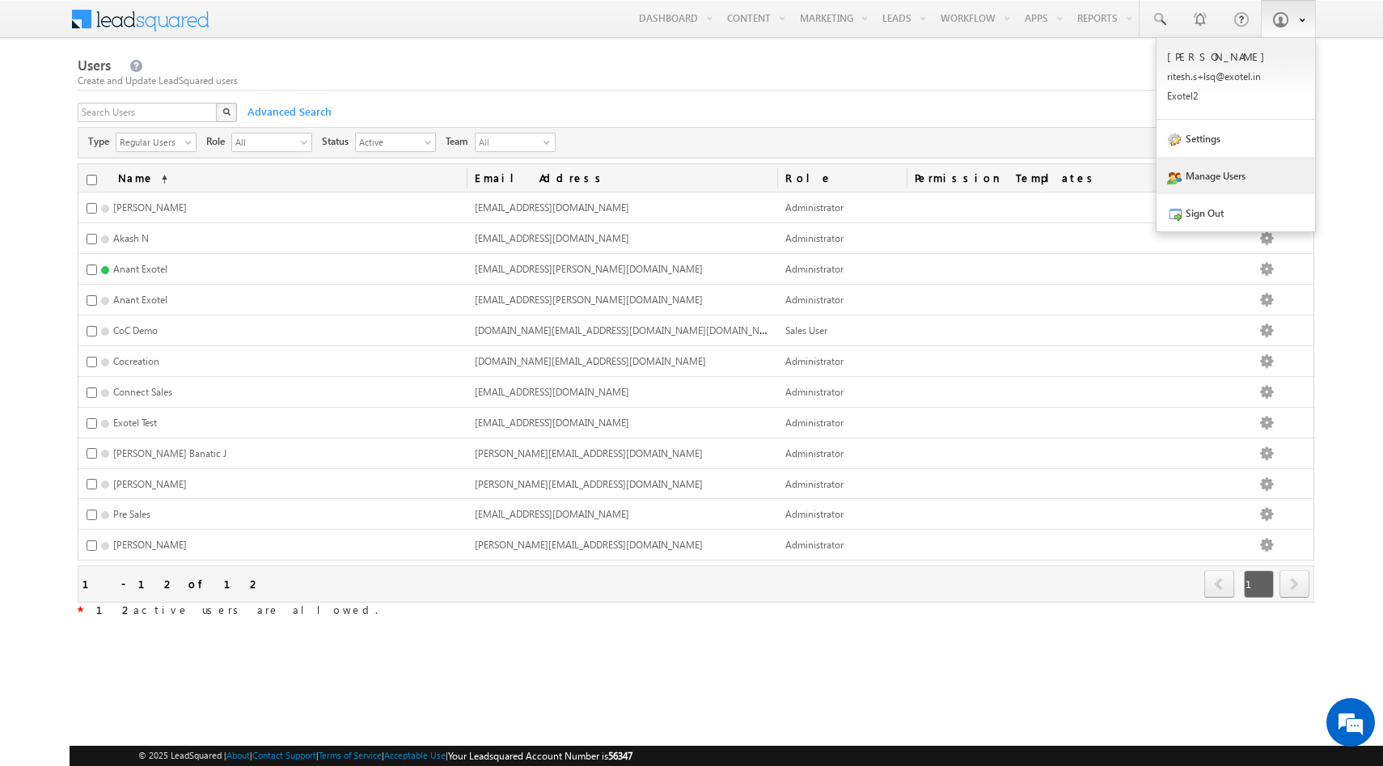
click at [1291, 28] on link at bounding box center [1288, 18] width 55 height 37
click at [1220, 94] on p "Exote l2" at bounding box center [1236, 96] width 138 height 12
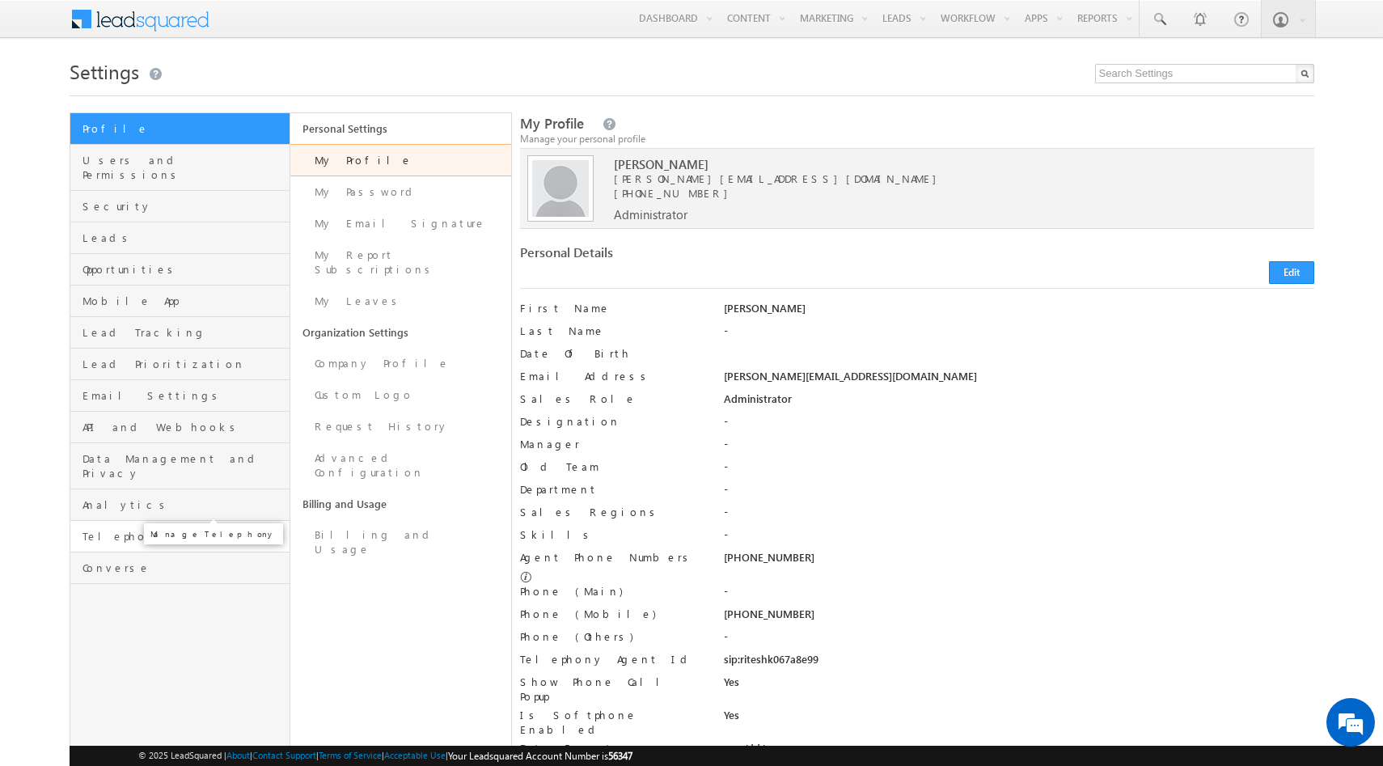
click at [131, 529] on span "Telephony" at bounding box center [185, 536] width 204 height 15
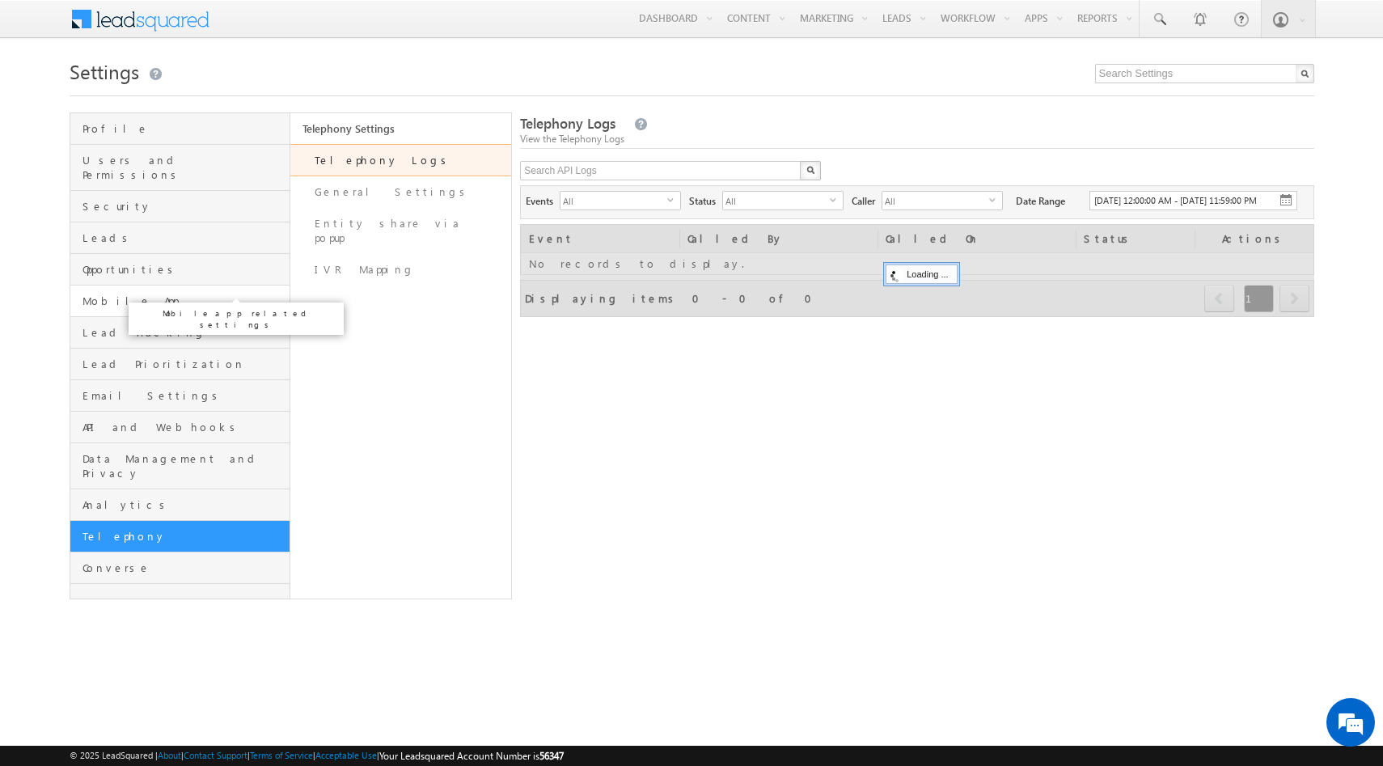
click at [152, 294] on span "Mobile App" at bounding box center [185, 301] width 204 height 15
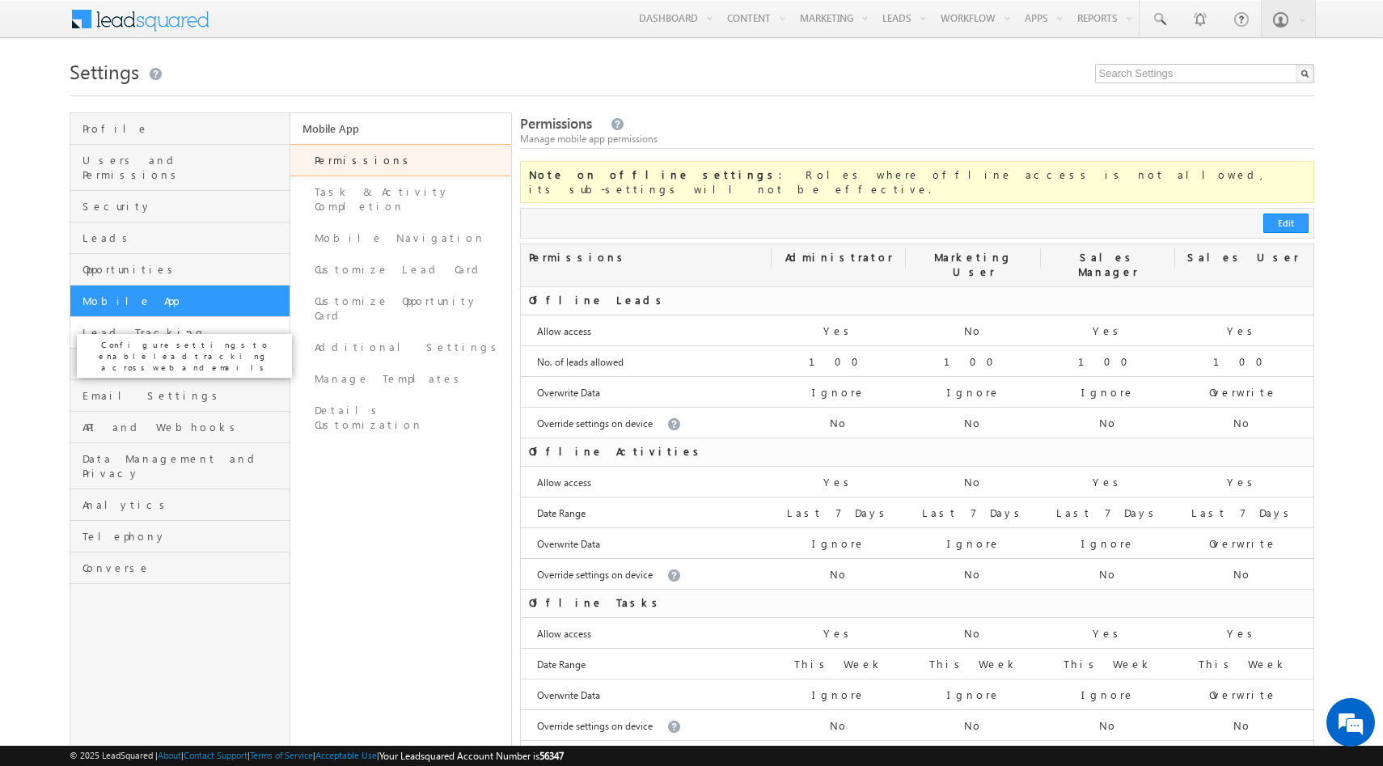
click at [148, 325] on span "Lead Tracking" at bounding box center [185, 332] width 204 height 15
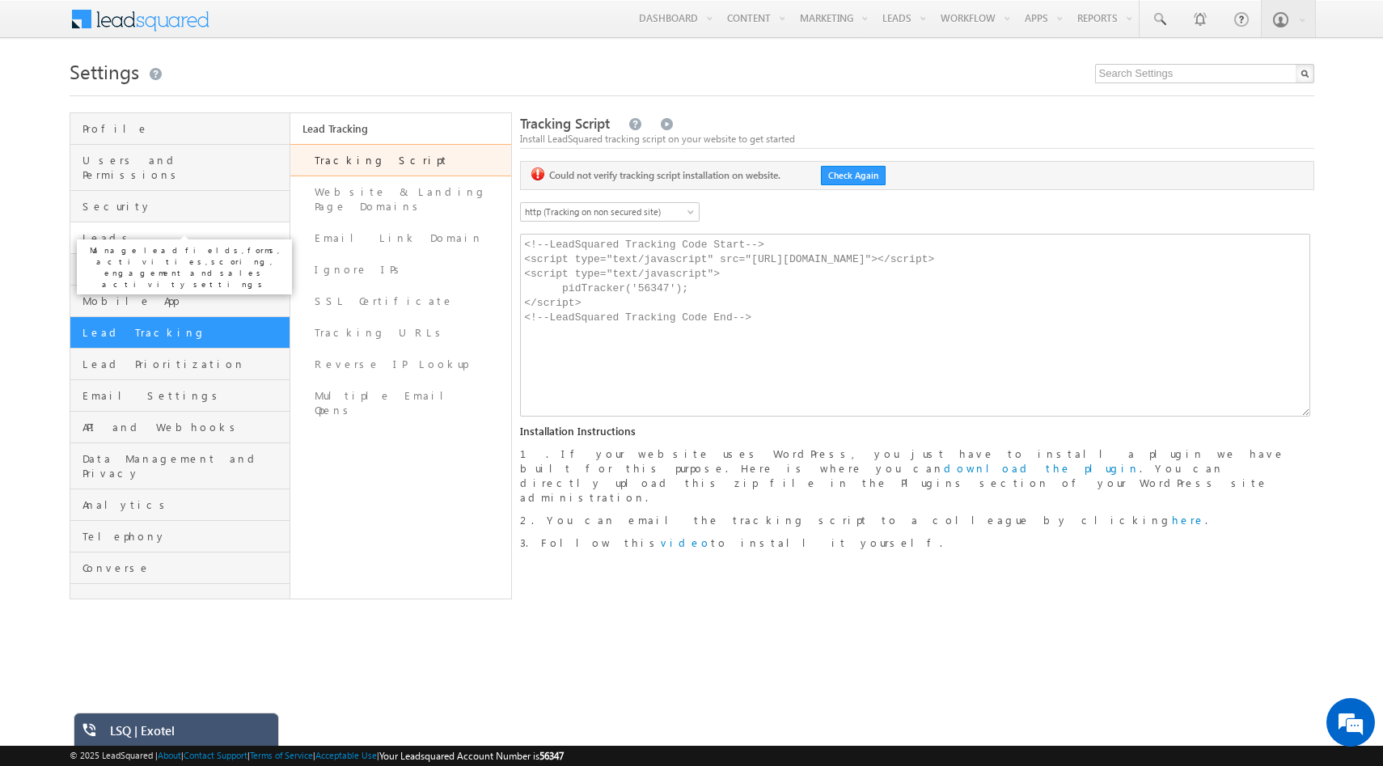
click at [139, 231] on span "Leads" at bounding box center [185, 238] width 204 height 15
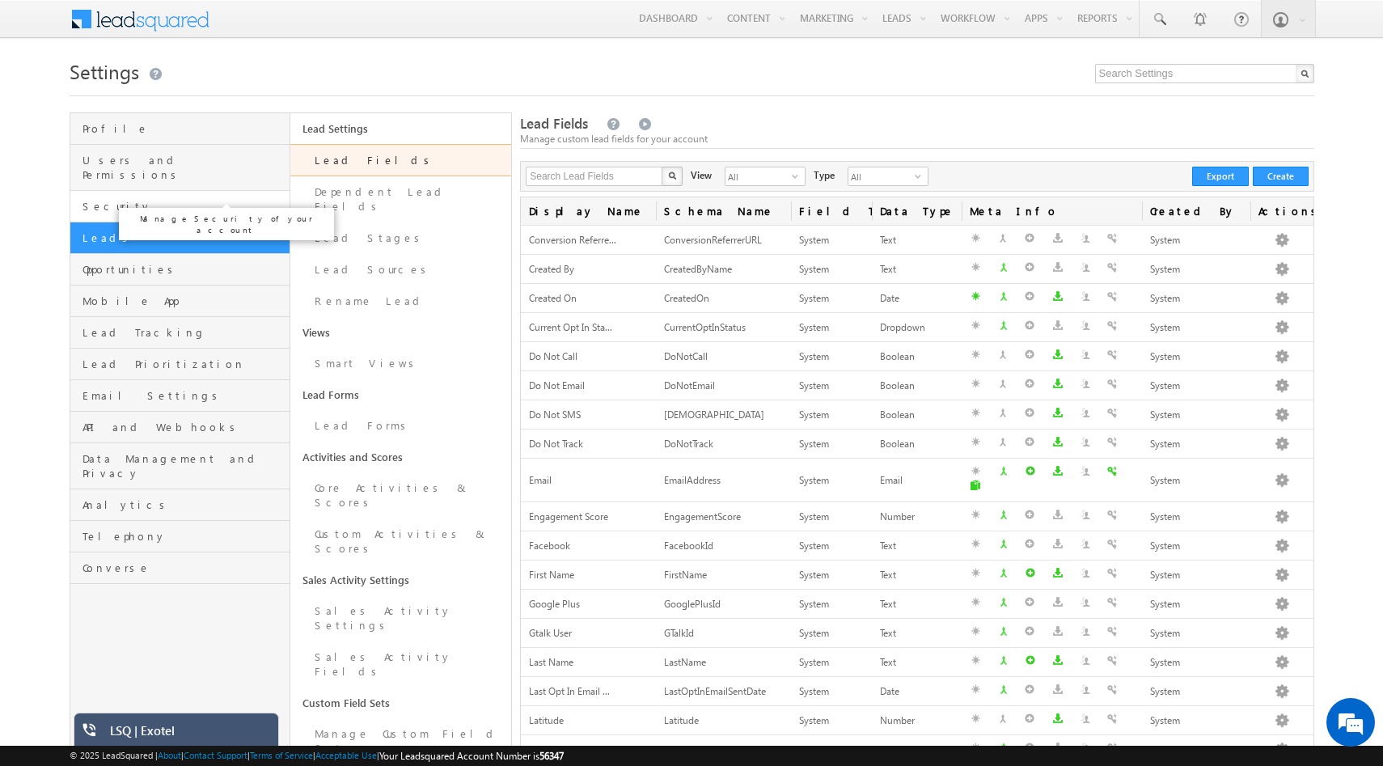
click at [128, 199] on span "Security" at bounding box center [185, 206] width 204 height 15
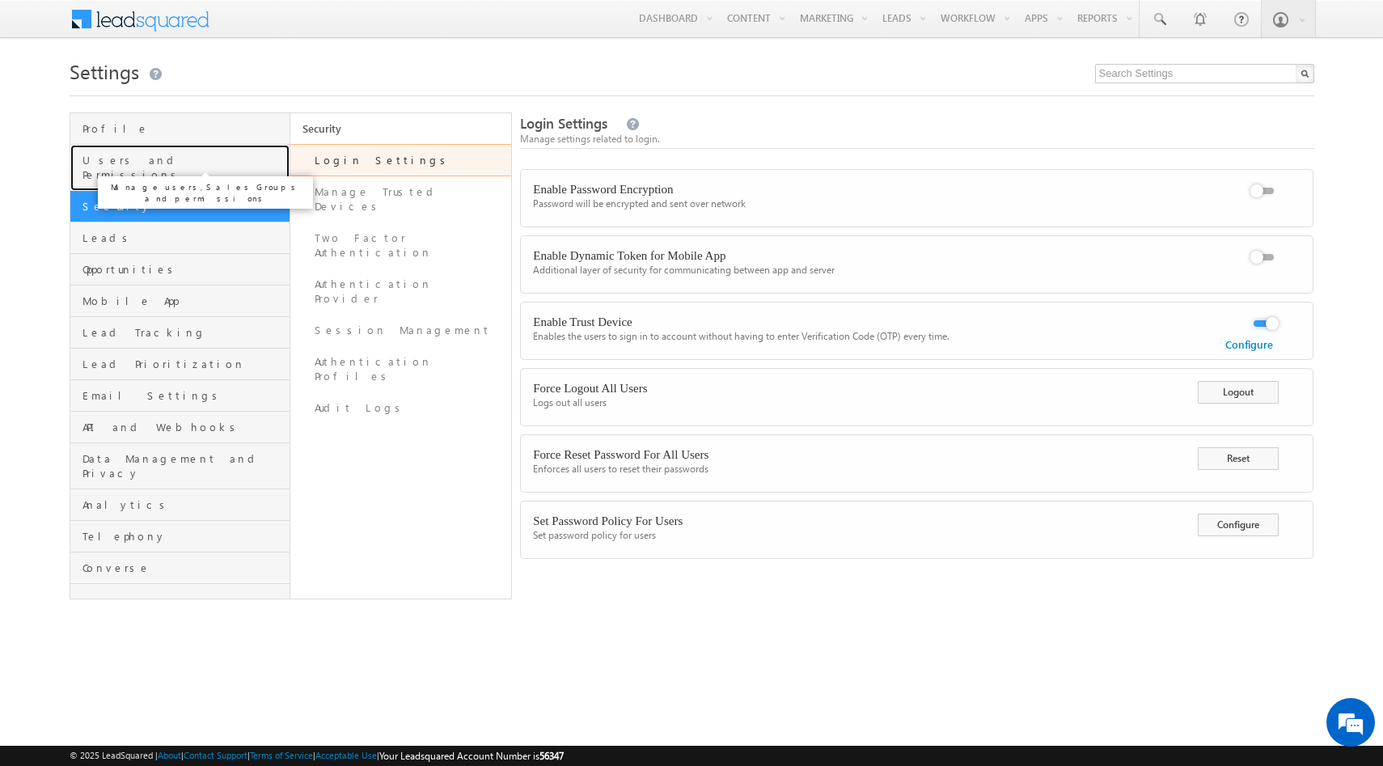
click at [142, 160] on span "Users and Permissions" at bounding box center [185, 167] width 204 height 29
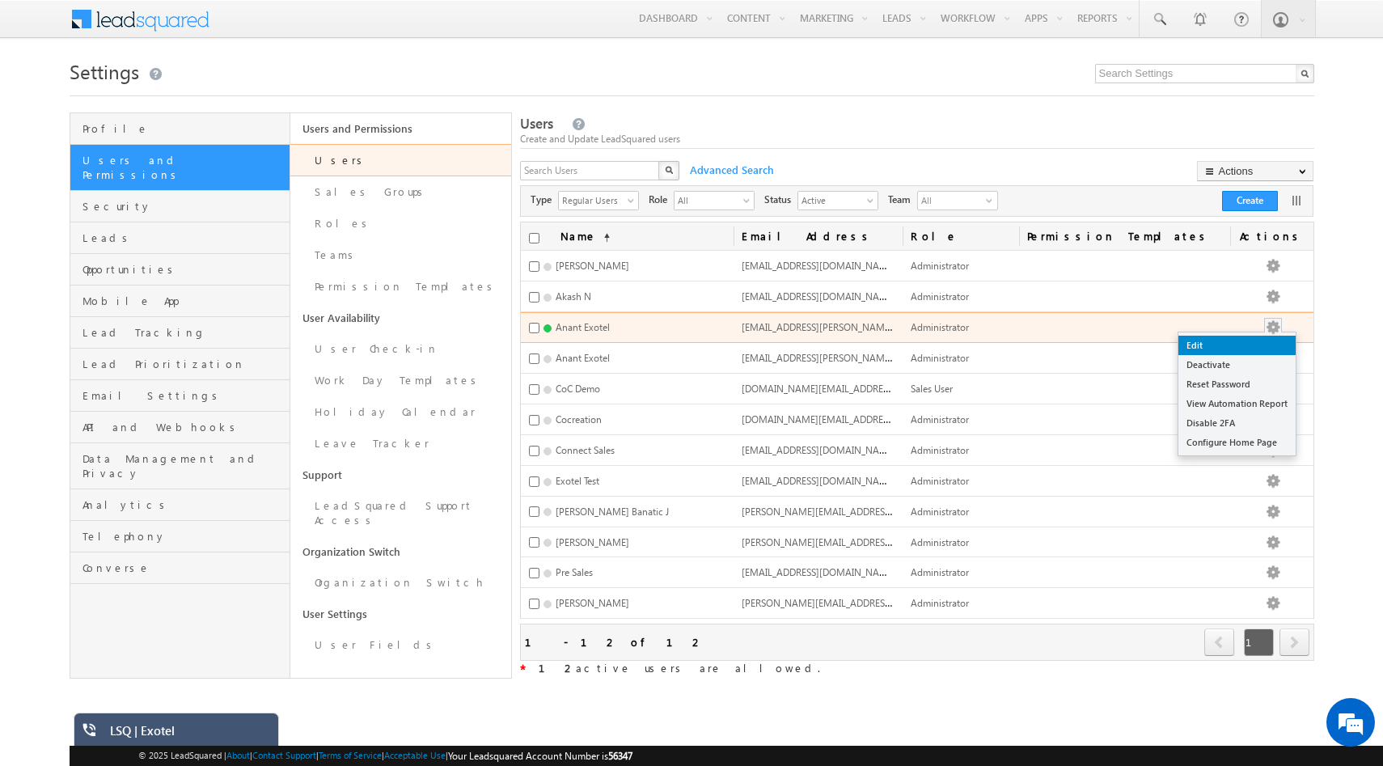
drag, startPoint x: 1289, startPoint y: 324, endPoint x: 1286, endPoint y: 338, distance: 14.9
click at [1281, 336] on div "Edit Deactivate Reset Password View Automation Report Disable 2FA Configure Hom…" at bounding box center [1272, 328] width 18 height 16
click at [1286, 344] on link "Edit" at bounding box center [1237, 345] width 117 height 19
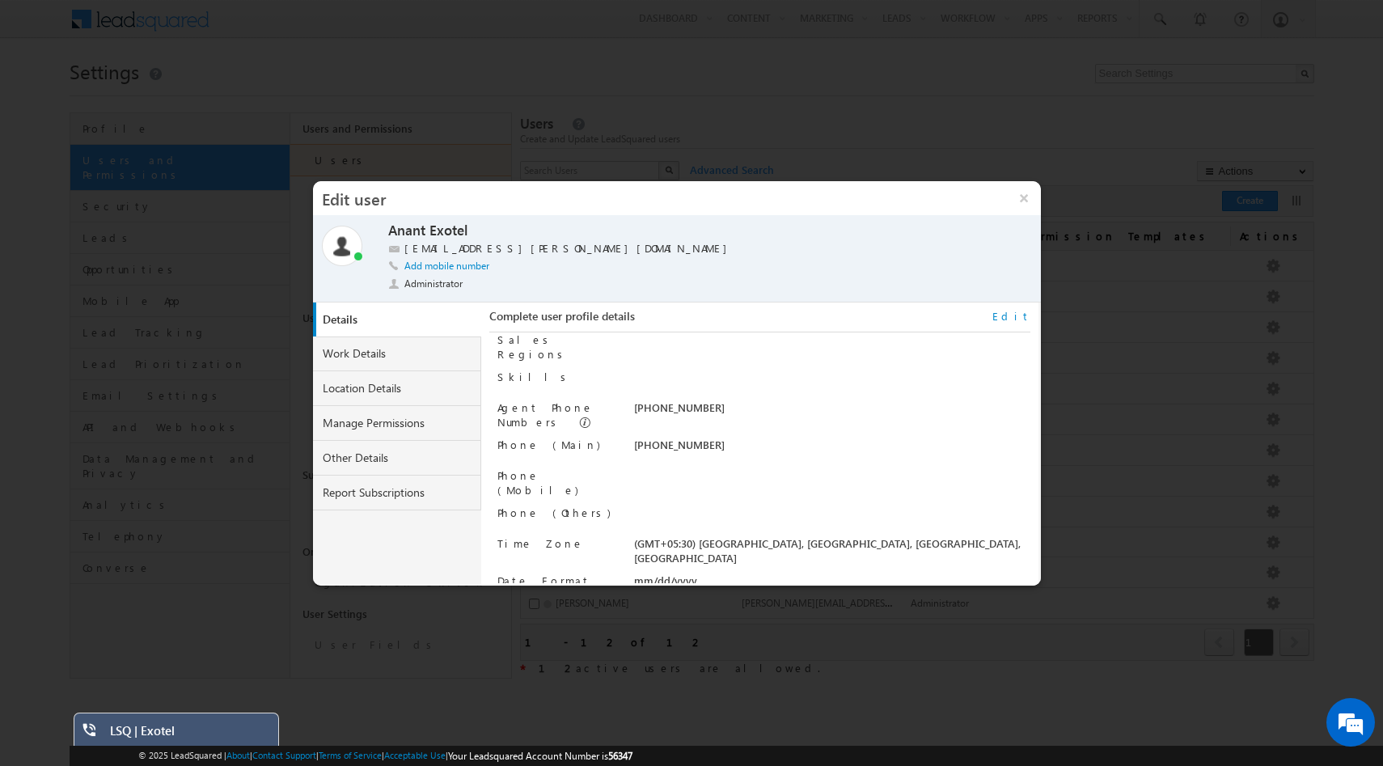
scroll to position [163, 0]
click at [391, 354] on link "Work Details" at bounding box center [397, 354] width 168 height 35
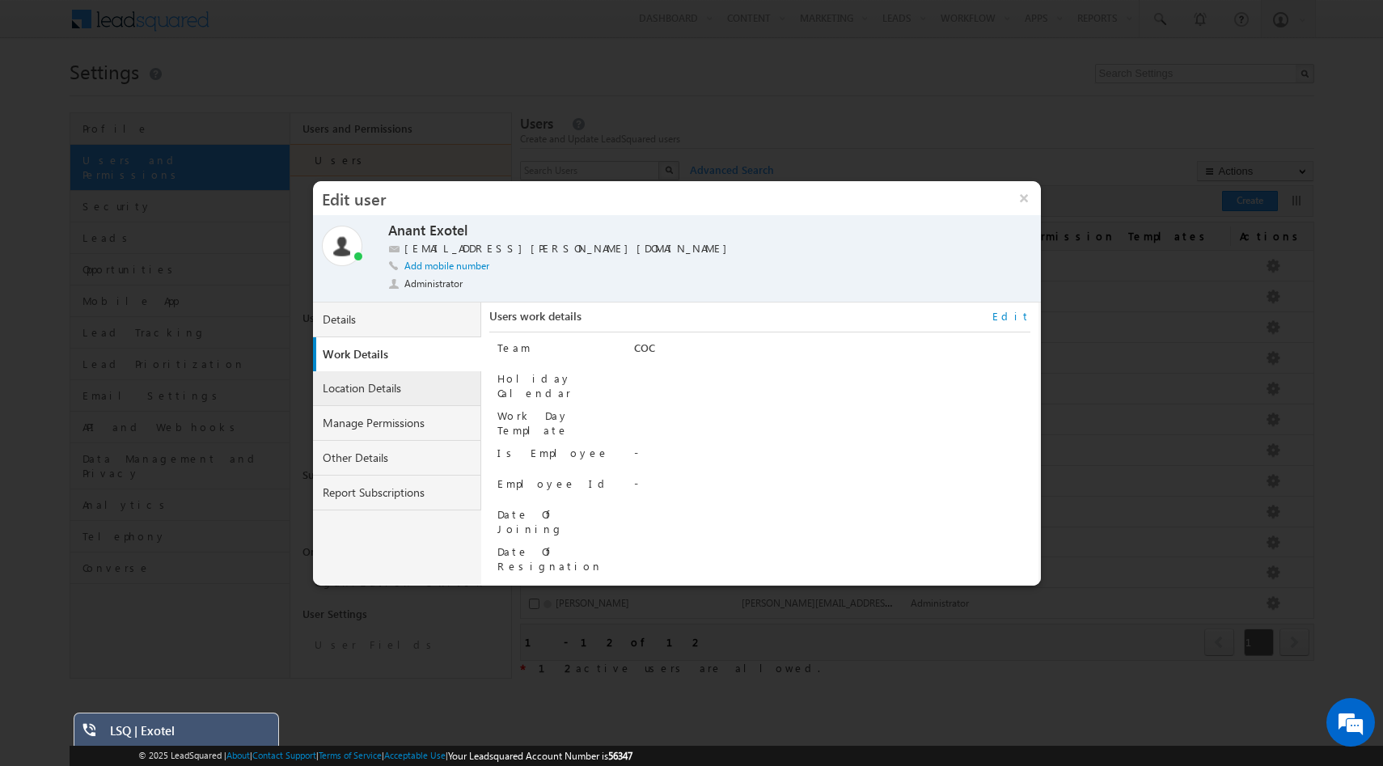
click at [436, 386] on link "Location Details" at bounding box center [397, 388] width 168 height 35
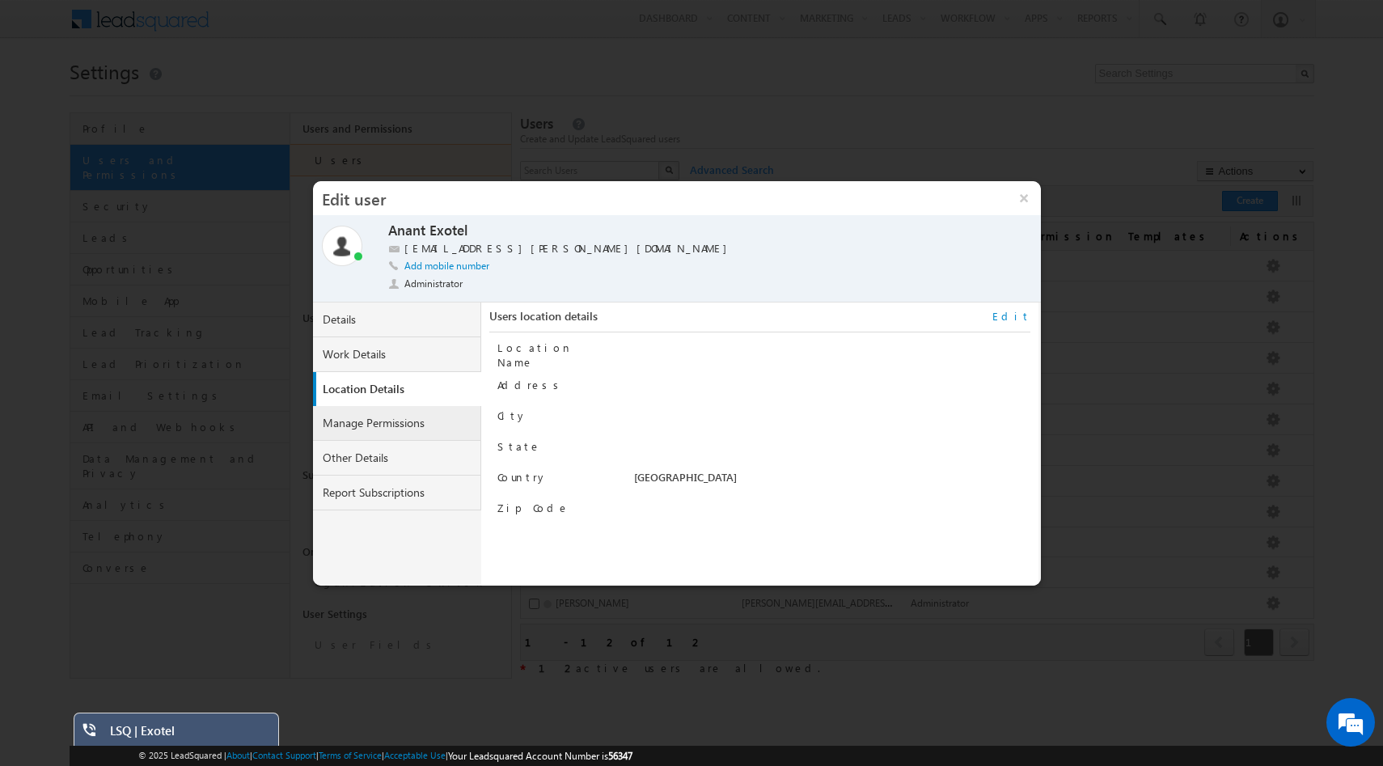
click at [382, 424] on link "Manage Permissions" at bounding box center [397, 423] width 168 height 35
click at [409, 449] on link "Other Details" at bounding box center [397, 458] width 168 height 35
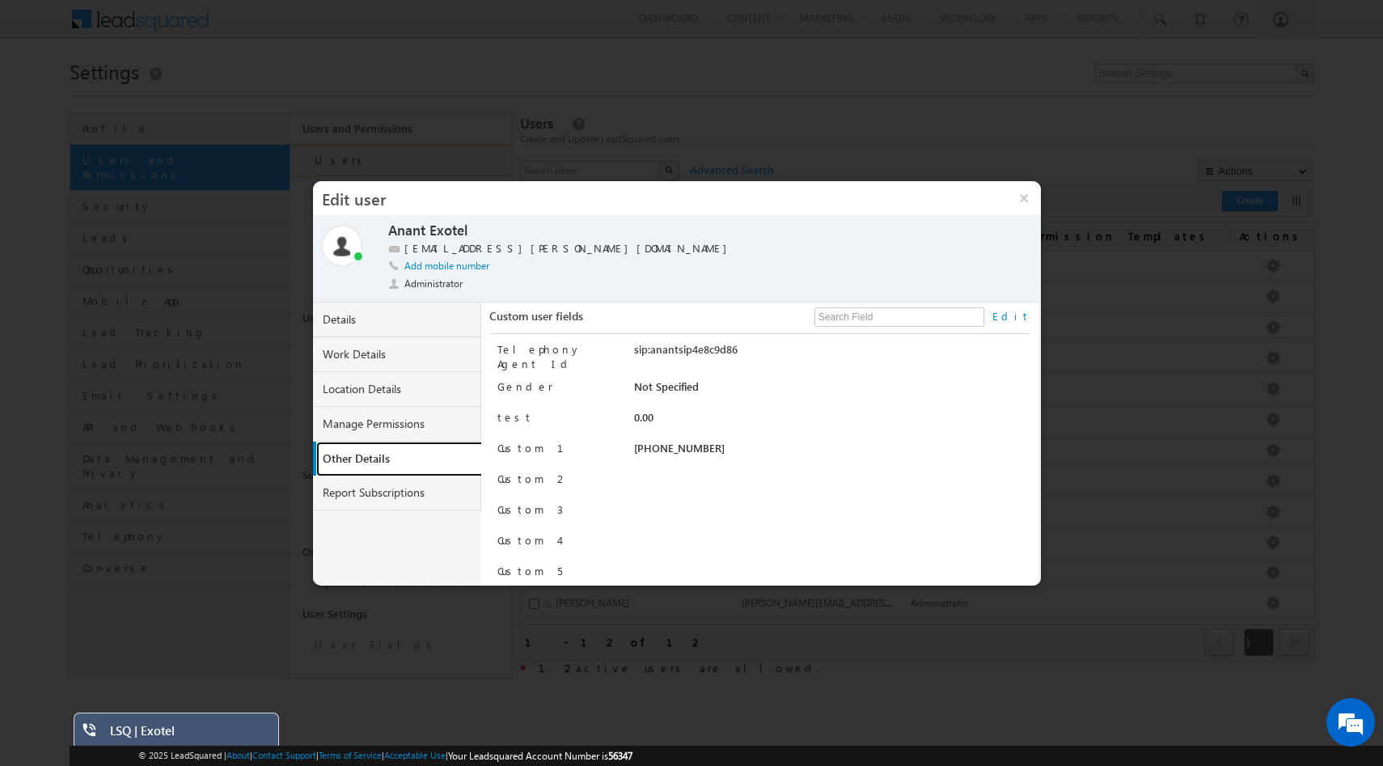
scroll to position [157, 0]
click at [413, 502] on link "Report Subscriptions" at bounding box center [397, 493] width 168 height 35
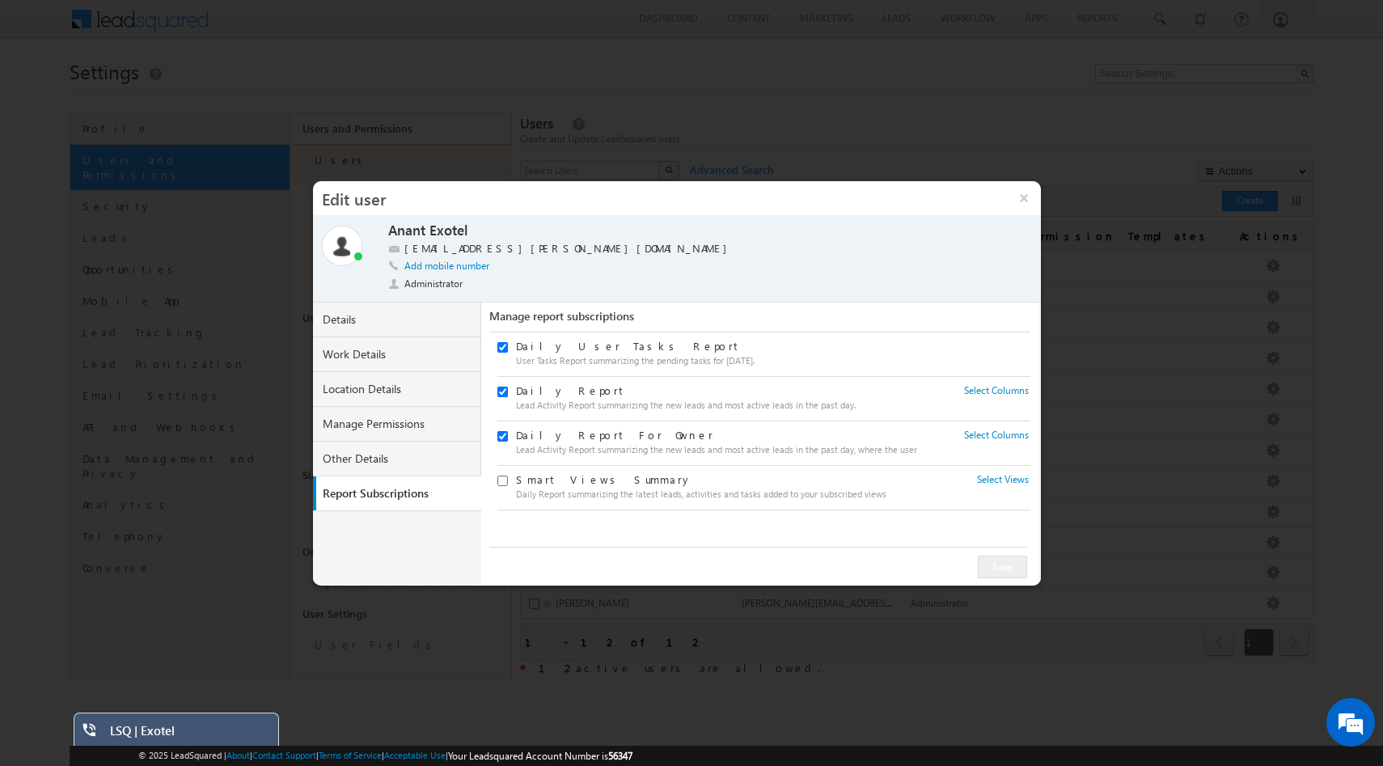
click at [1078, 375] on div at bounding box center [691, 383] width 1383 height 766
click at [1155, 566] on div at bounding box center [691, 383] width 1383 height 766
click at [1093, 121] on div at bounding box center [691, 383] width 1383 height 766
click at [1021, 205] on button "×" at bounding box center [1023, 198] width 35 height 34
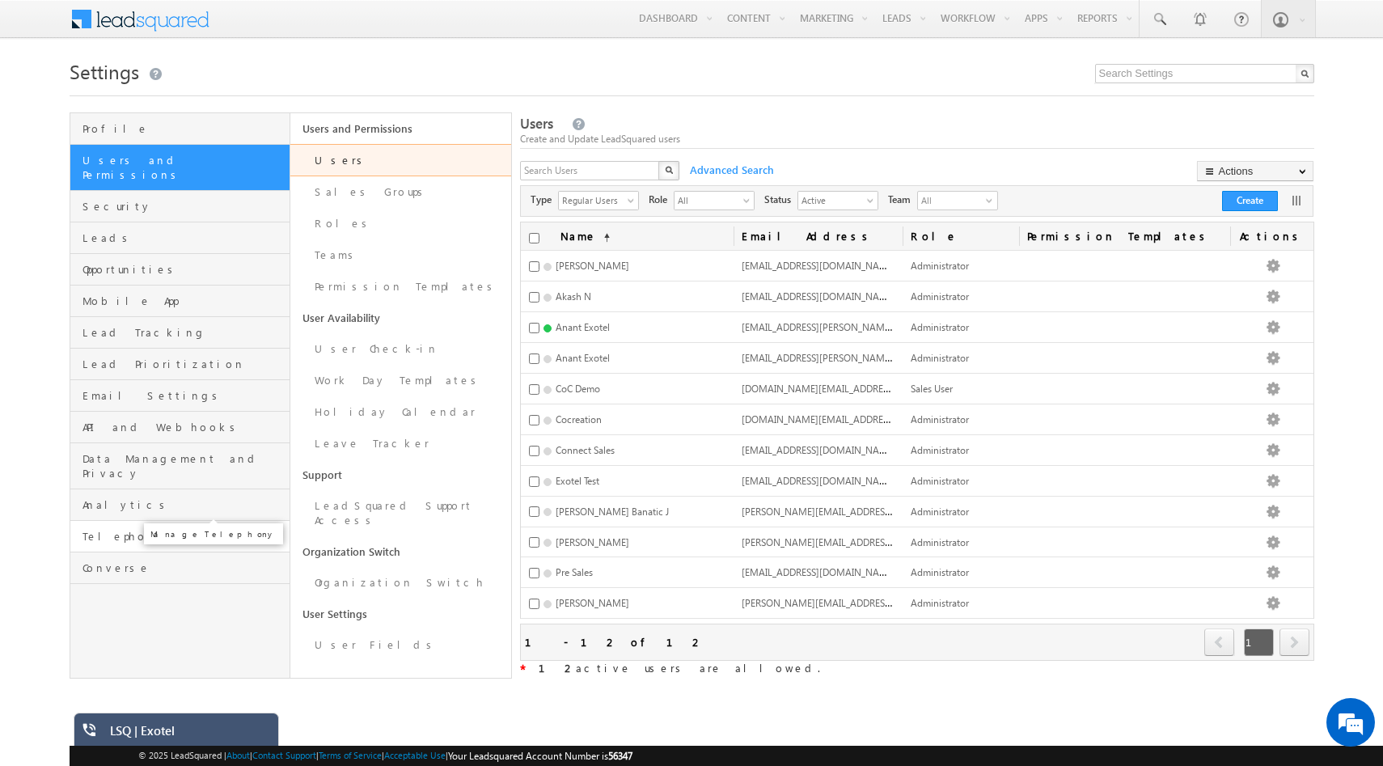
click at [117, 529] on span "Telephony" at bounding box center [185, 536] width 204 height 15
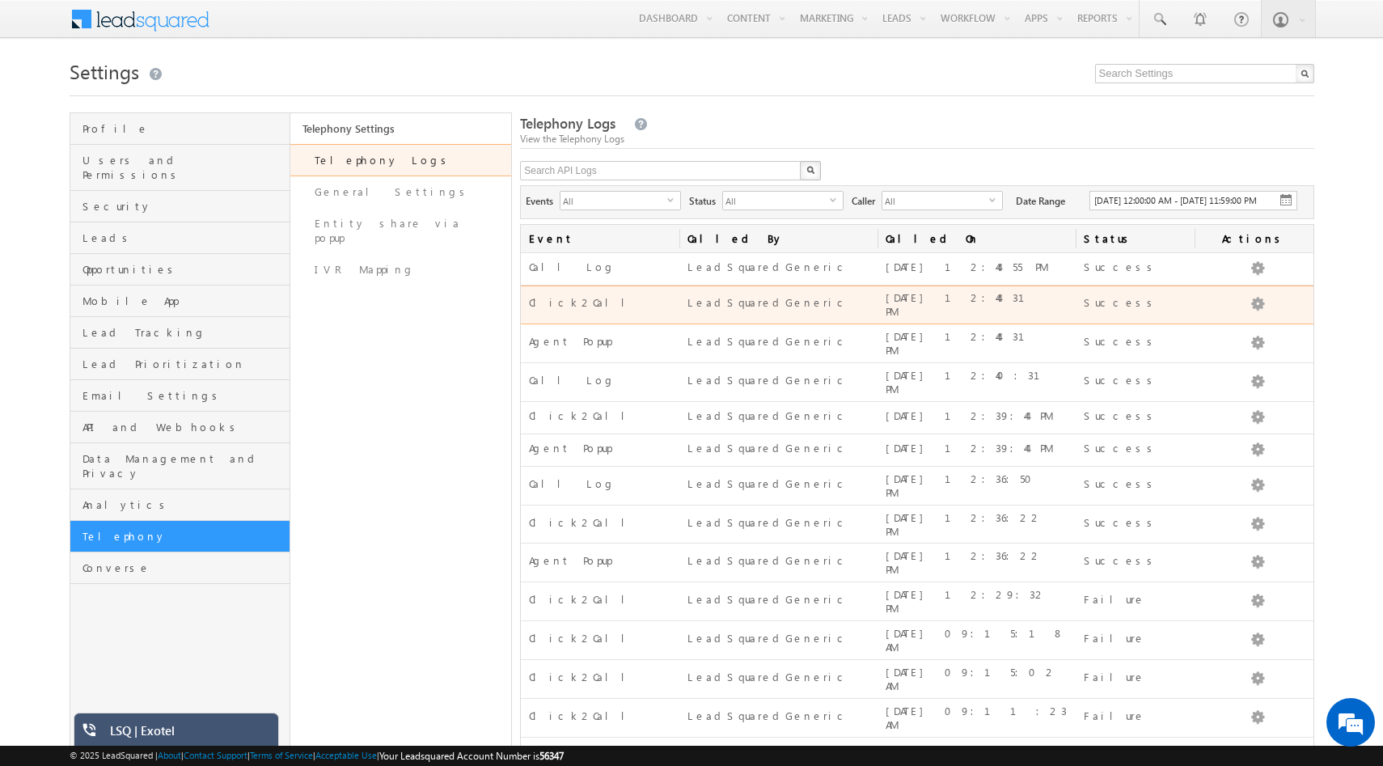
click at [726, 316] on div "LeadSquaredGeneric" at bounding box center [779, 304] width 182 height 21
click at [1263, 312] on button "button" at bounding box center [1258, 304] width 16 height 16
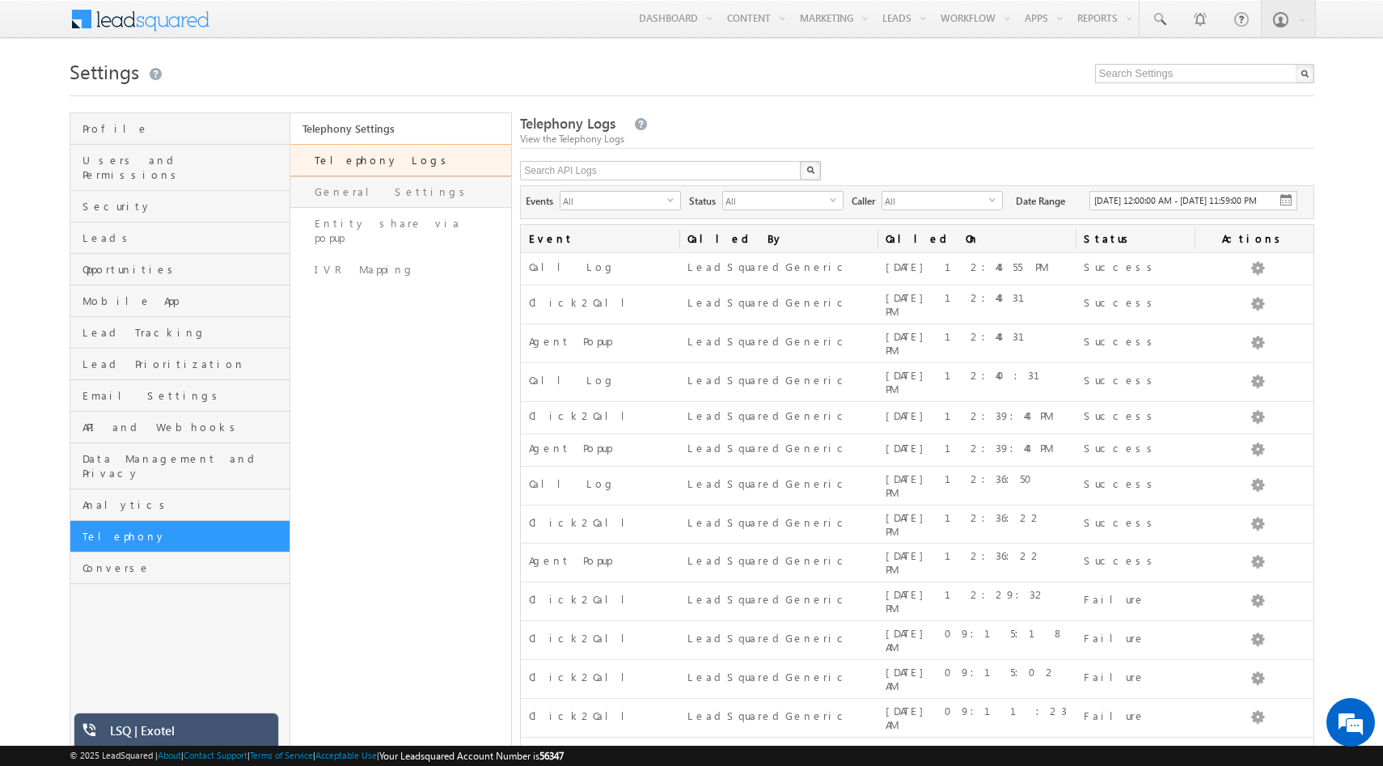
click at [366, 193] on link "General Settings" at bounding box center [400, 192] width 221 height 32
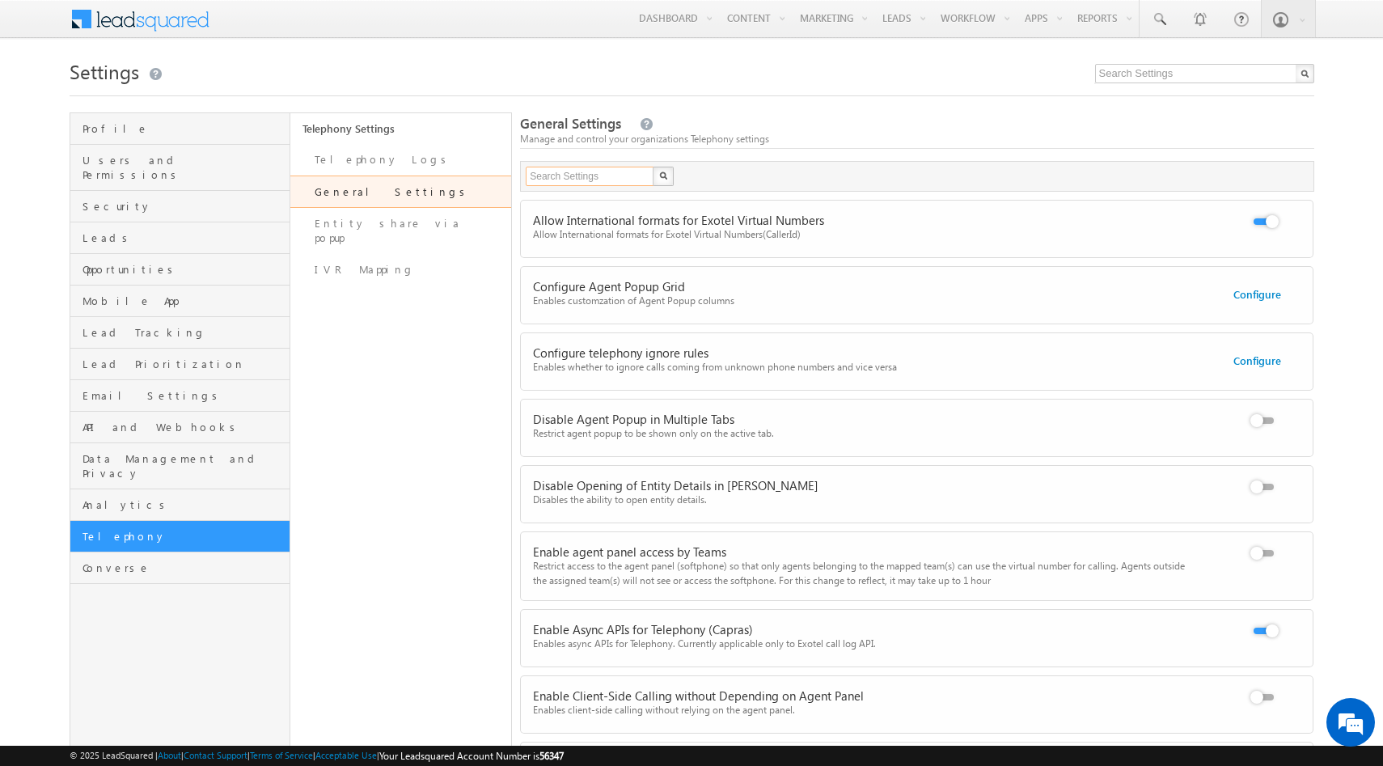
click at [556, 178] on input "text" at bounding box center [590, 176] width 129 height 19
type input "virtual"
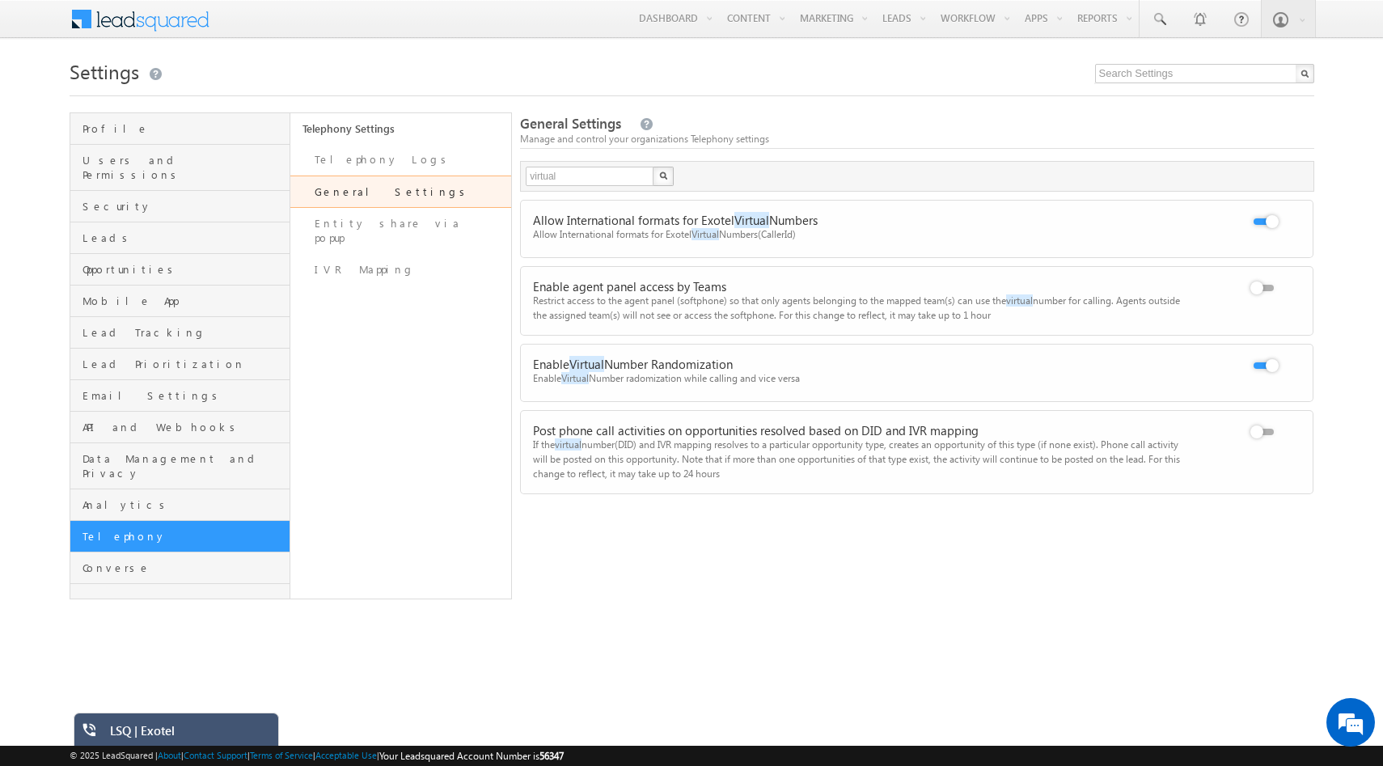
click at [637, 228] on div "Allow International formats for Exotel Virtual Numbers(CallerId)" at bounding box center [861, 234] width 656 height 15
click at [117, 561] on span "Converse" at bounding box center [185, 568] width 204 height 15
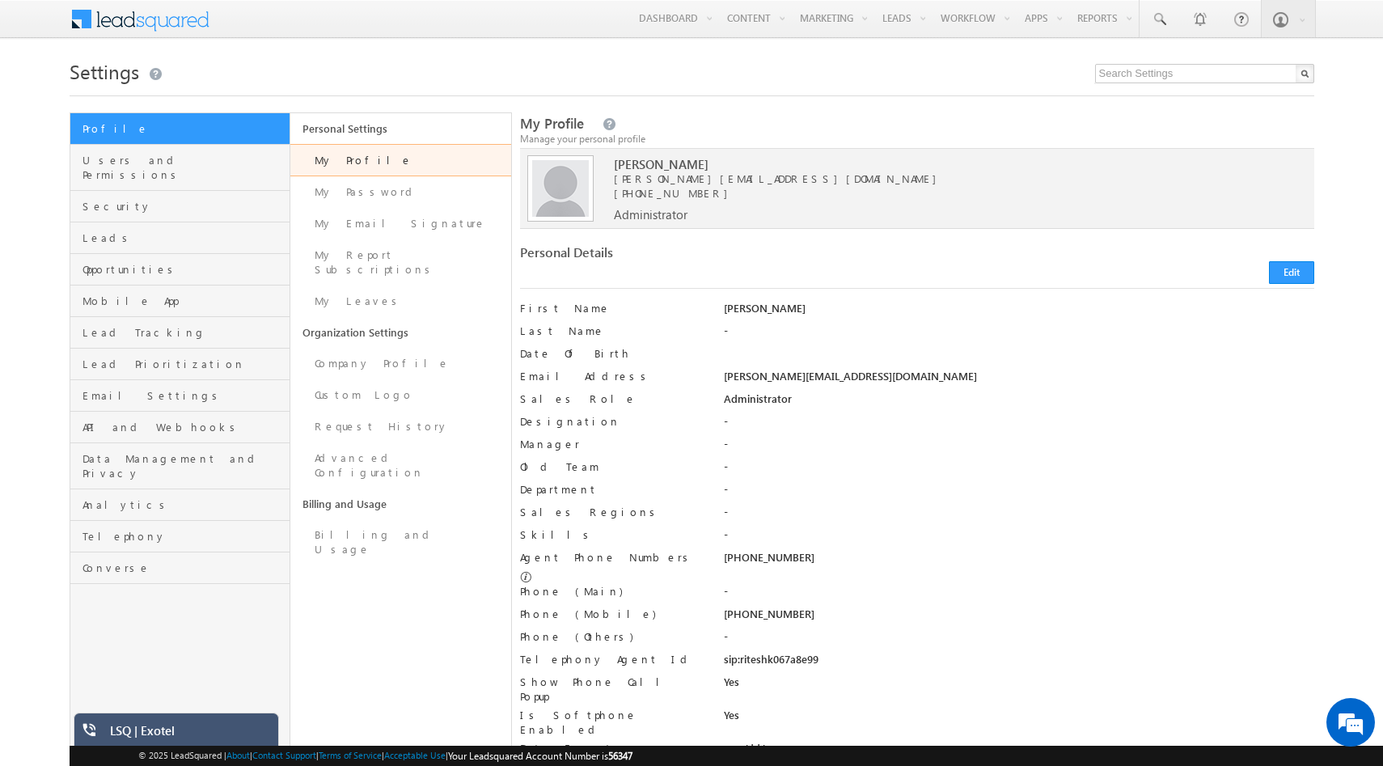
click at [388, 489] on link "Billing and Usage" at bounding box center [400, 504] width 221 height 31
click at [388, 443] on link "Advanced Configuration" at bounding box center [400, 466] width 221 height 46
